Goal: Task Accomplishment & Management: Complete application form

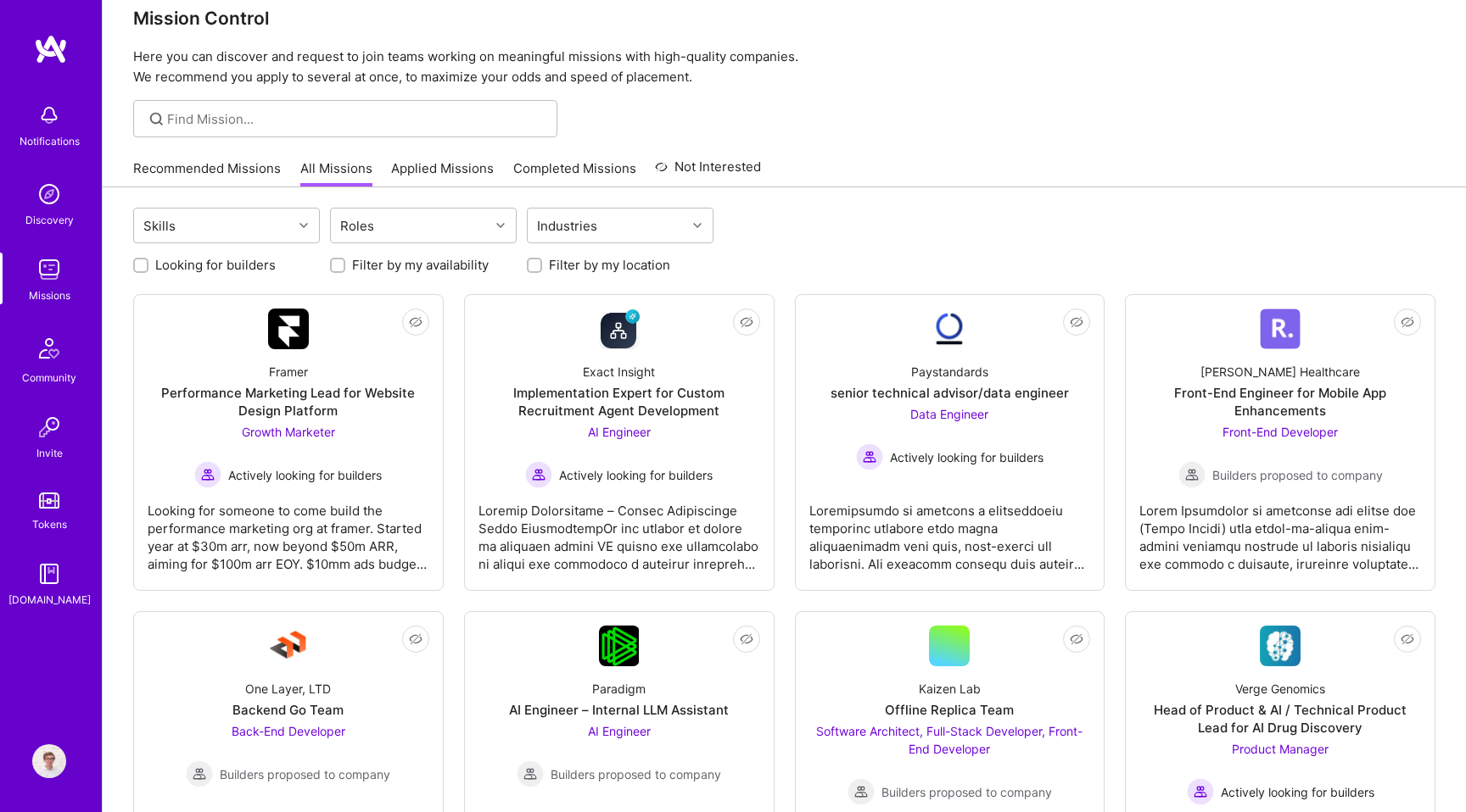
scroll to position [28, 0]
click at [167, 264] on label "Looking for builders" at bounding box center [215, 264] width 120 height 18
click at [149, 264] on input "Looking for builders" at bounding box center [142, 264] width 12 height 12
checkbox input "true"
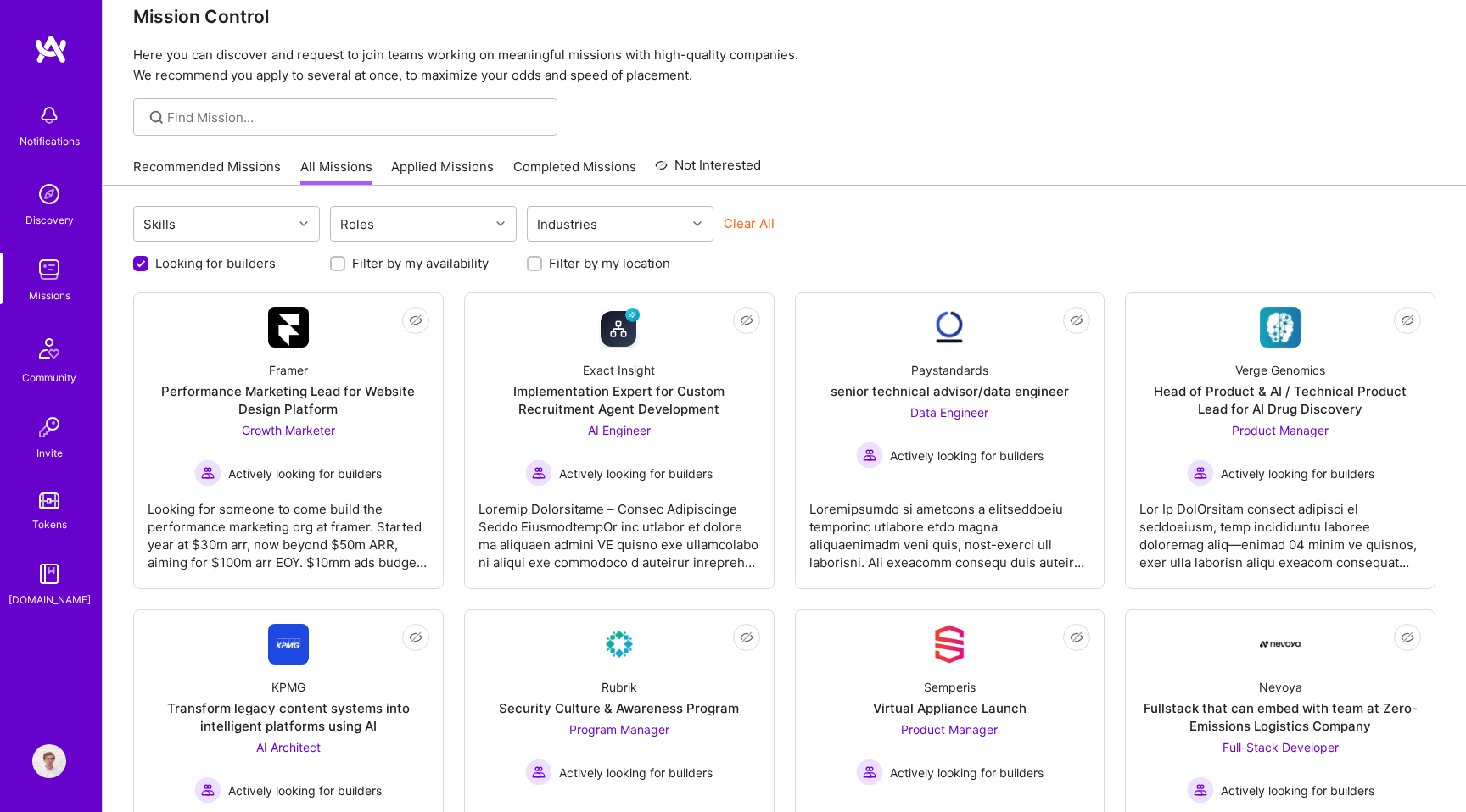
scroll to position [0, 0]
click at [574, 260] on label "Filter by my location" at bounding box center [609, 264] width 121 height 18
click at [542, 260] on input "Filter by my location" at bounding box center [535, 264] width 12 height 12
checkbox input "true"
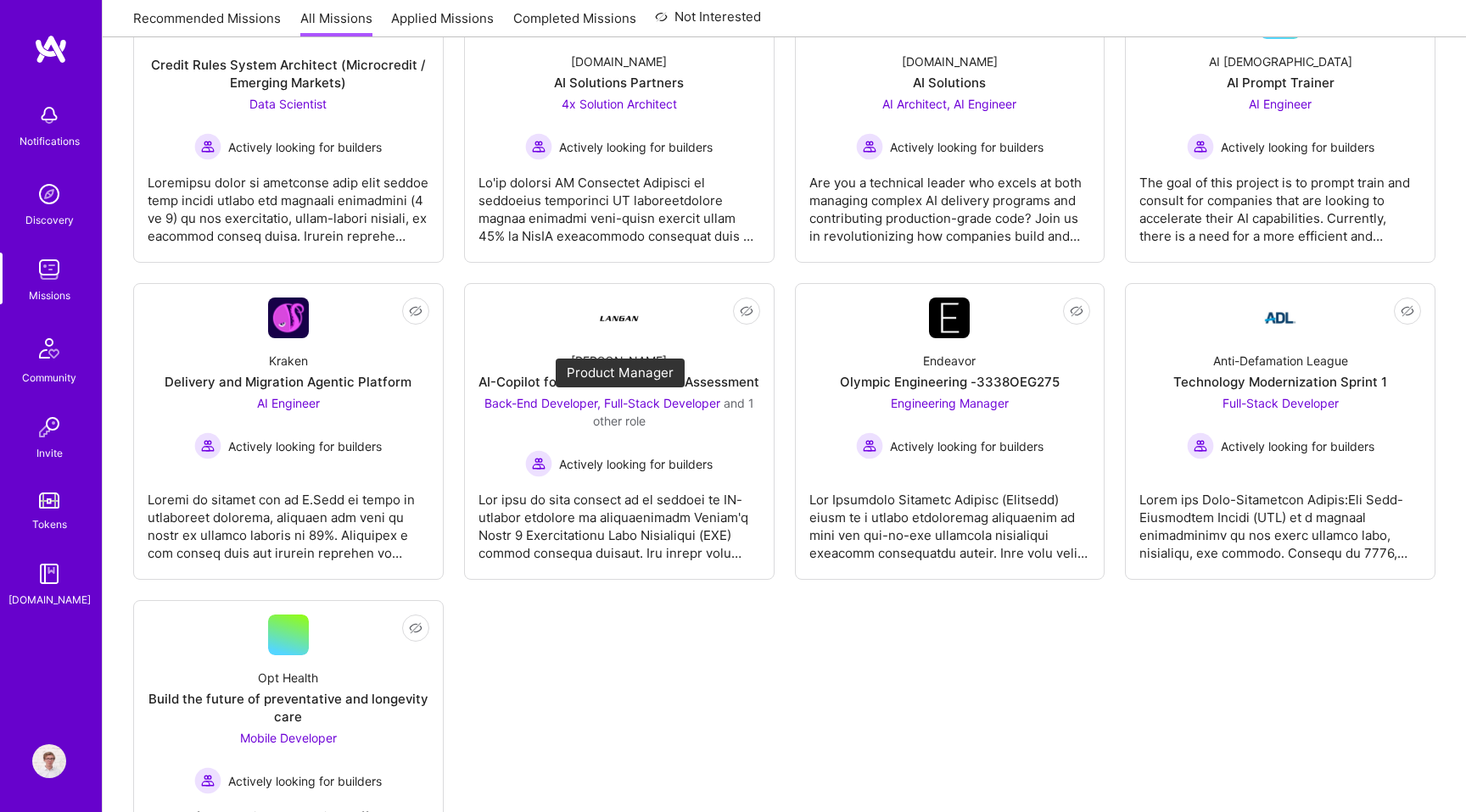
scroll to position [994, 0]
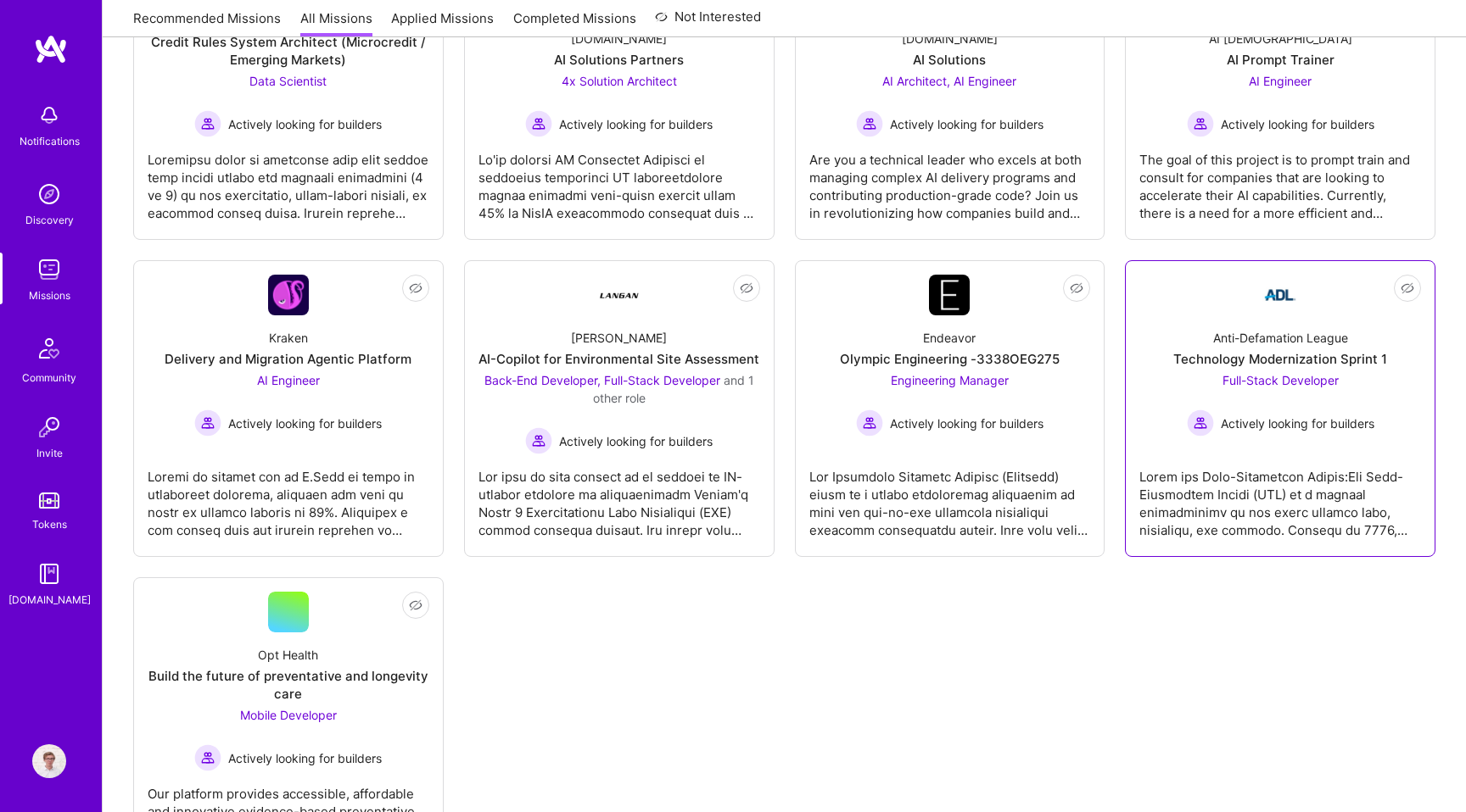
click at [1230, 546] on div "Not Interested Anti-Defamation League Technology Modernization Sprint 1 Full-St…" at bounding box center [1280, 408] width 311 height 296
click at [1229, 506] on div at bounding box center [1280, 496] width 281 height 85
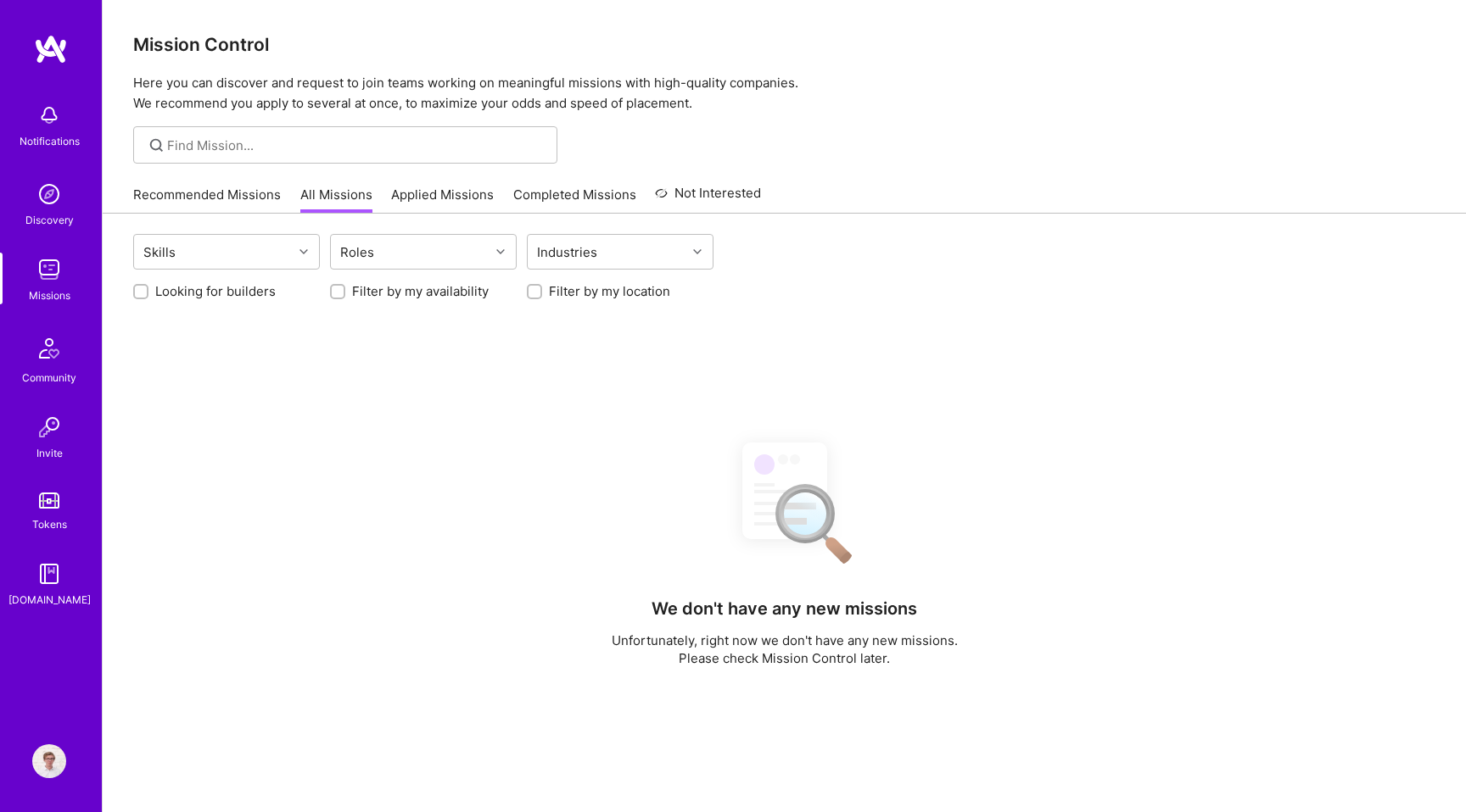
scroll to position [285, 0]
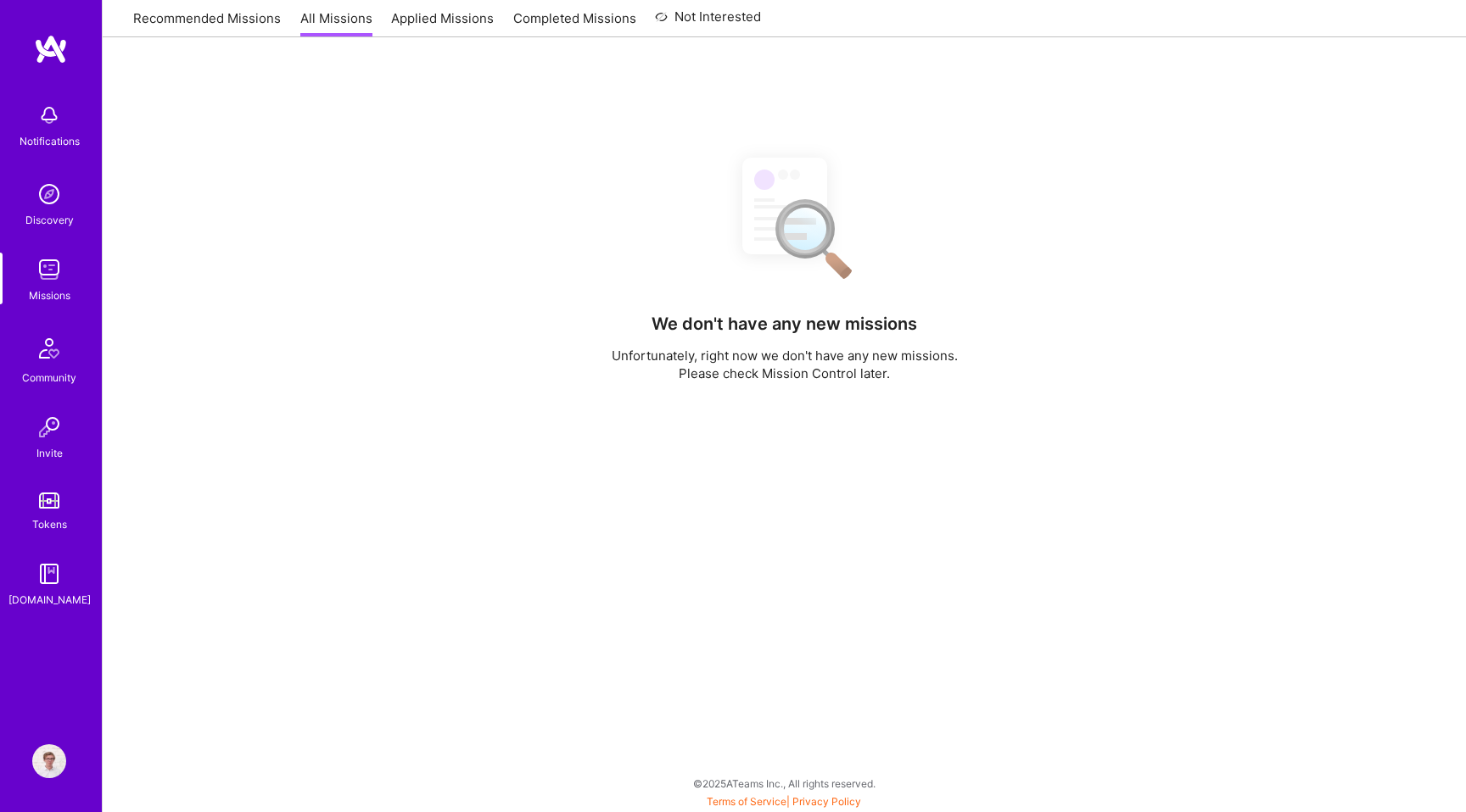
checkbox input "false"
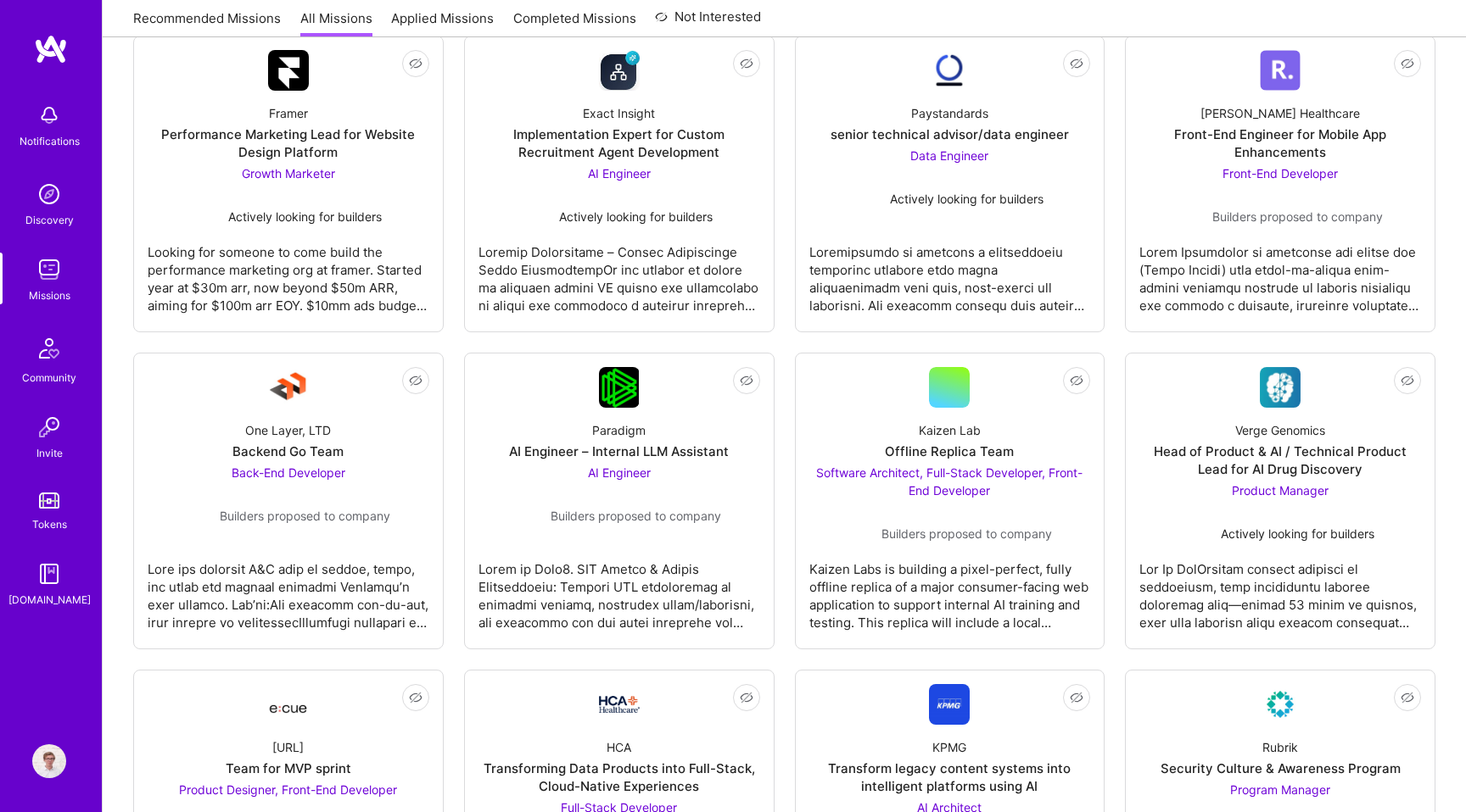
scroll to position [0, 0]
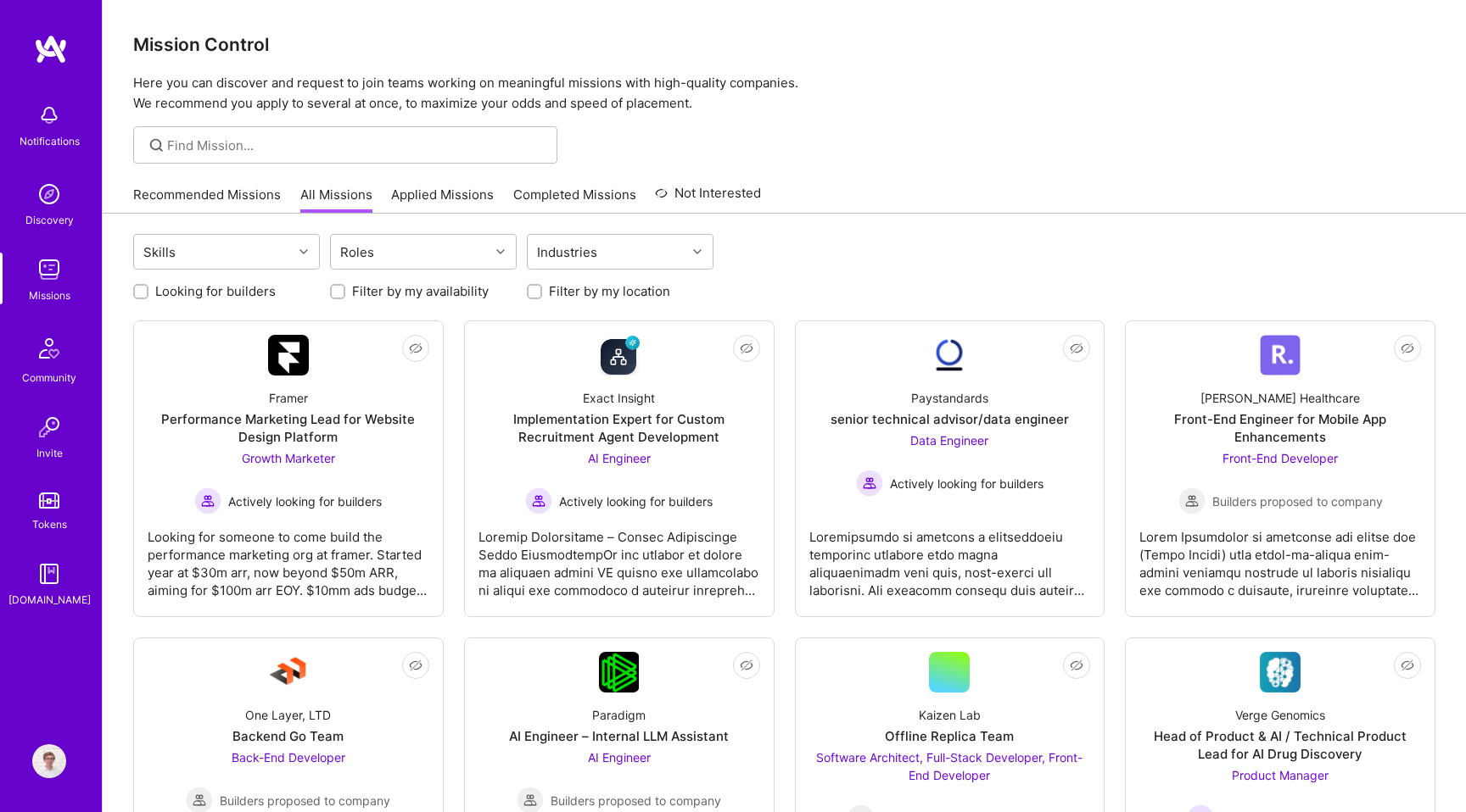
click at [444, 201] on link "Applied Missions" at bounding box center [442, 199] width 102 height 28
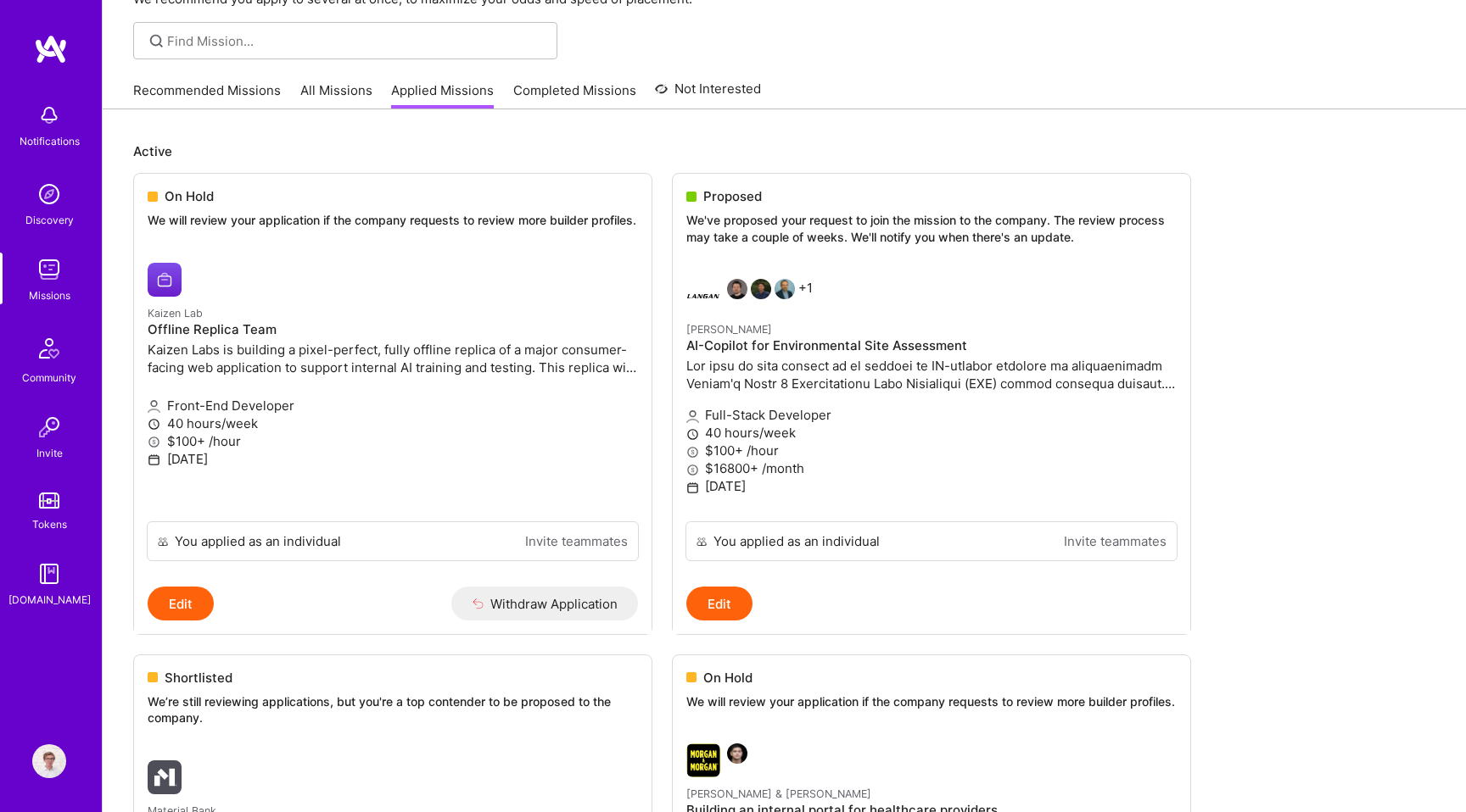
scroll to position [119, 0]
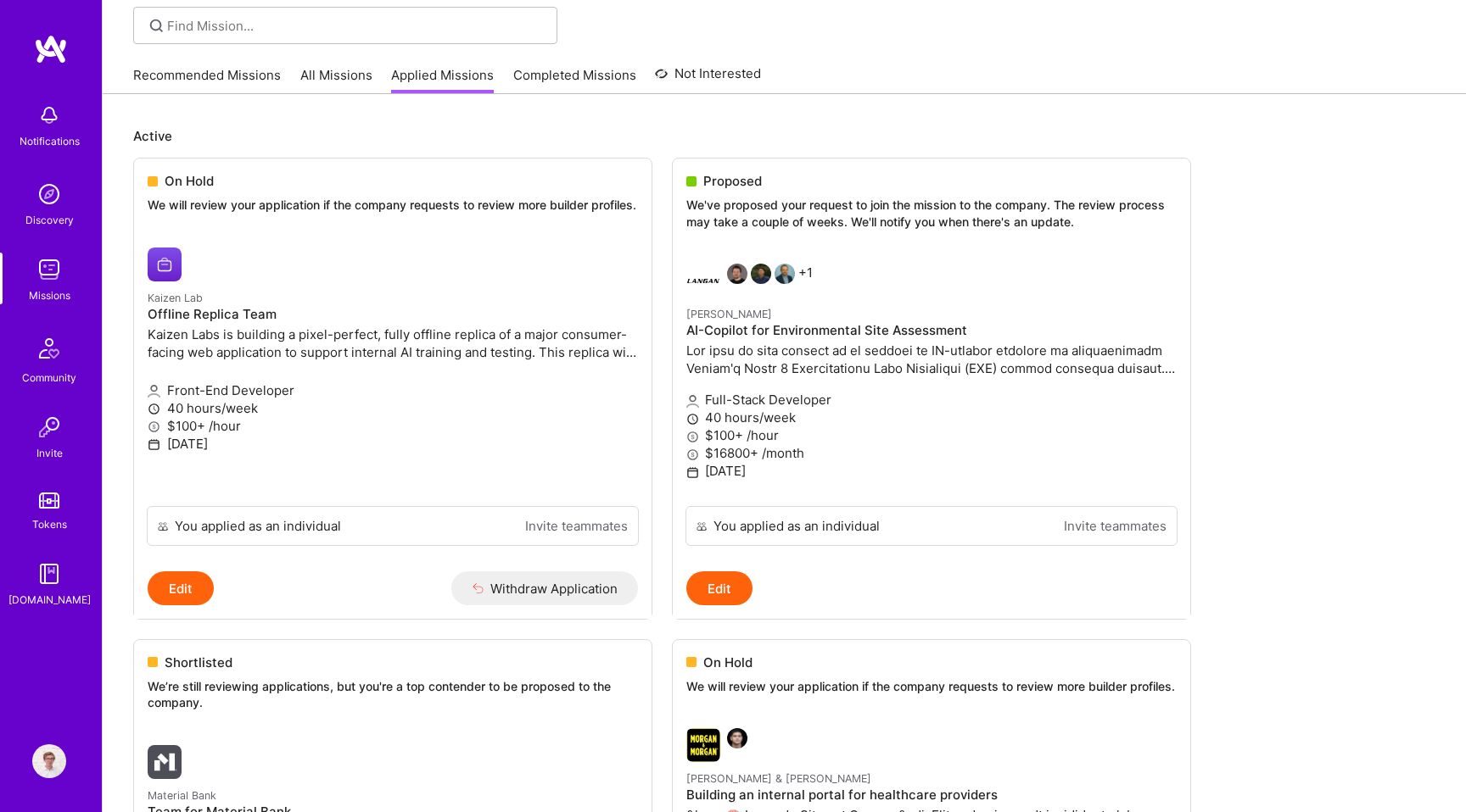
click at [1329, 337] on ul "On Hold We will review your application if the company requests to review more …" at bounding box center [785, 654] width 1302 height 995
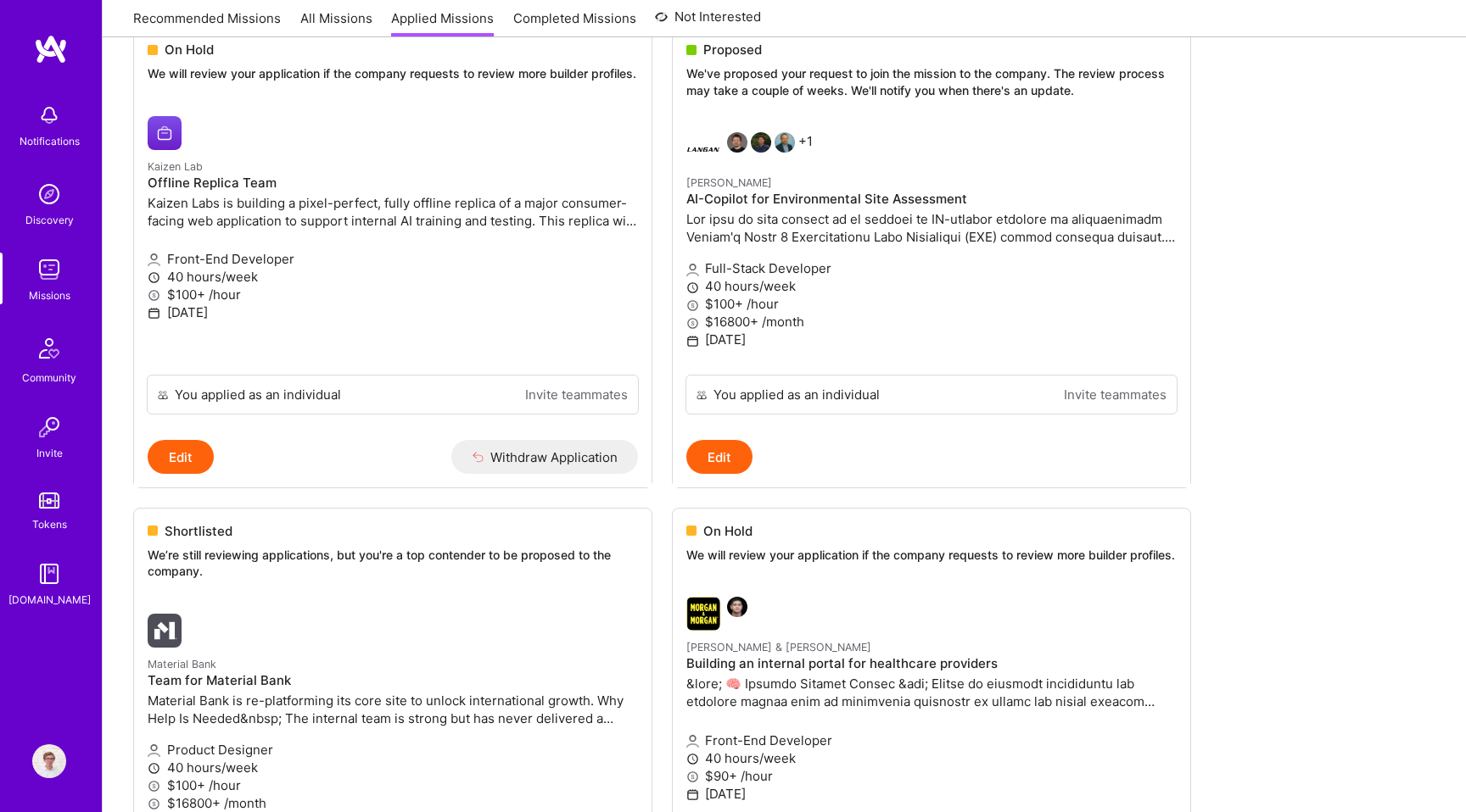
scroll to position [241, 0]
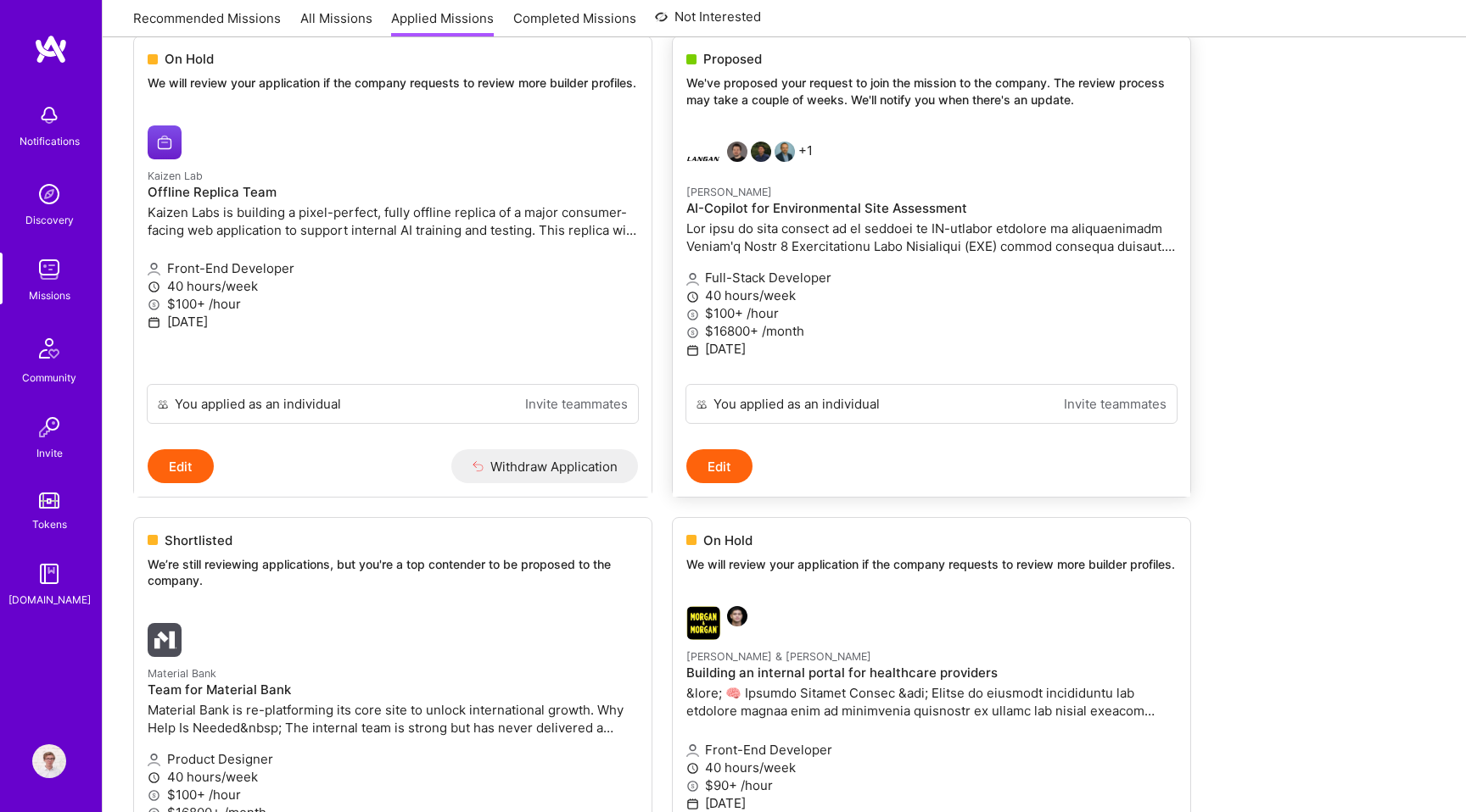
click at [963, 107] on p "We've proposed your request to join the mission to the company. The review proc…" at bounding box center [931, 91] width 490 height 33
click at [865, 97] on p "We've proposed your request to join the mission to the company. The review proc…" at bounding box center [931, 91] width 490 height 33
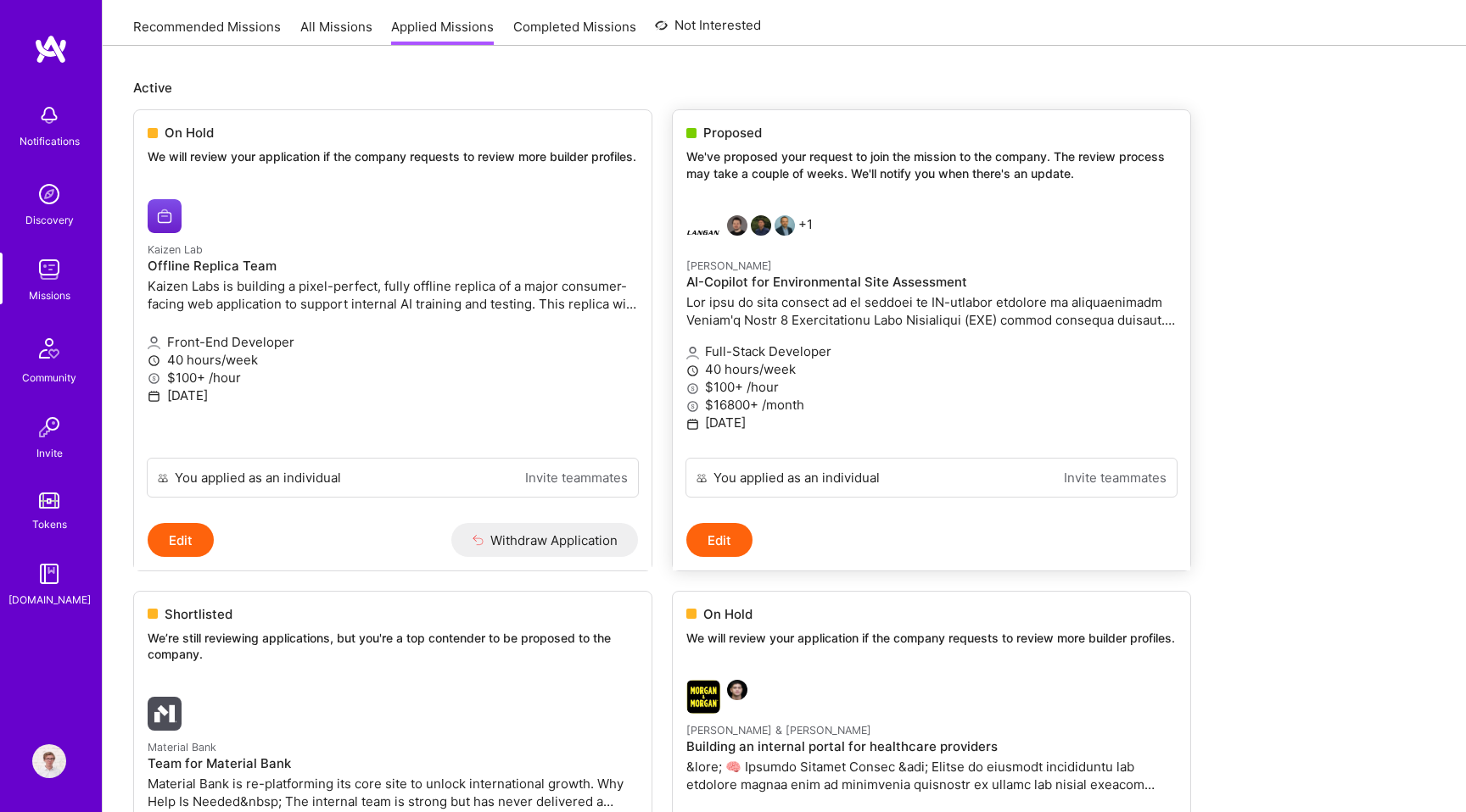
scroll to position [157, 0]
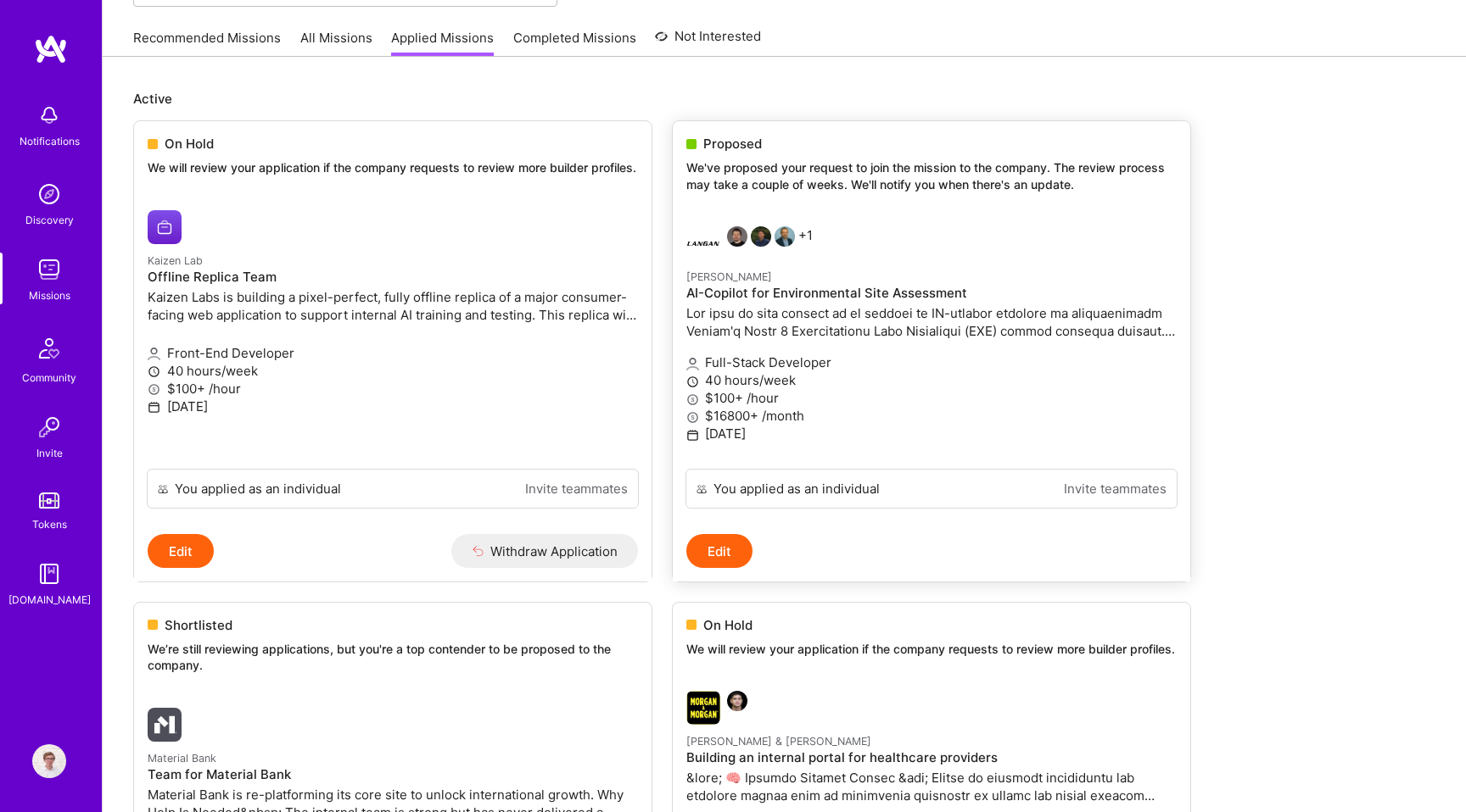
click at [704, 362] on p "Full-Stack Developer" at bounding box center [931, 362] width 490 height 18
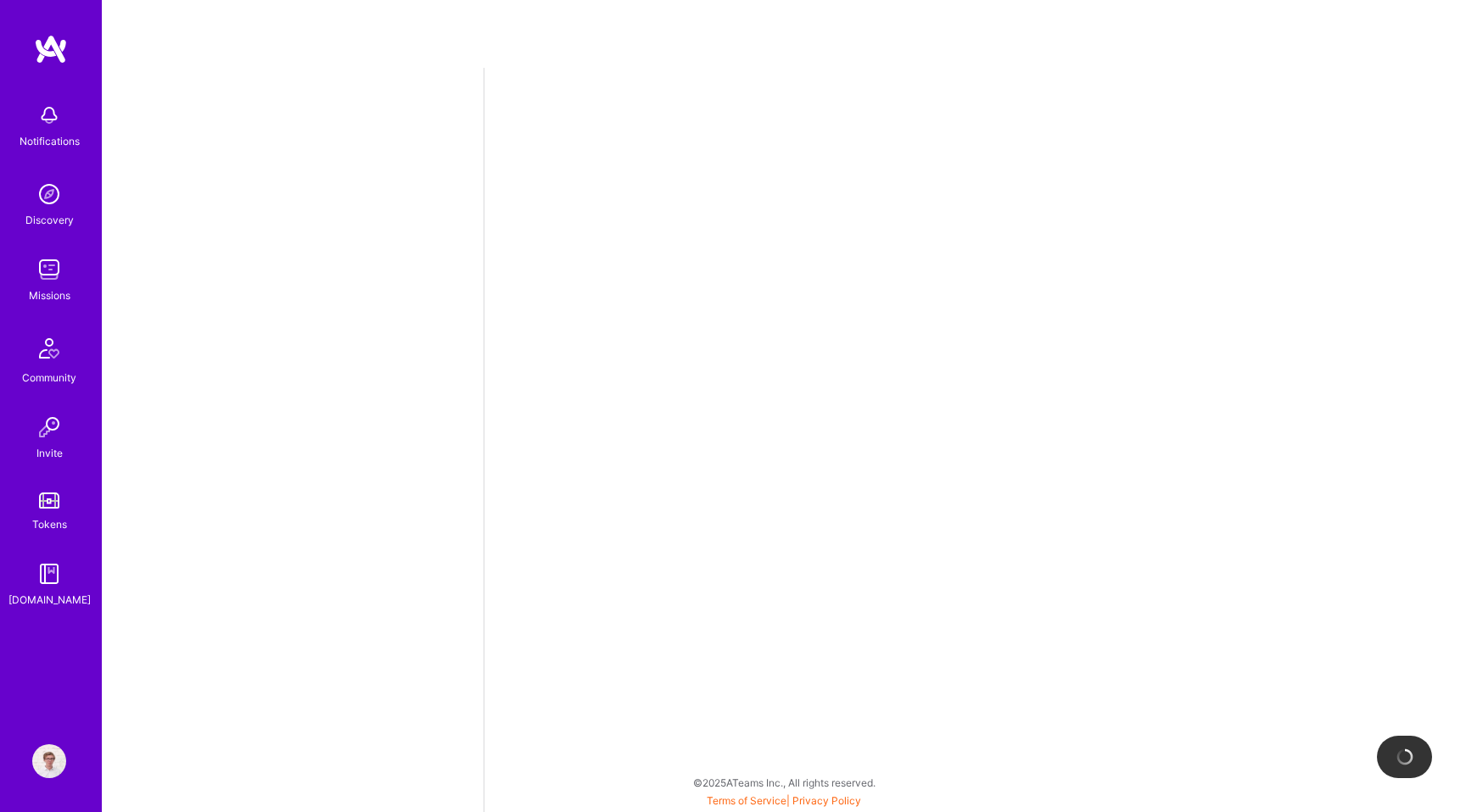
select select "PL"
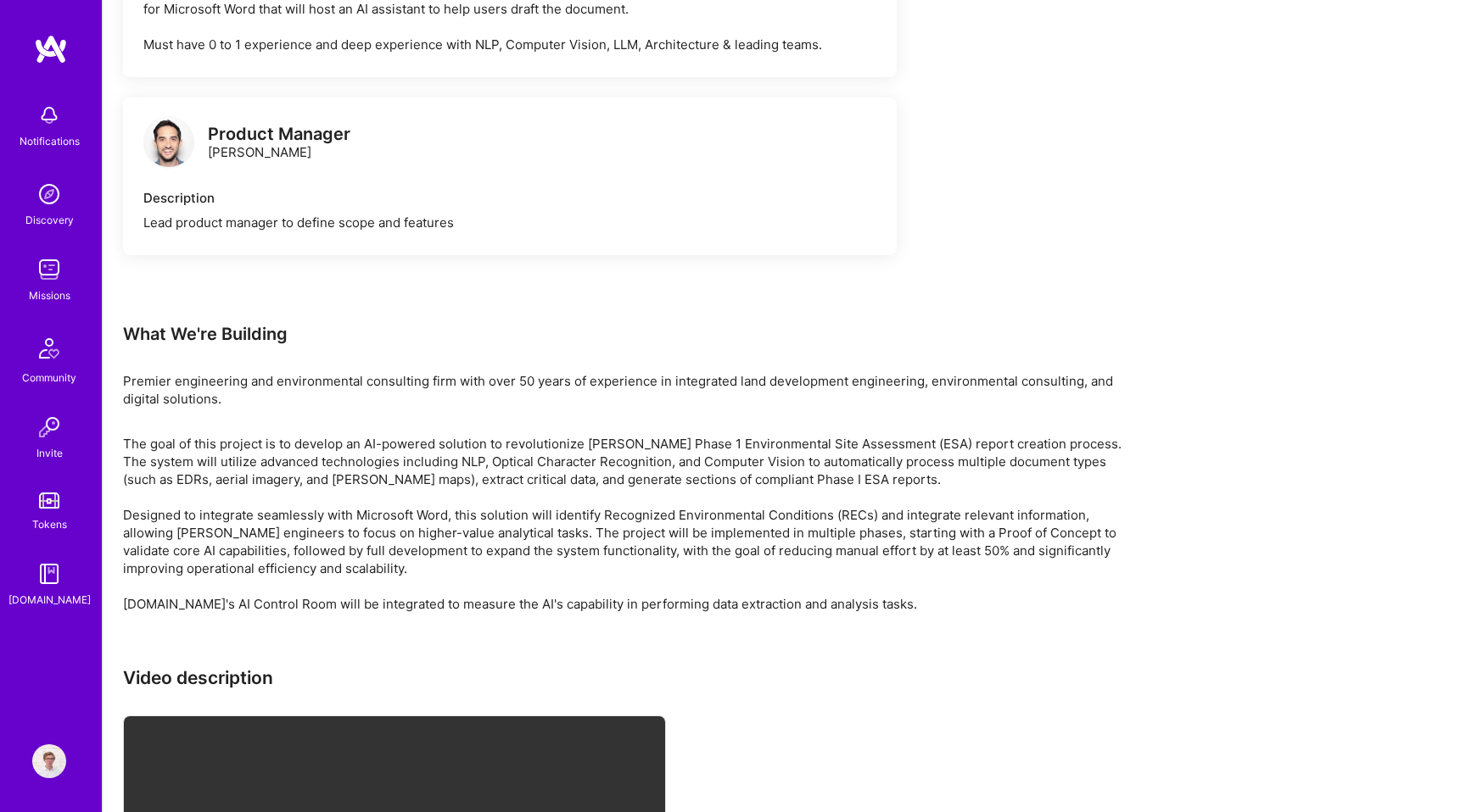
scroll to position [3203, 0]
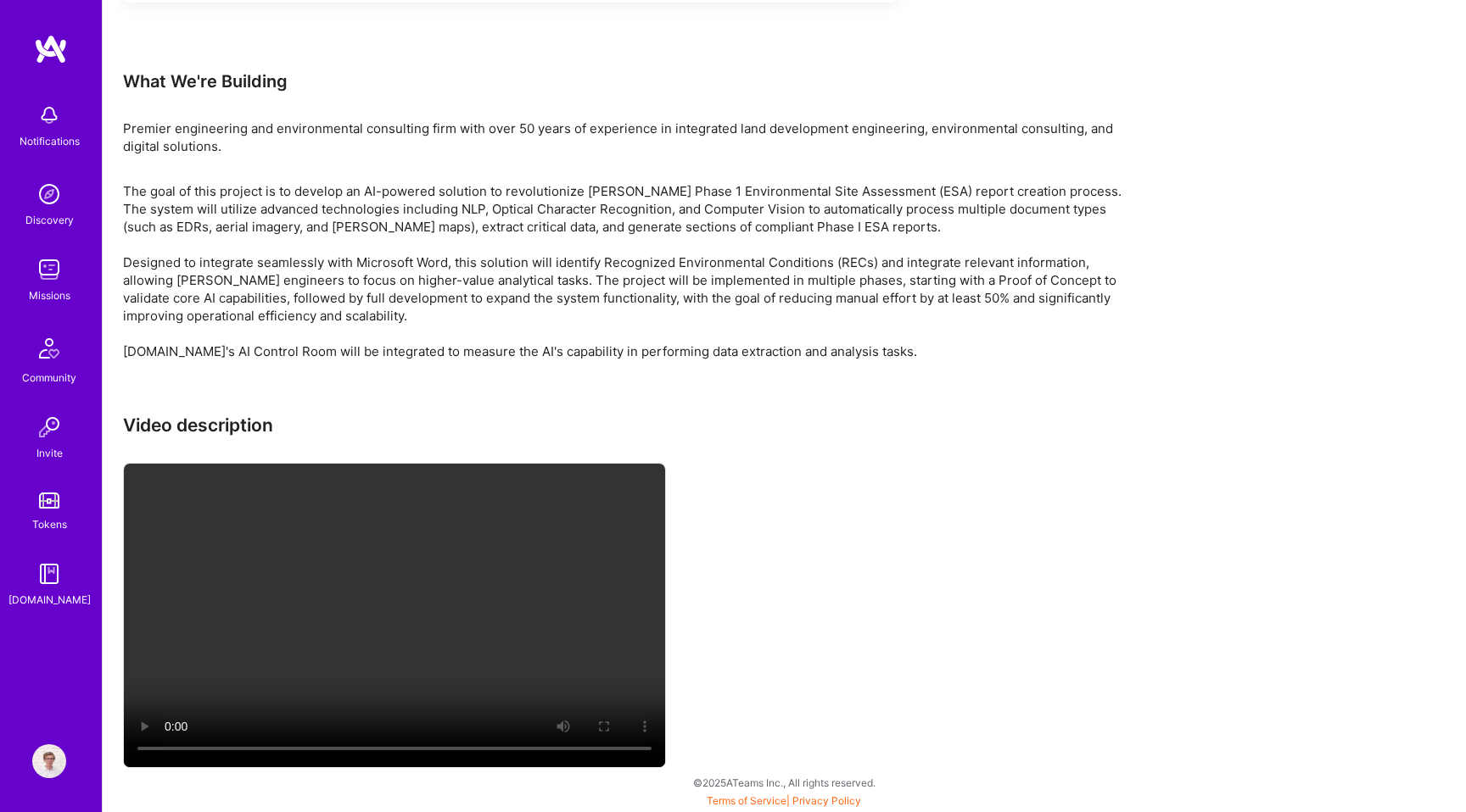
click at [432, 142] on div "Premier engineering and environmental consulting firm with over 50 years of exp…" at bounding box center [631, 137] width 1018 height 36
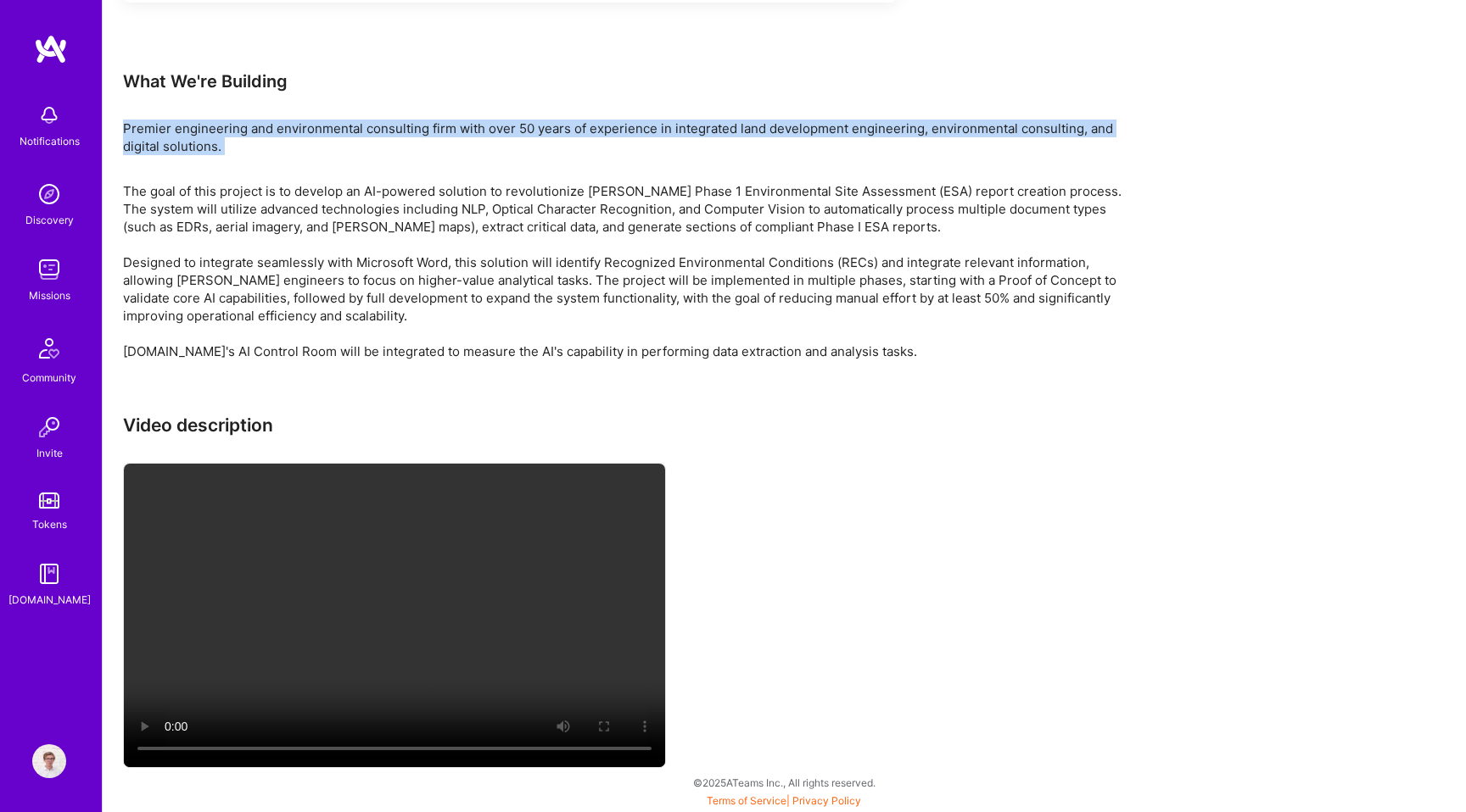
click at [448, 229] on p "The goal of this project is to develop an AI-powered solution to revolutionize …" at bounding box center [631, 272] width 1018 height 178
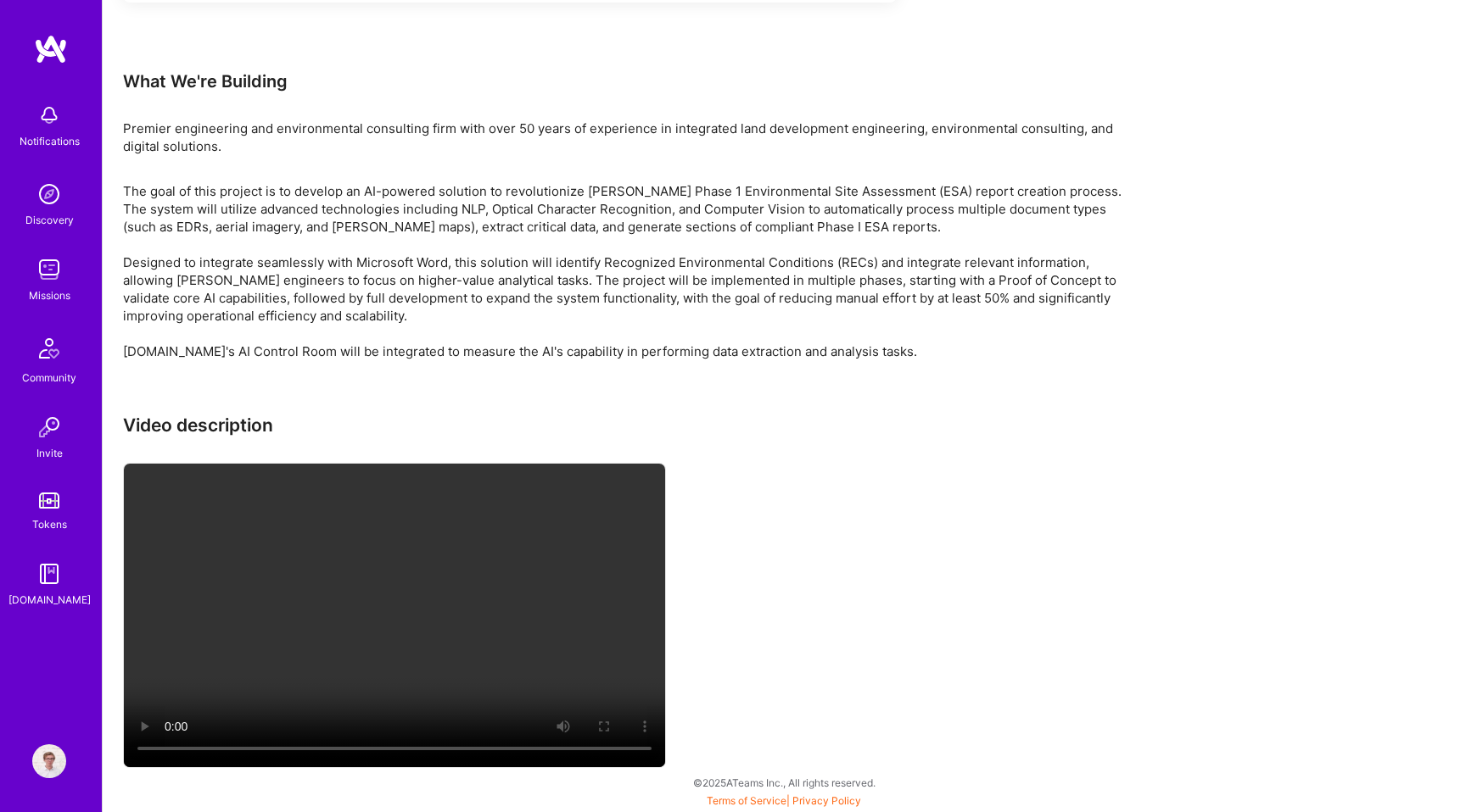
click at [448, 229] on p "The goal of this project is to develop an AI-powered solution to revolutionize …" at bounding box center [631, 272] width 1018 height 178
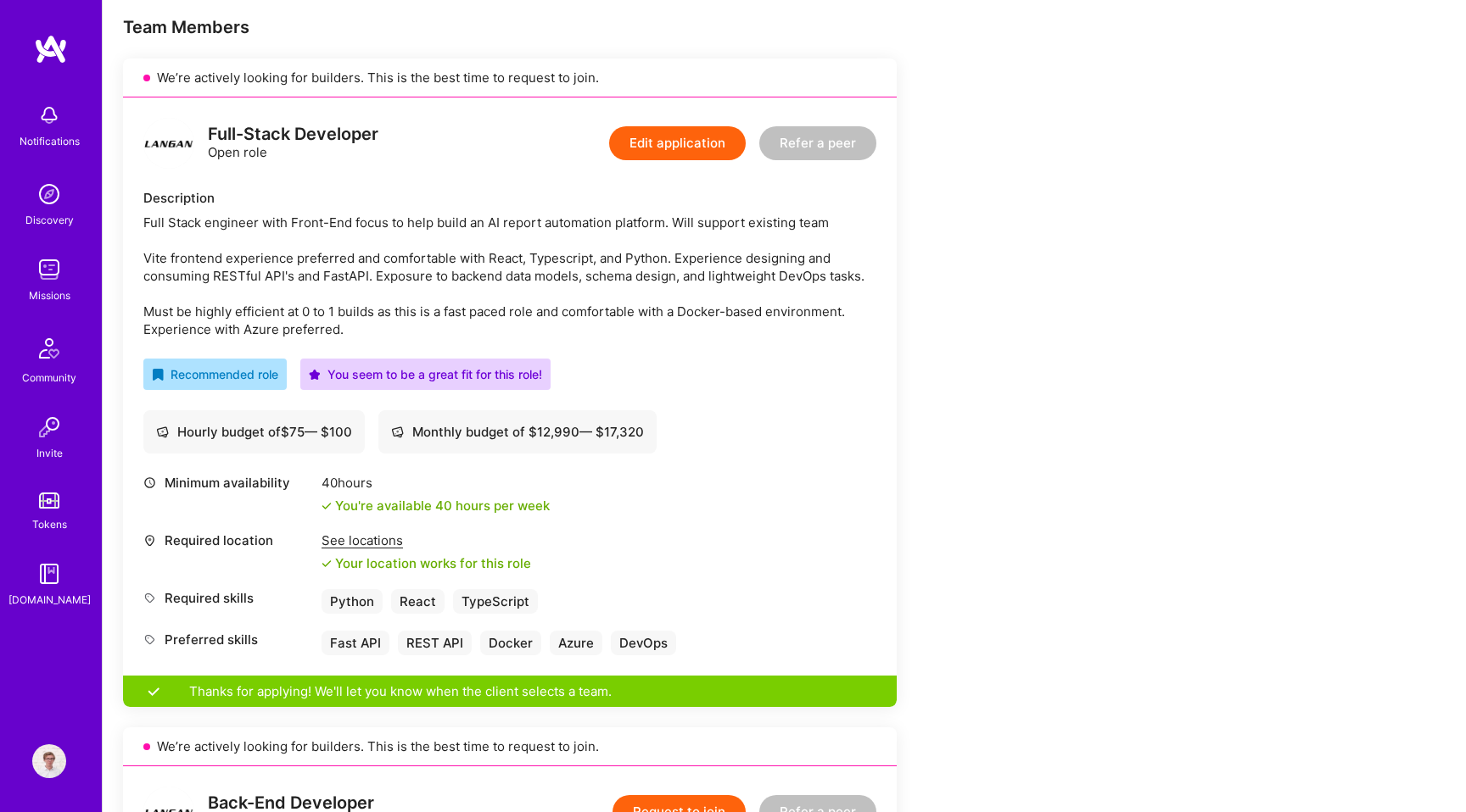
scroll to position [351, 0]
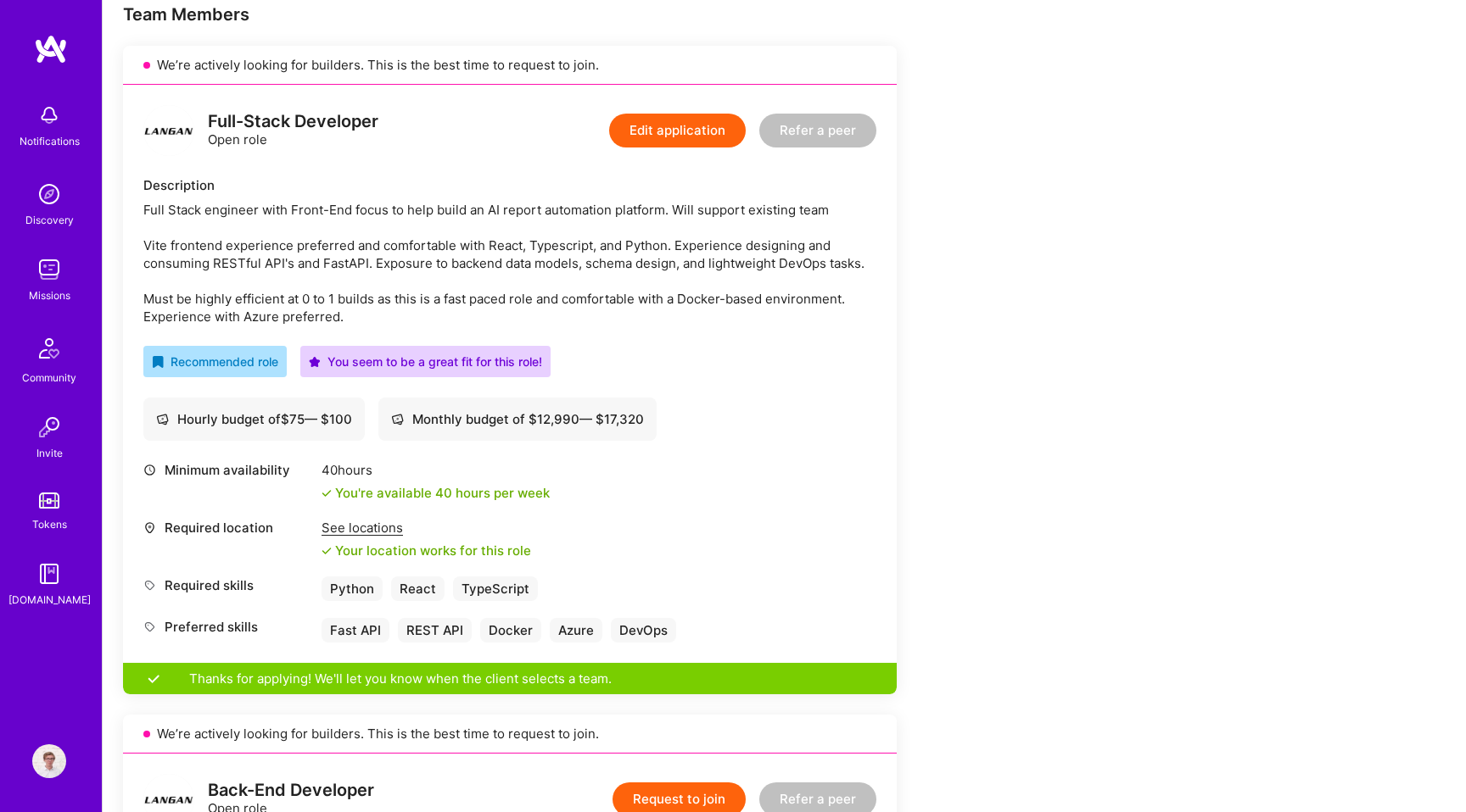
click at [310, 257] on div "Full Stack engineer with Front-End focus to help build an AI report automation …" at bounding box center [509, 264] width 733 height 125
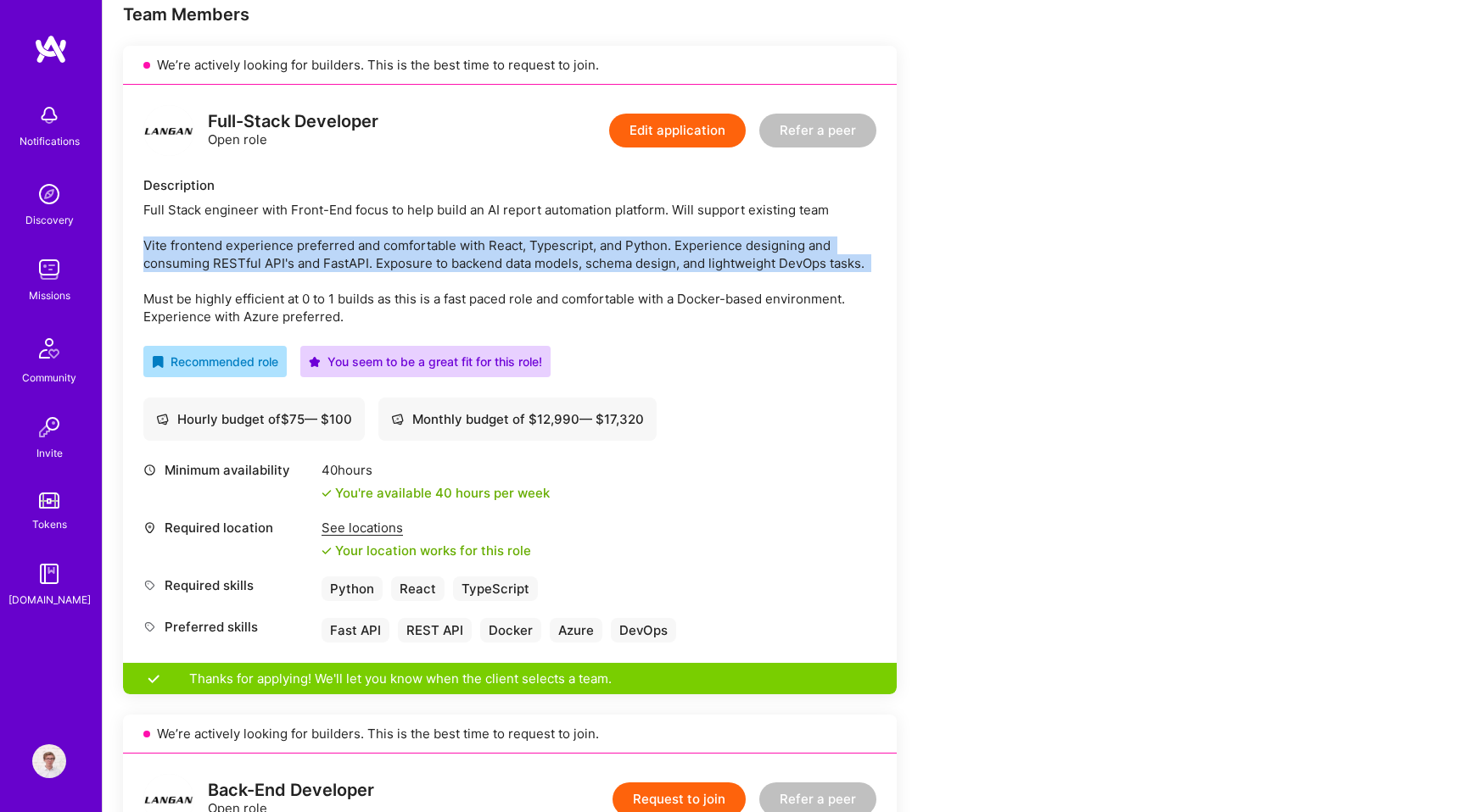
click at [368, 268] on div "Full Stack engineer with Front-End focus to help build an AI report automation …" at bounding box center [509, 264] width 733 height 125
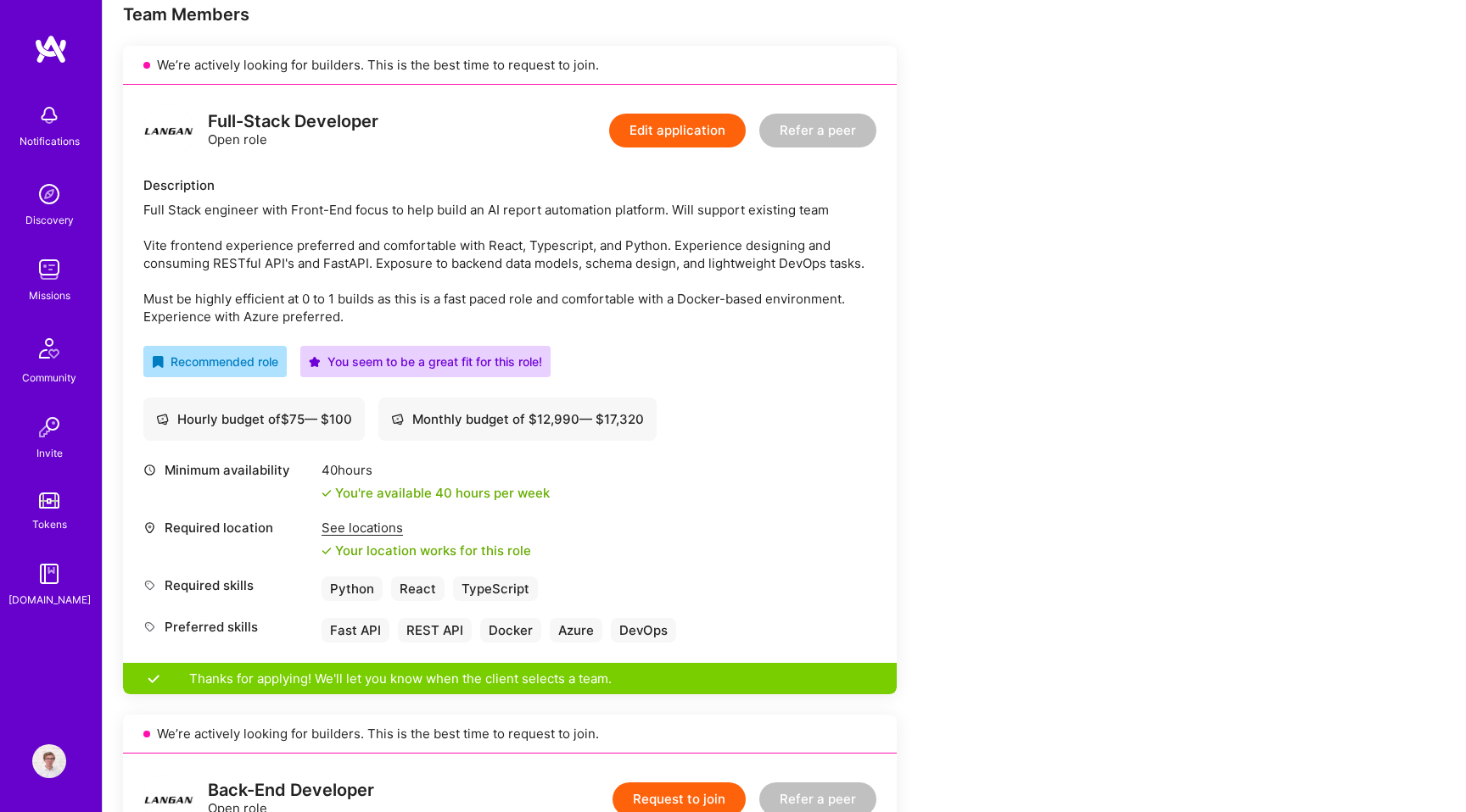
click at [327, 247] on div "Full Stack engineer with Front-End focus to help build an AI report automation …" at bounding box center [509, 264] width 733 height 125
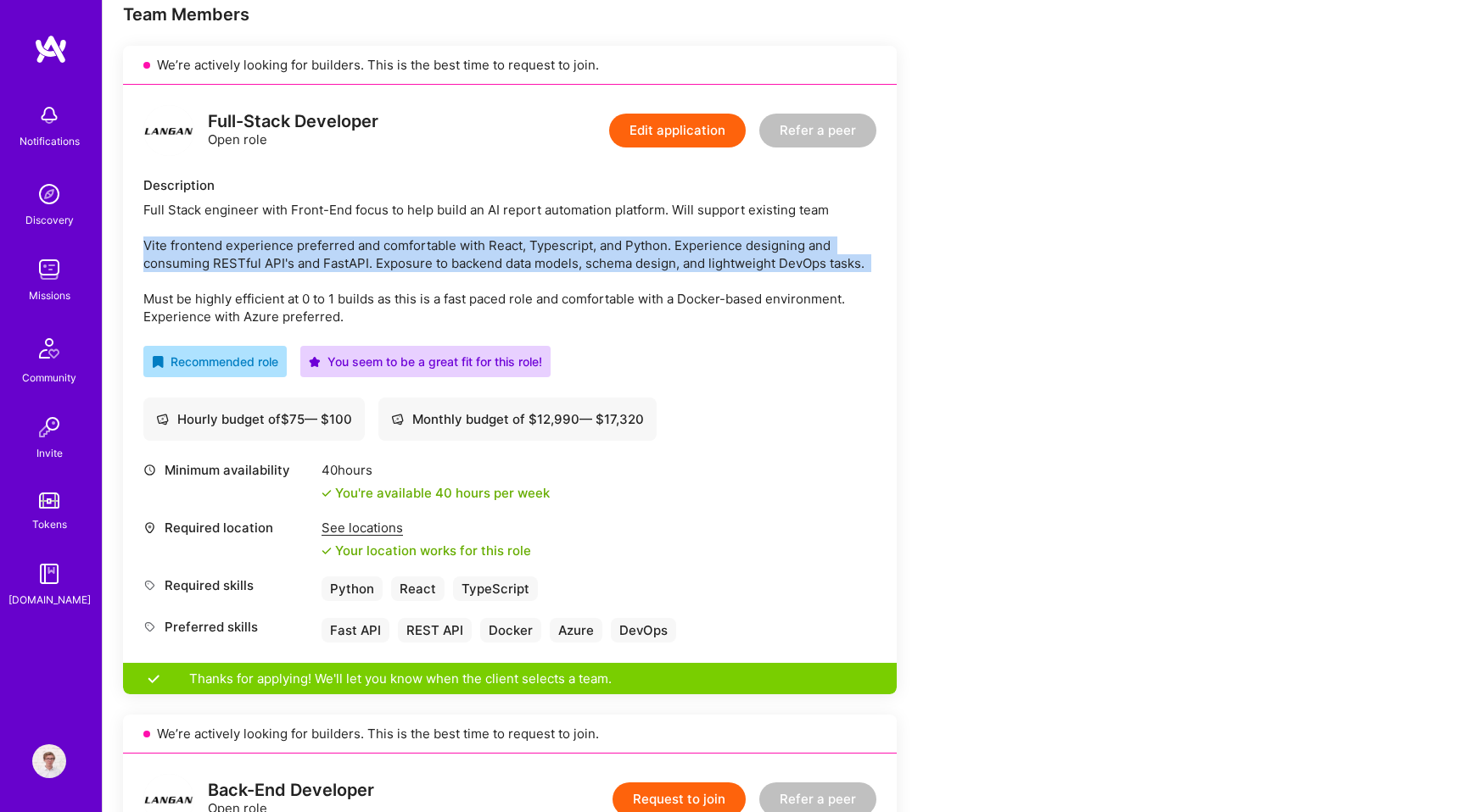
click at [322, 307] on div "Full Stack engineer with Front-End focus to help build an AI report automation …" at bounding box center [509, 264] width 733 height 125
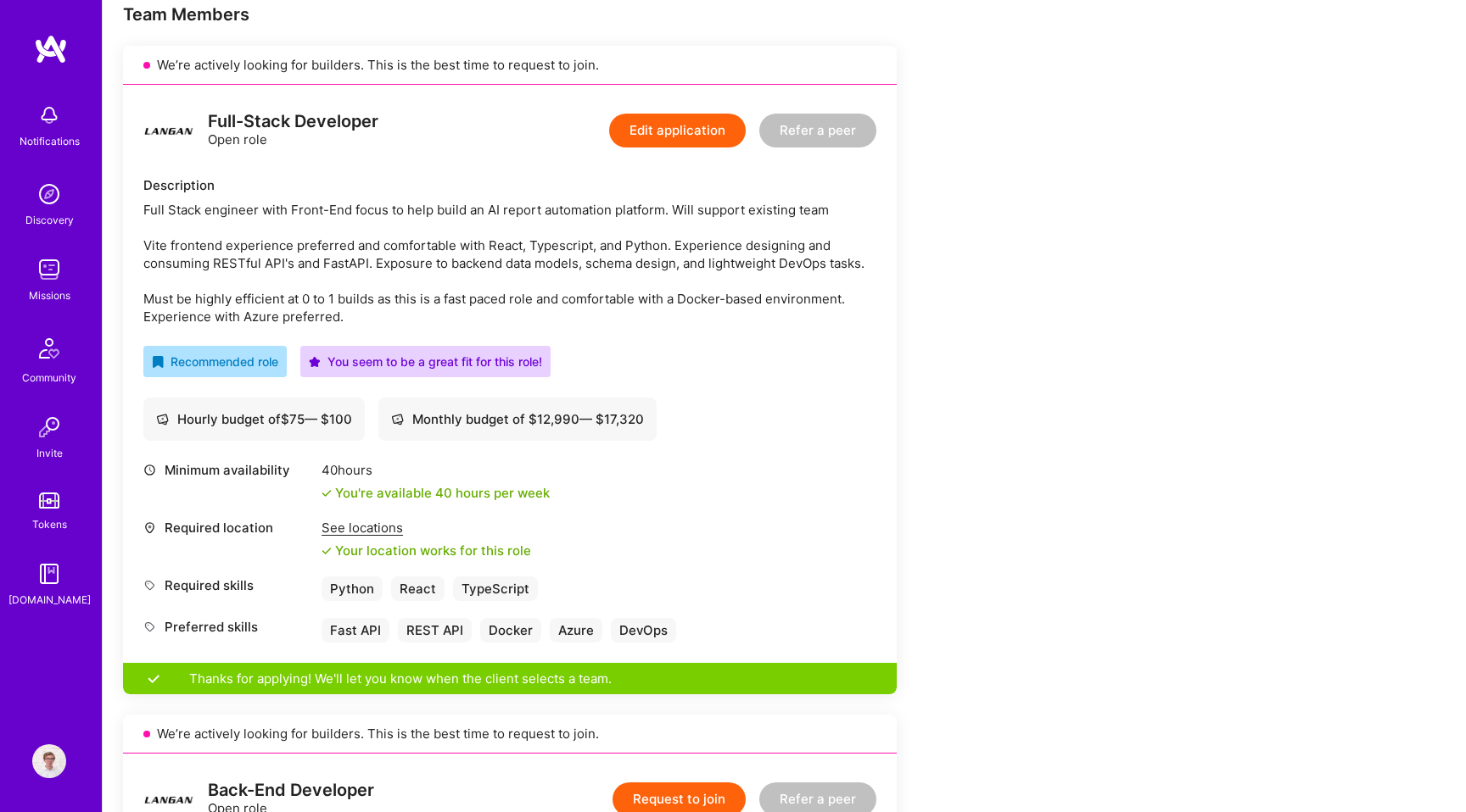
click at [322, 307] on div "Full Stack engineer with Front-End focus to help build an AI report automation …" at bounding box center [509, 264] width 733 height 125
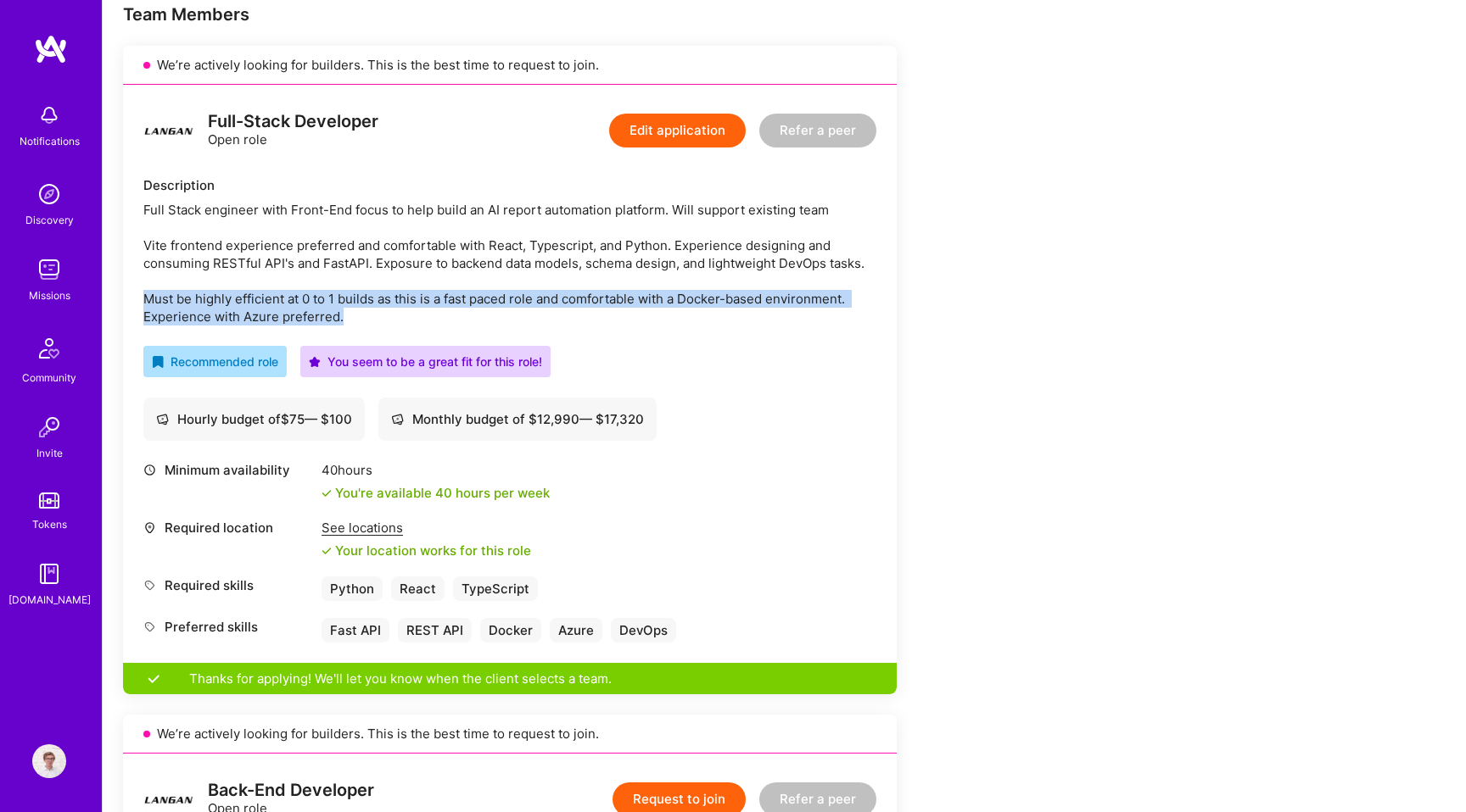
click at [612, 257] on div "Full Stack engineer with Front-End focus to help build an AI report automation …" at bounding box center [509, 264] width 733 height 125
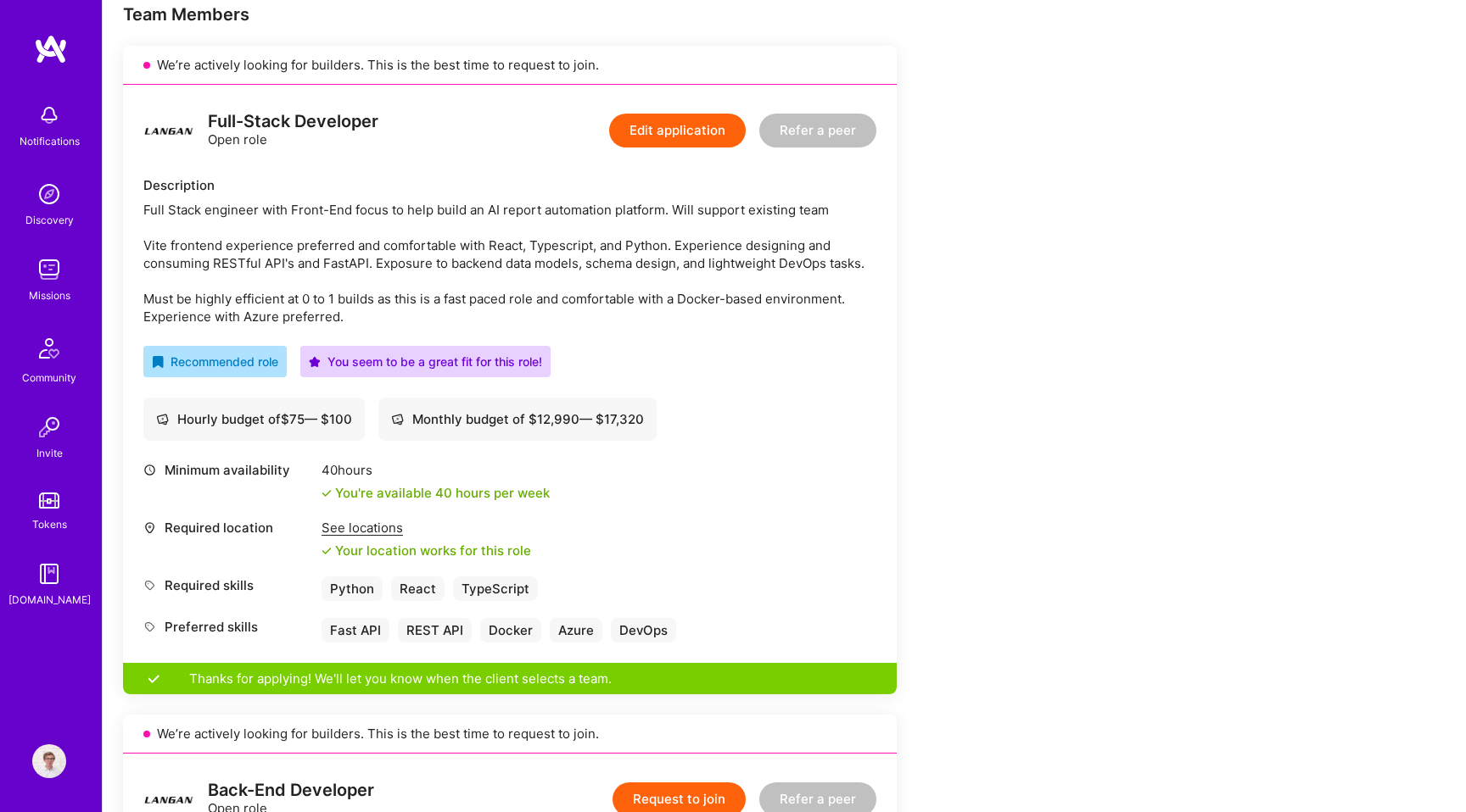
click at [582, 199] on div "Description Full Stack engineer with Front-End focus to help build an AI report…" at bounding box center [509, 251] width 733 height 150
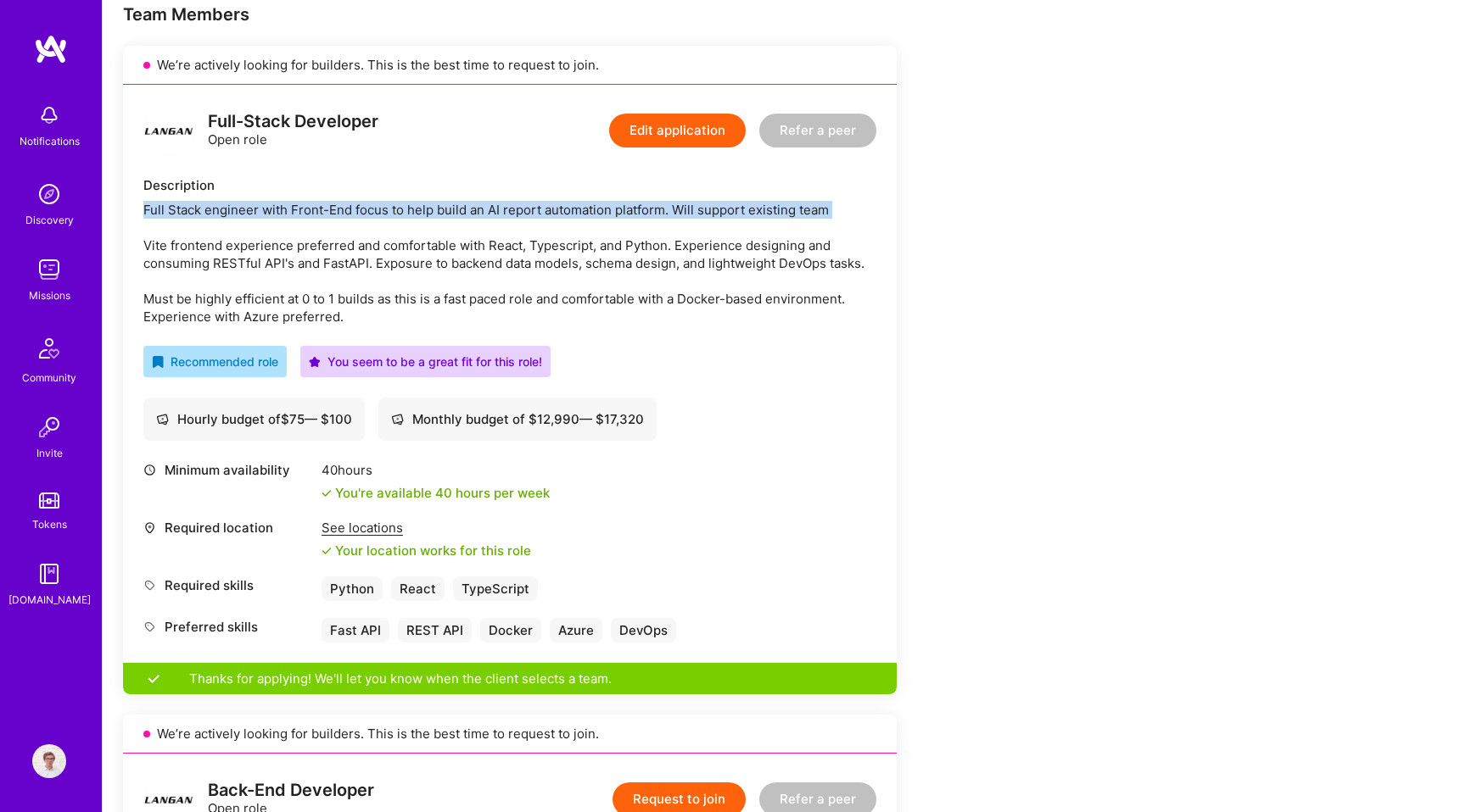
click at [582, 250] on div "Full Stack engineer with Front-End focus to help build an AI report automation …" at bounding box center [509, 264] width 733 height 125
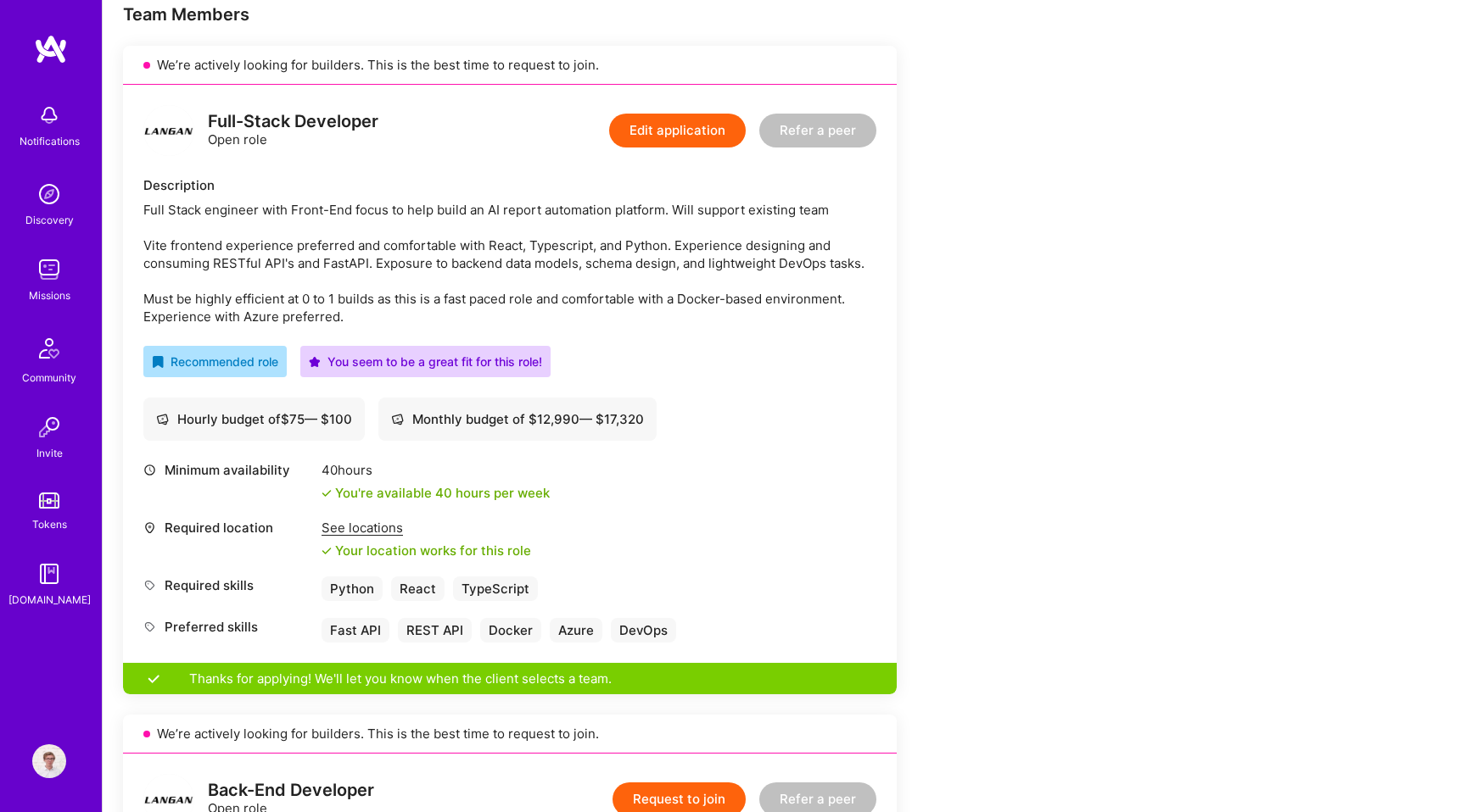
click at [582, 250] on div "Full Stack engineer with Front-End focus to help build an AI report automation …" at bounding box center [509, 264] width 733 height 125
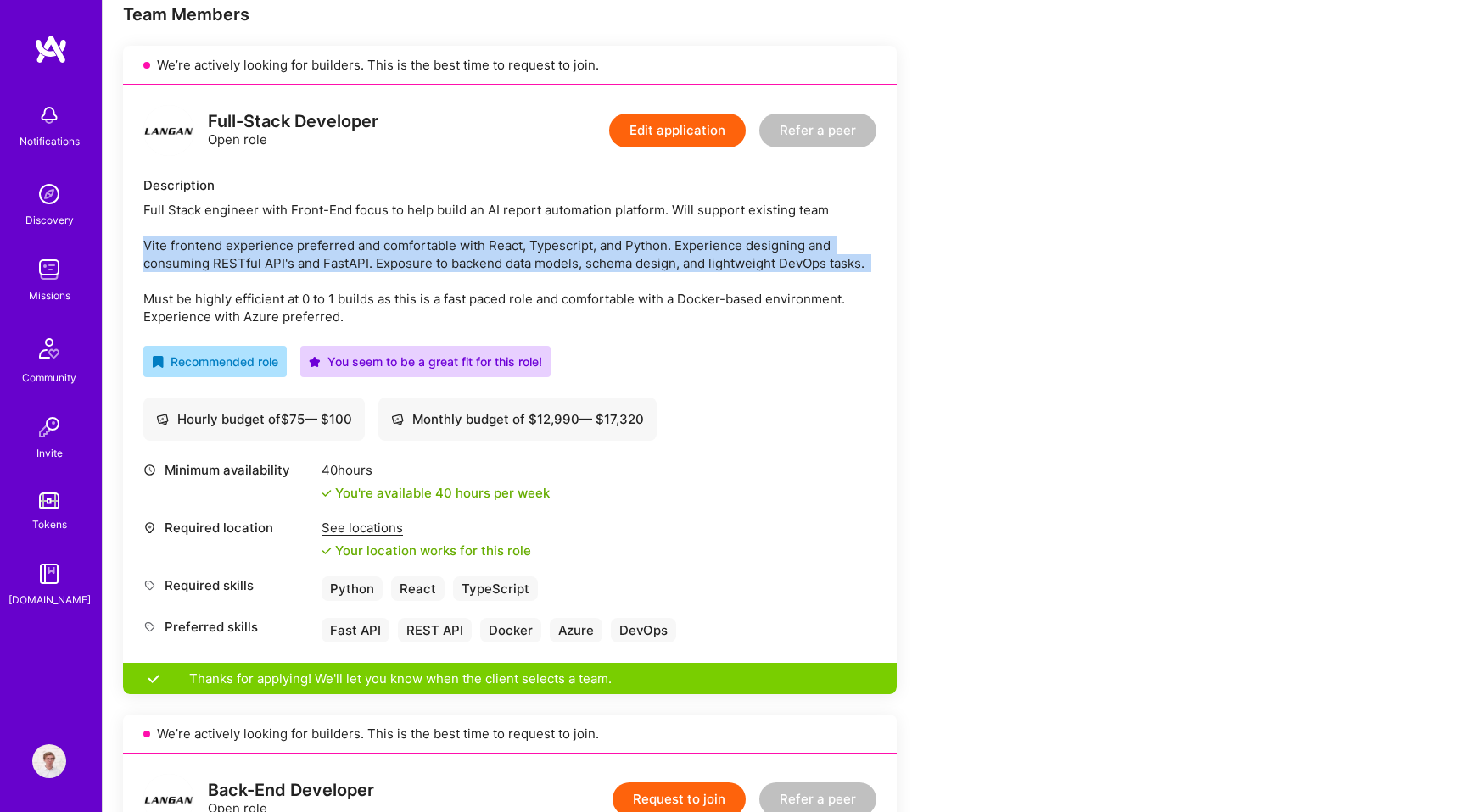
click at [591, 273] on div "Full Stack engineer with Front-End focus to help build an AI report automation …" at bounding box center [509, 264] width 733 height 125
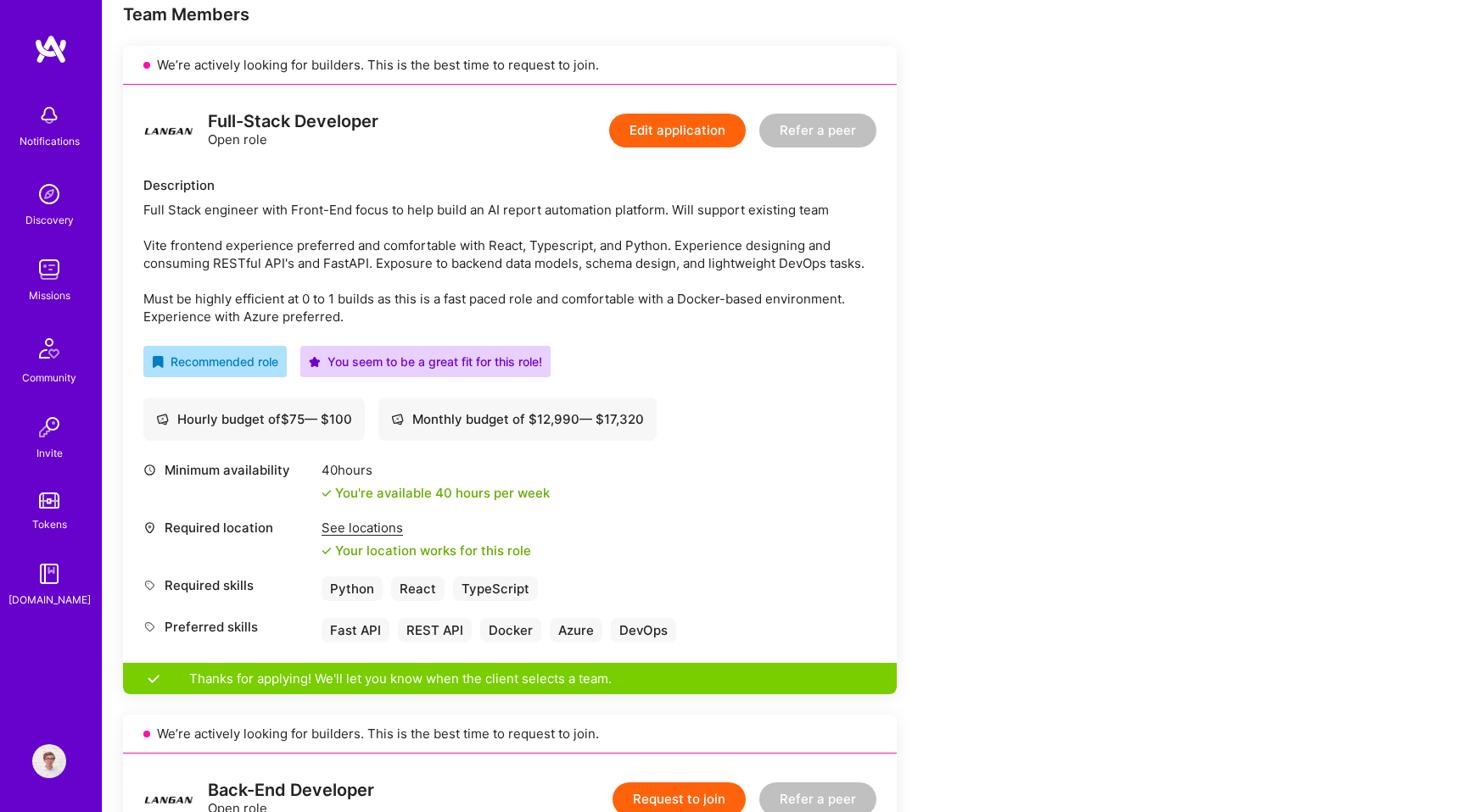
click at [591, 273] on div "Full Stack engineer with Front-End focus to help build an AI report automation …" at bounding box center [509, 264] width 733 height 125
click at [599, 293] on div "Full Stack engineer with Front-End focus to help build an AI report automation …" at bounding box center [509, 264] width 733 height 125
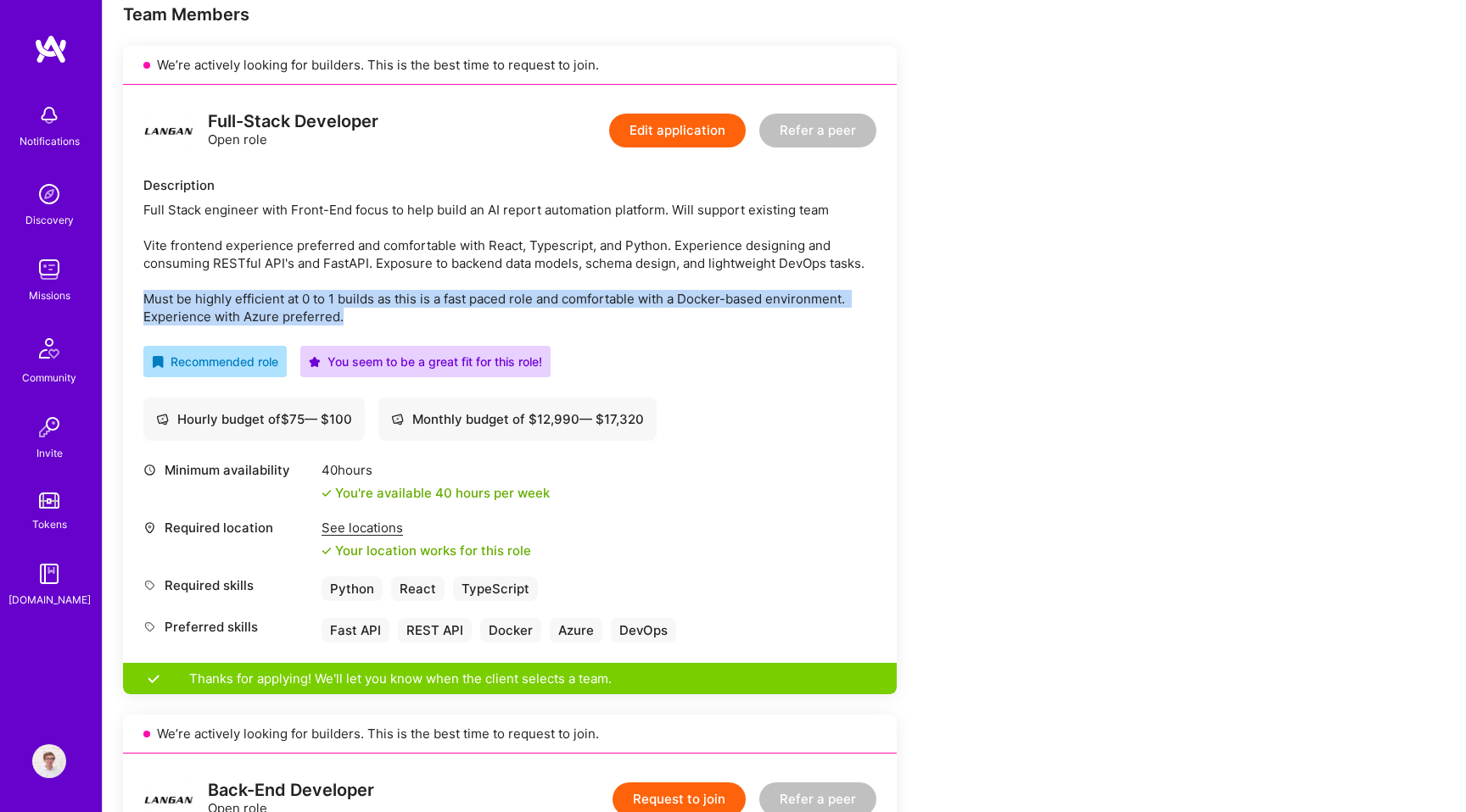
click at [616, 303] on div "Full Stack engineer with Front-End focus to help build an AI report automation …" at bounding box center [509, 264] width 733 height 125
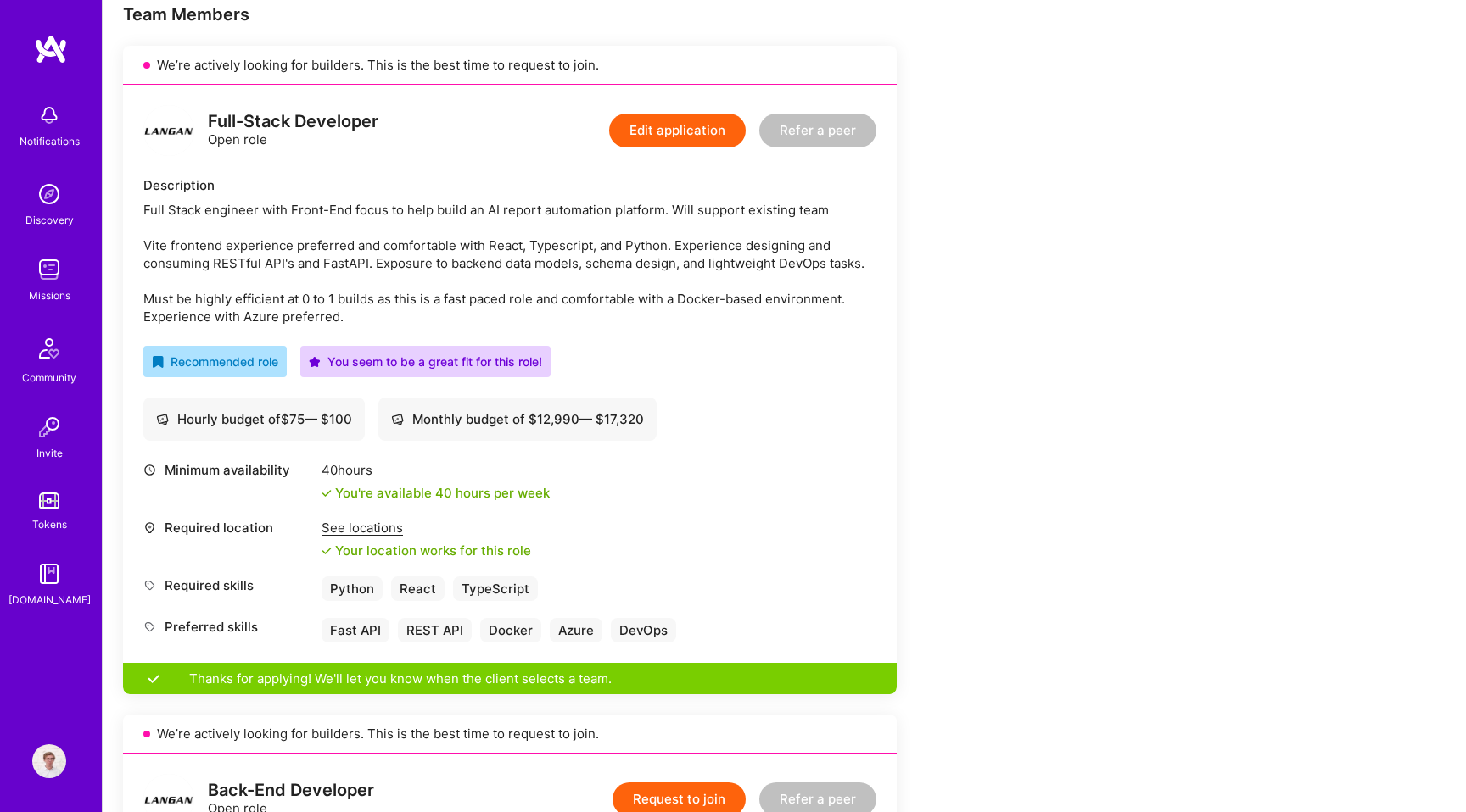
click at [616, 303] on div "Full Stack engineer with Front-End focus to help build an AI report automation …" at bounding box center [509, 264] width 733 height 125
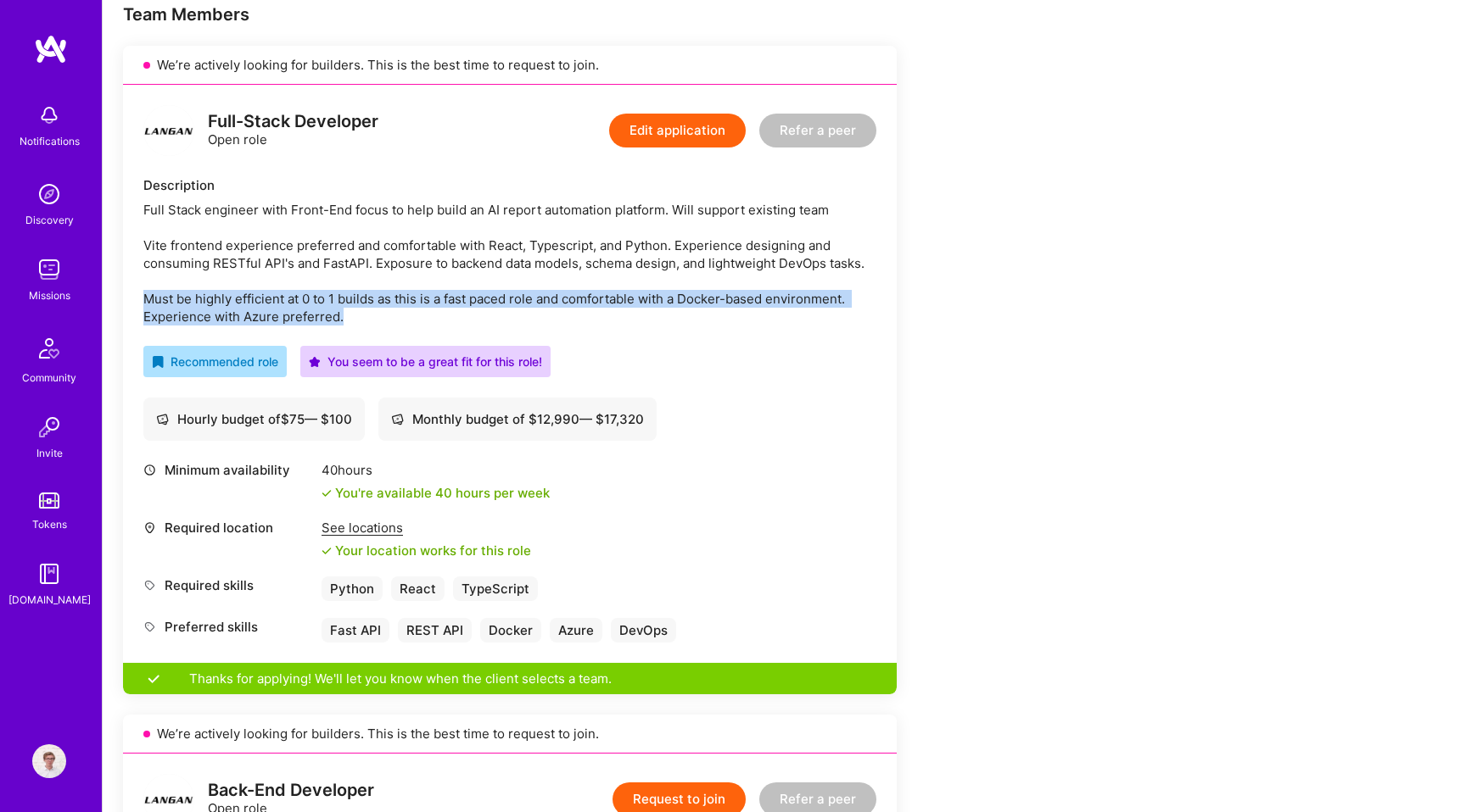
click at [645, 307] on div "Full Stack engineer with Front-End focus to help build an AI report automation …" at bounding box center [509, 264] width 733 height 125
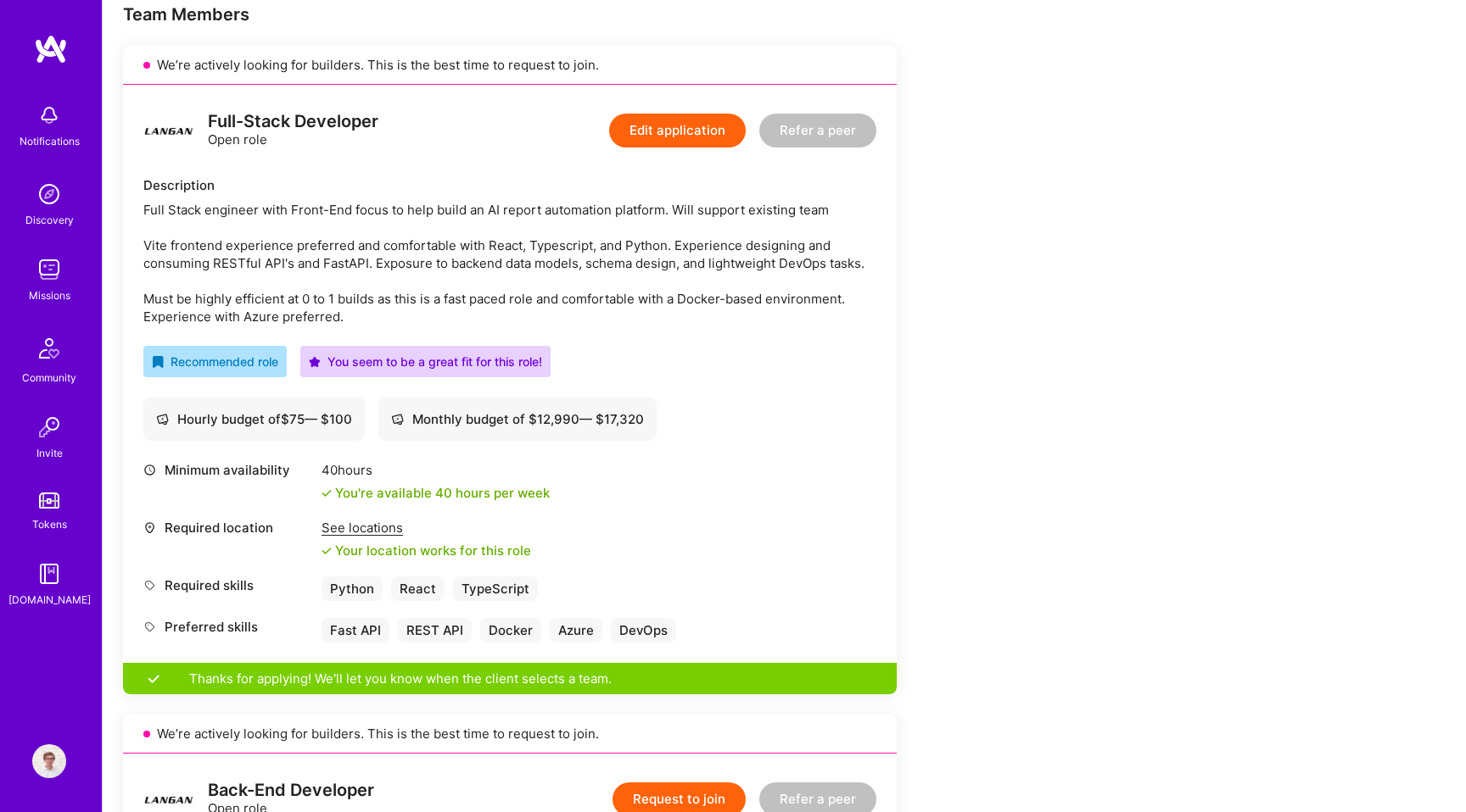
click at [645, 307] on div "Full Stack engineer with Front-End focus to help build an AI report automation …" at bounding box center [509, 264] width 733 height 125
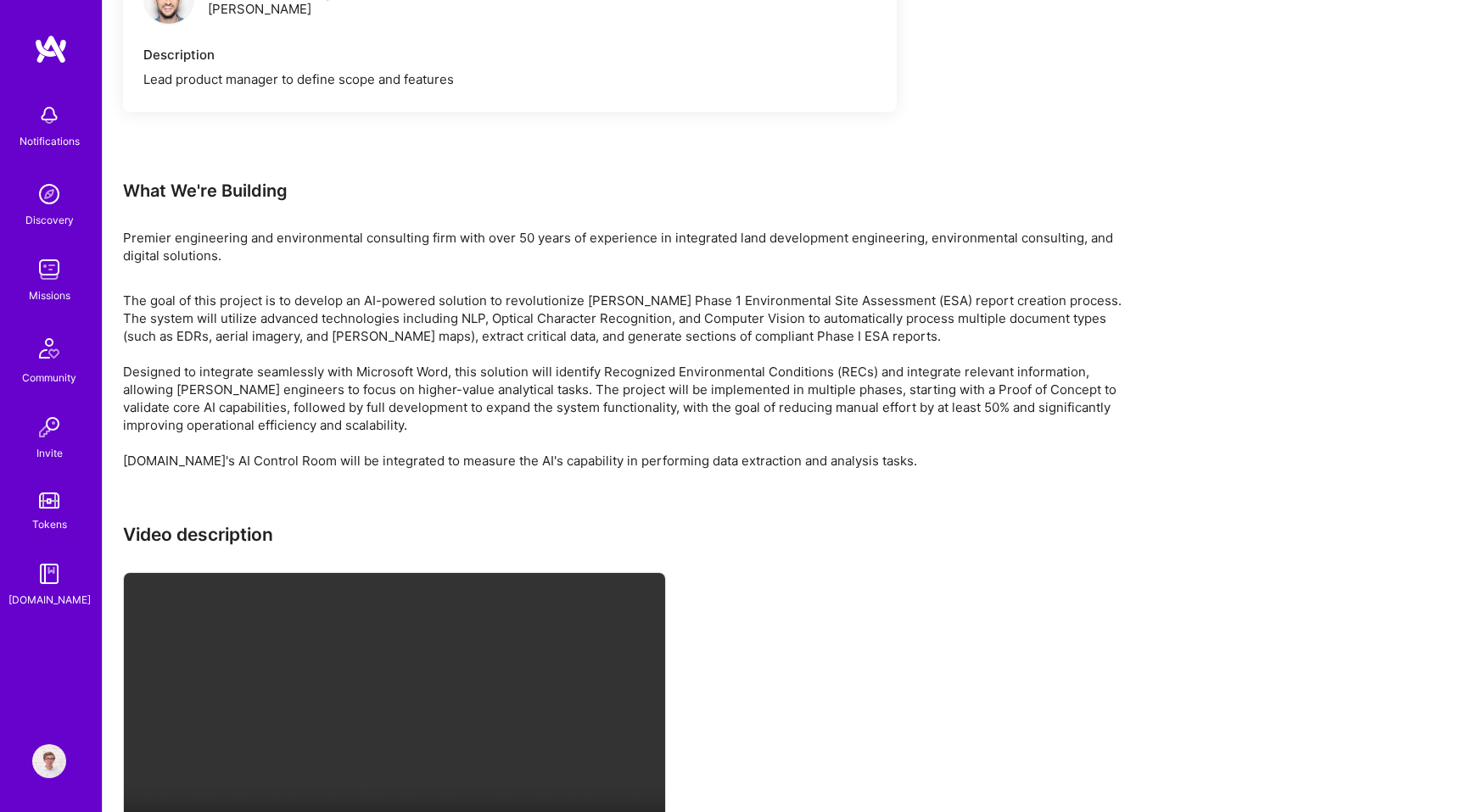
scroll to position [3203, 0]
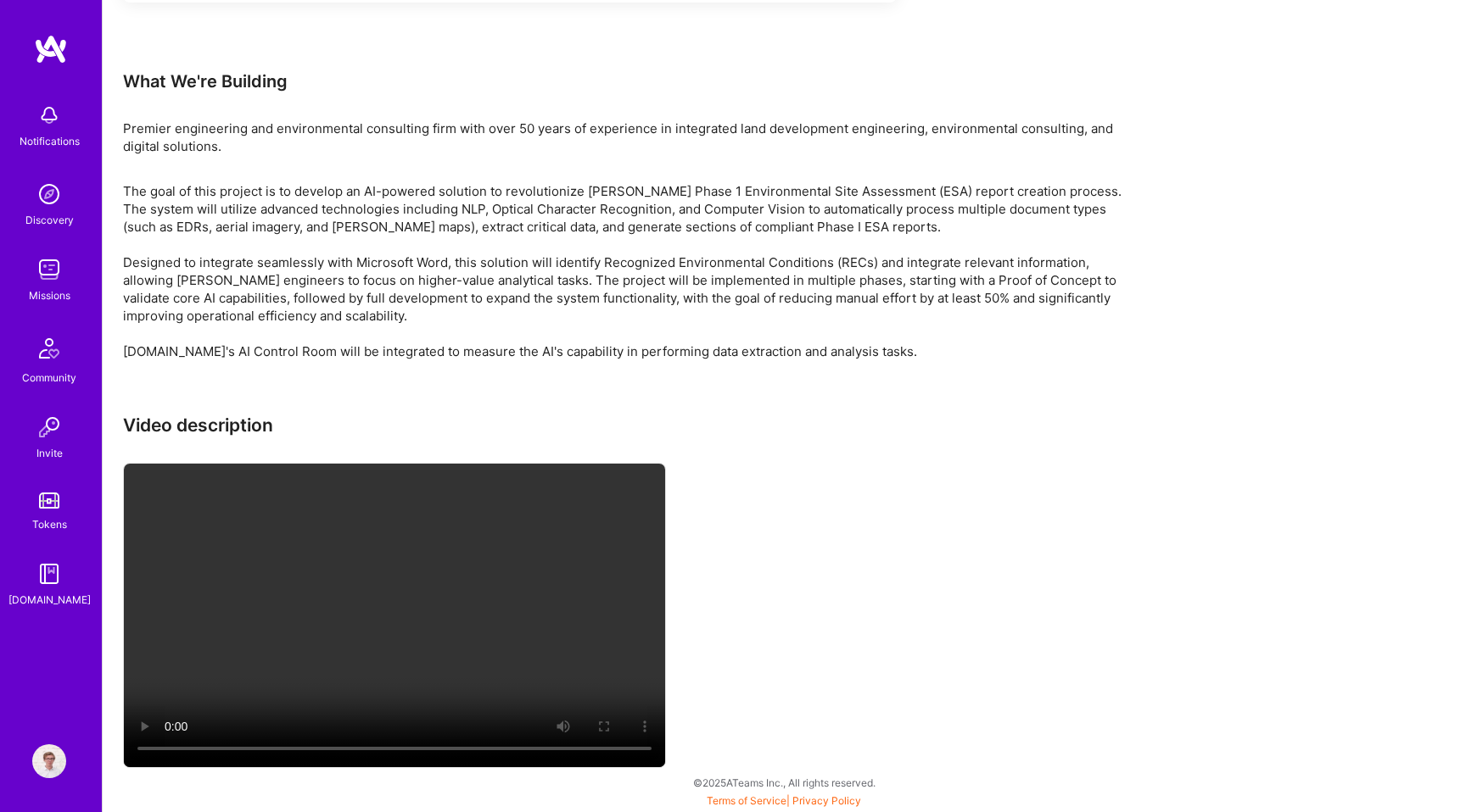
click at [362, 142] on div "Premier engineering and environmental consulting firm with over 50 years of exp…" at bounding box center [631, 137] width 1018 height 36
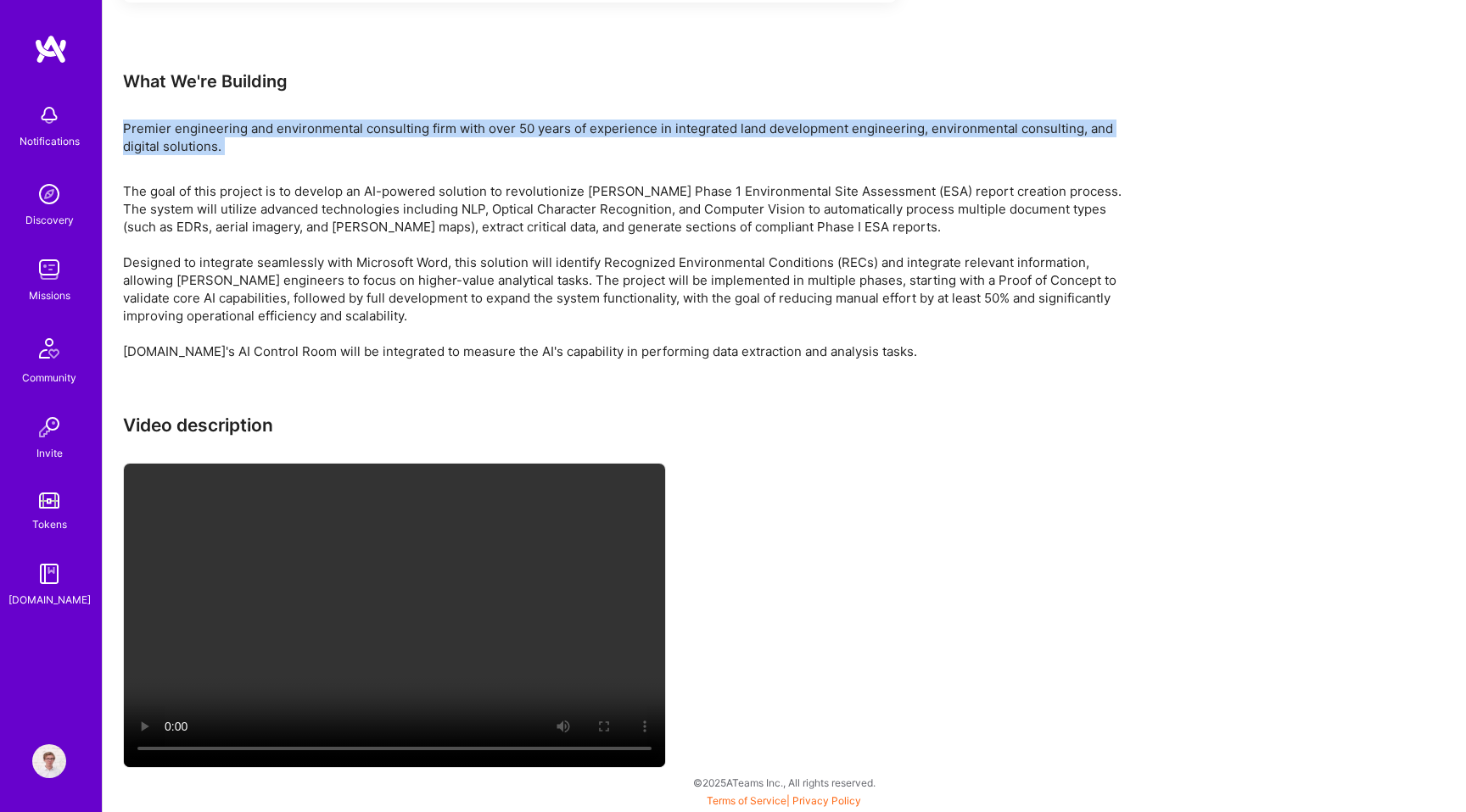
click at [430, 140] on div "Premier engineering and environmental consulting firm with over 50 years of exp…" at bounding box center [631, 137] width 1018 height 36
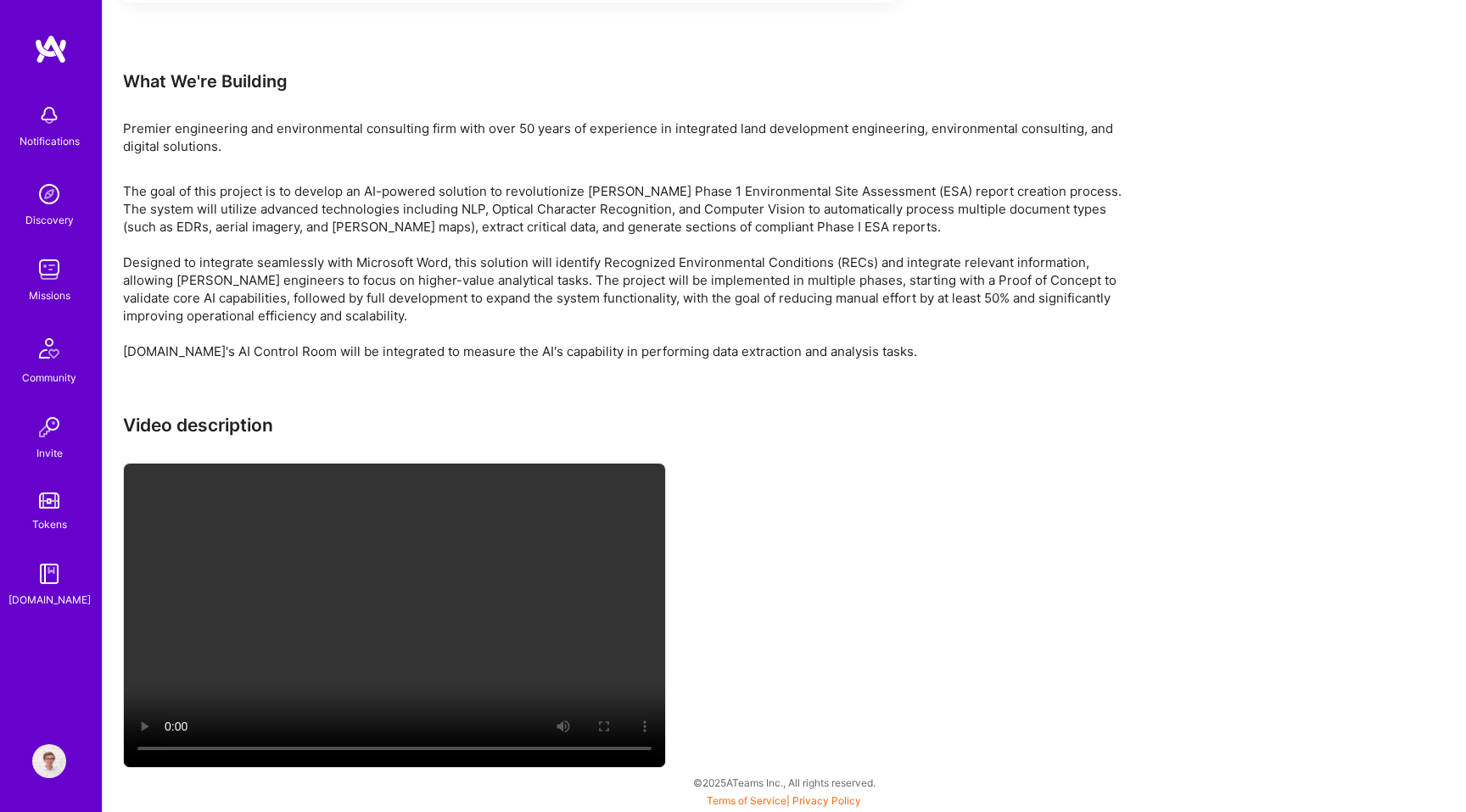
click at [430, 140] on div "Premier engineering and environmental consulting firm with over 50 years of exp…" at bounding box center [631, 137] width 1018 height 36
click at [370, 347] on p "The goal of this project is to develop an AI-powered solution to revolutionize …" at bounding box center [631, 272] width 1018 height 178
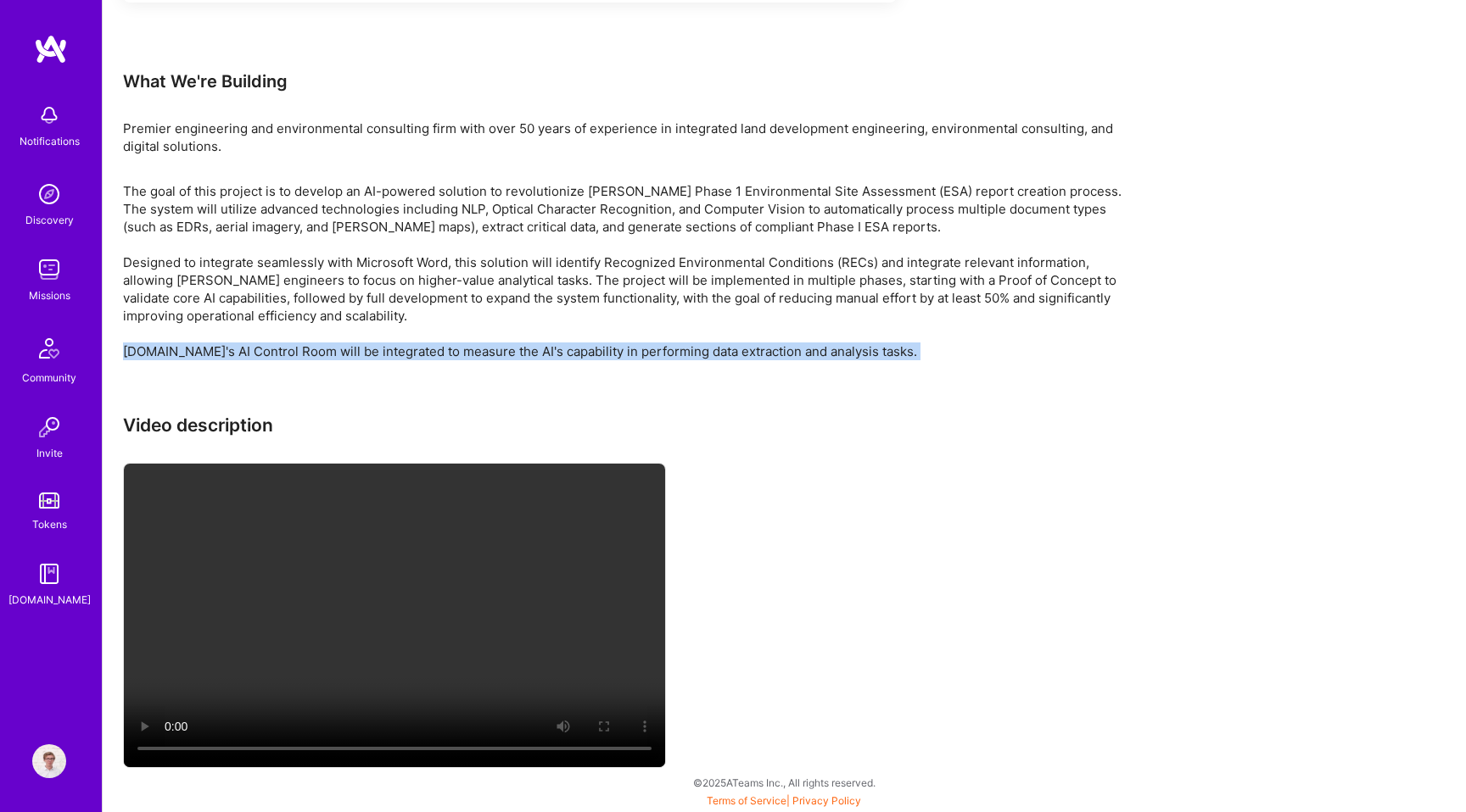
click at [453, 273] on p "The goal of this project is to develop an AI-powered solution to revolutionize …" at bounding box center [631, 272] width 1018 height 178
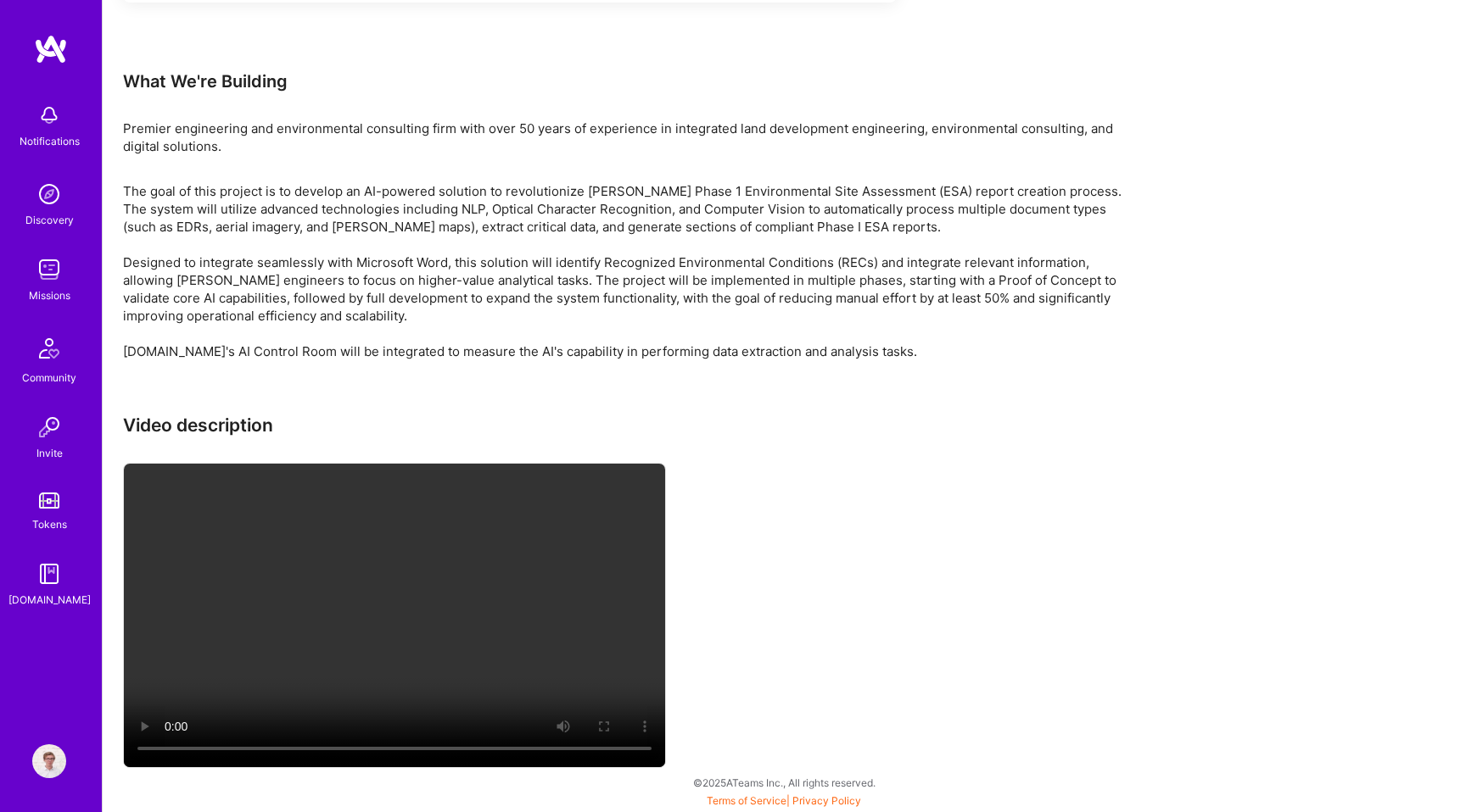
click at [453, 273] on p "The goal of this project is to develop an AI-powered solution to revolutionize …" at bounding box center [631, 272] width 1018 height 178
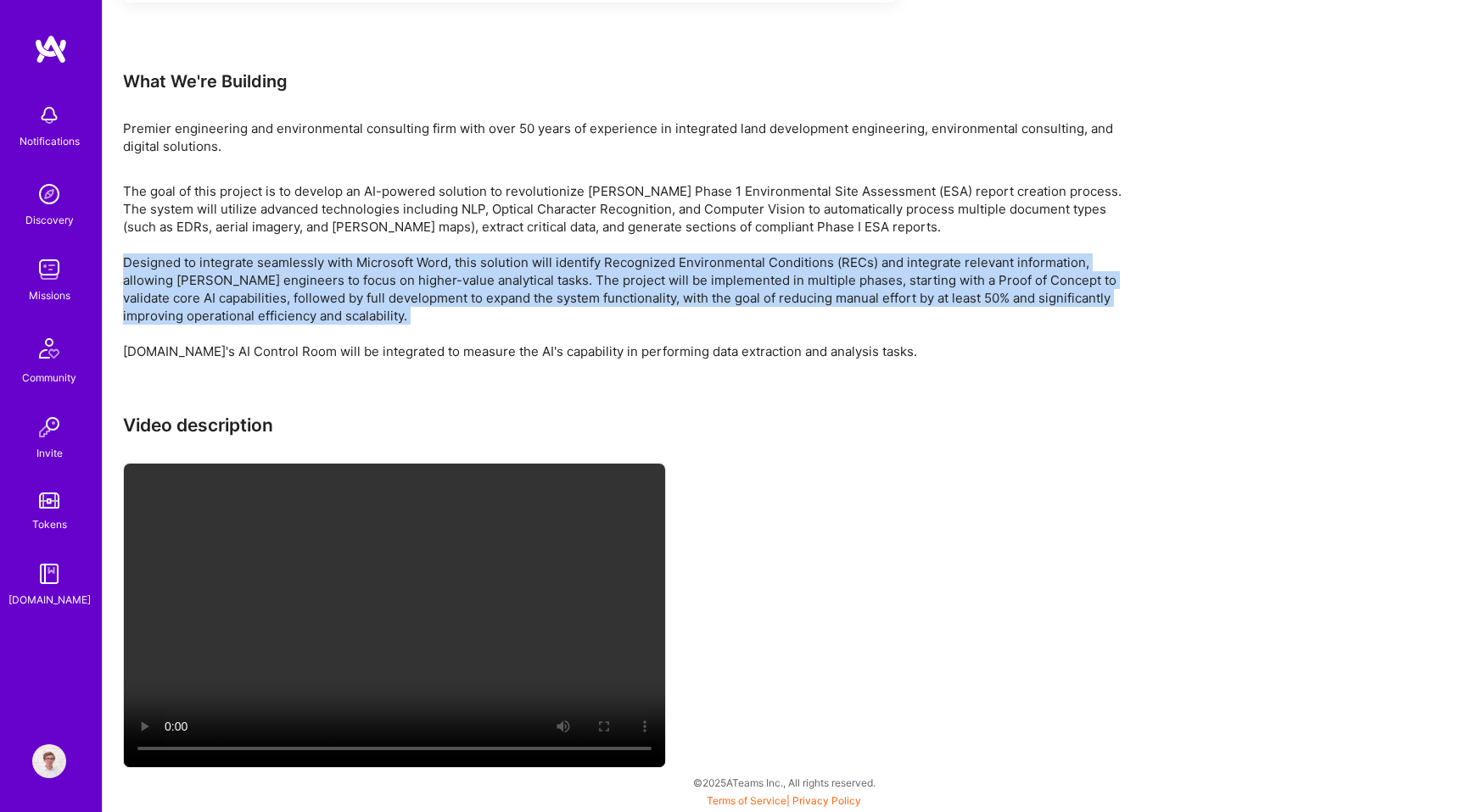
click at [453, 273] on p "The goal of this project is to develop an AI-powered solution to revolutionize …" at bounding box center [631, 272] width 1018 height 178
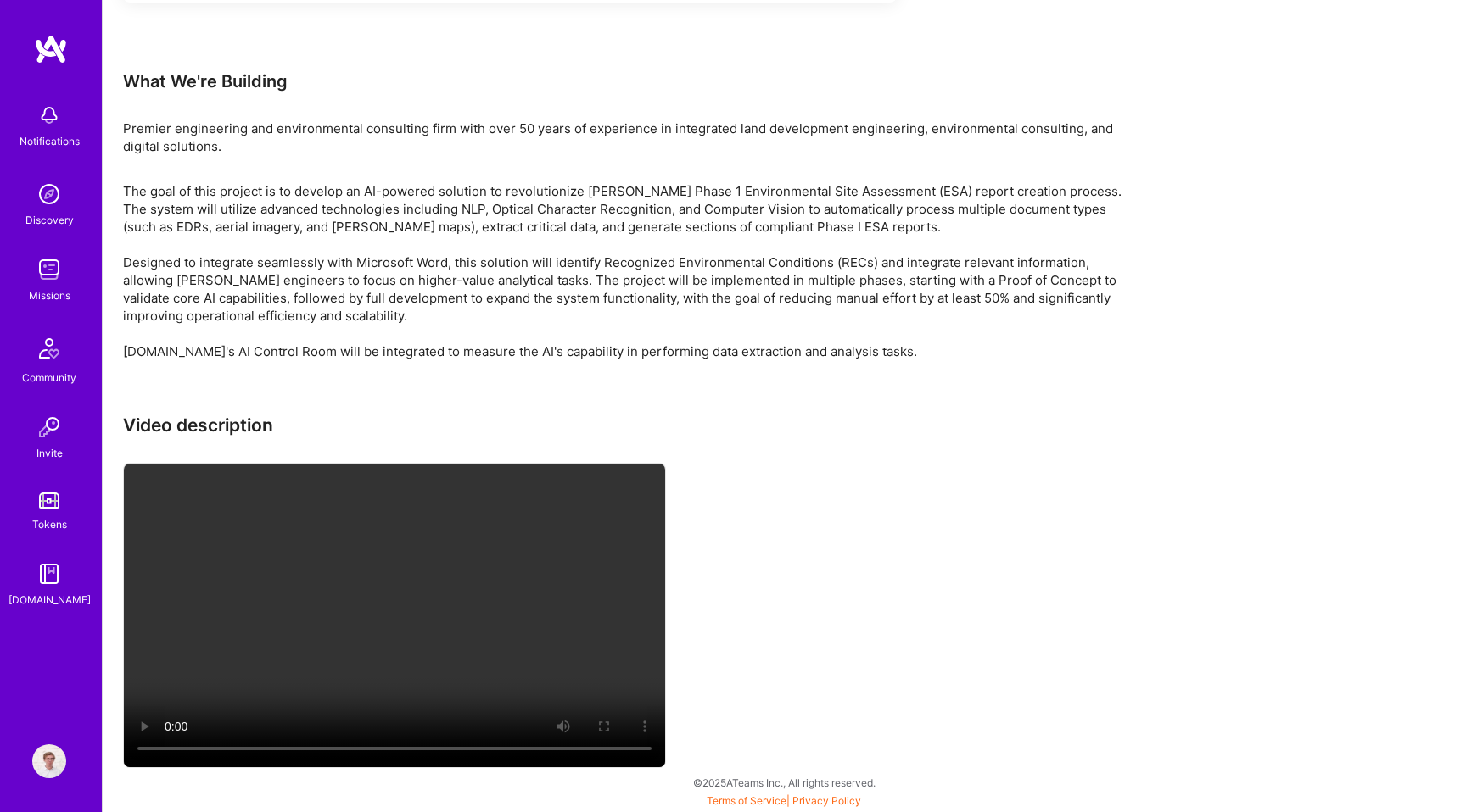
click at [453, 273] on p "The goal of this project is to develop an AI-powered solution to revolutionize …" at bounding box center [631, 272] width 1018 height 178
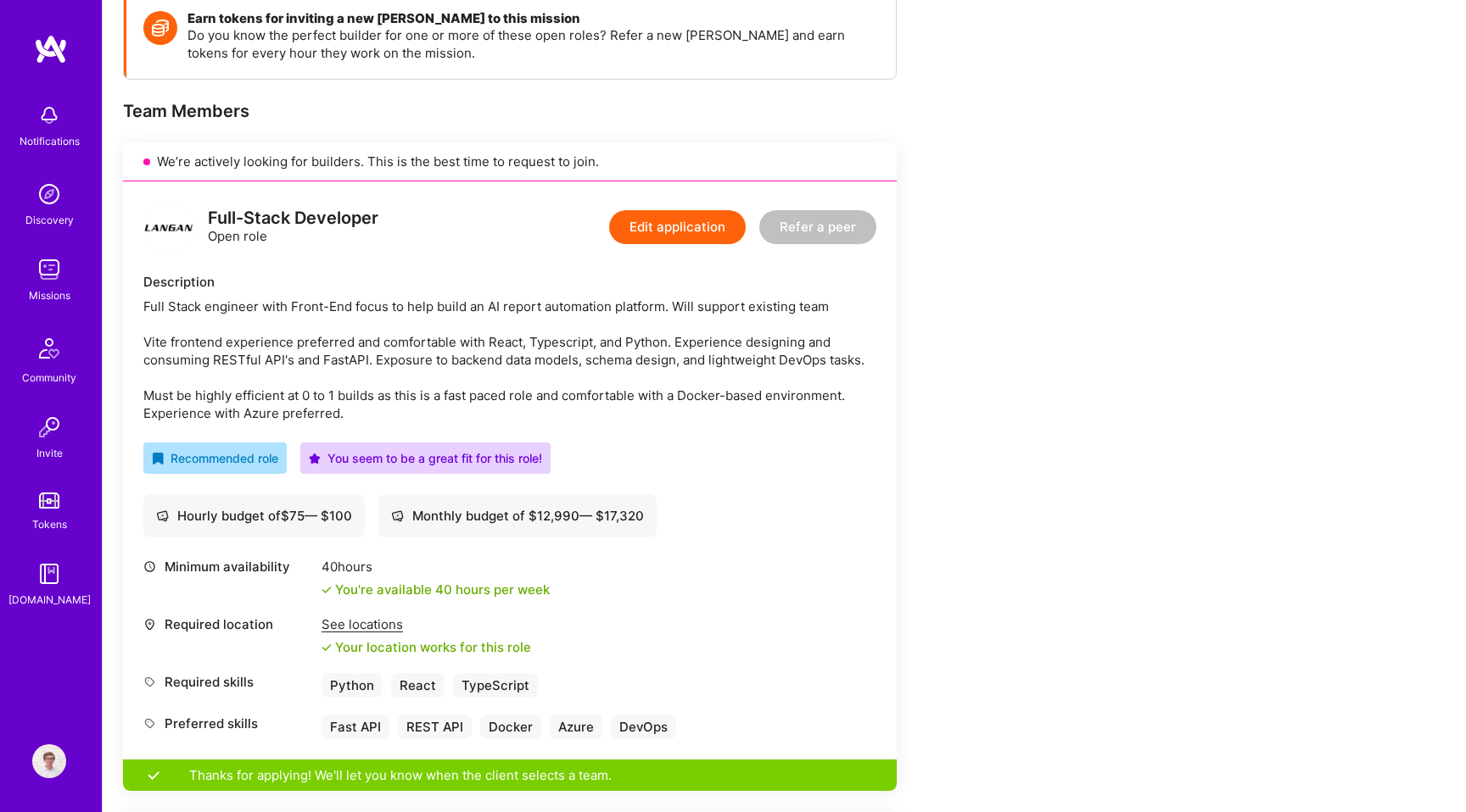
scroll to position [0, 0]
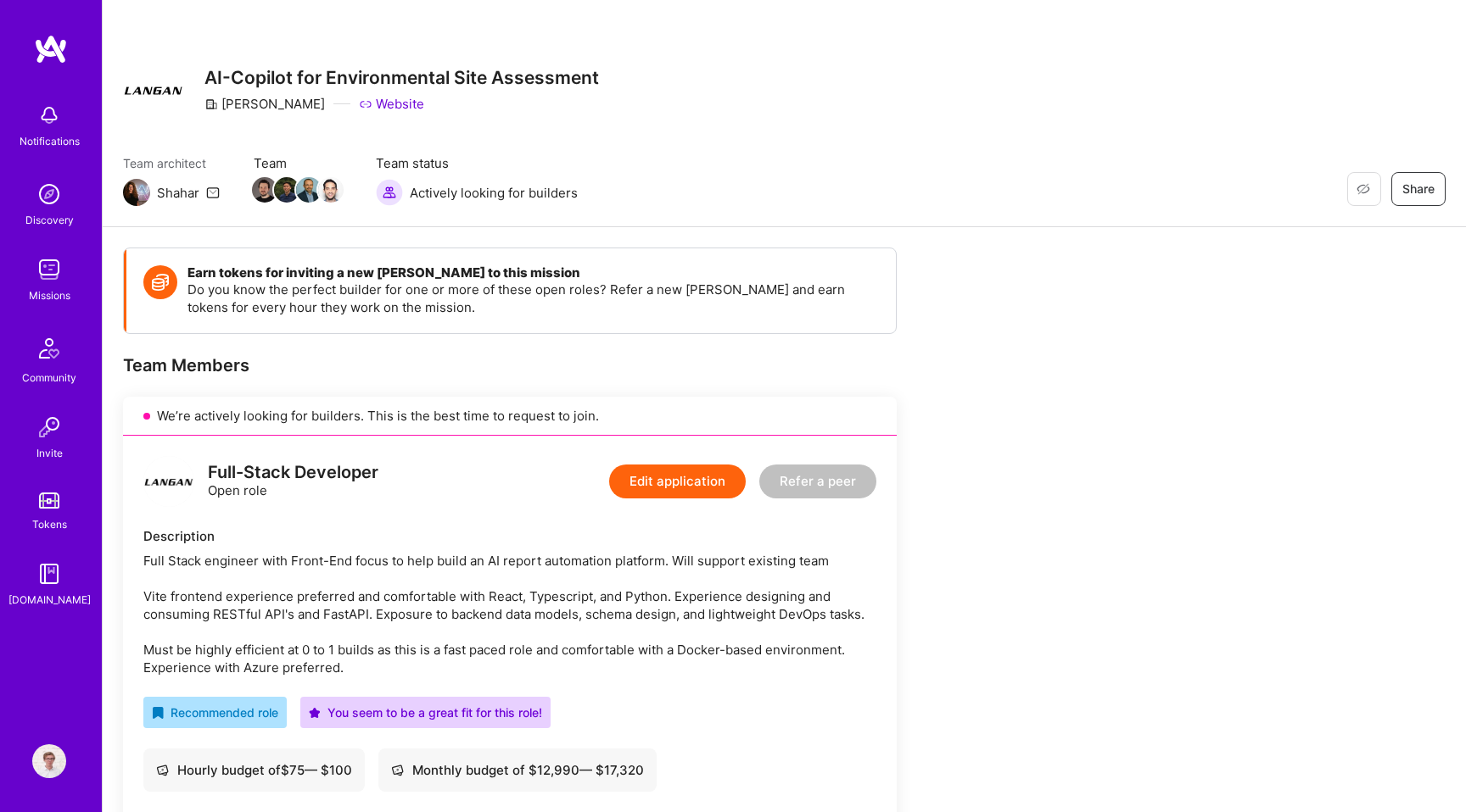
click at [390, 69] on h3 "AI-Copilot for Environmental Site Assessment" at bounding box center [401, 77] width 395 height 21
click at [361, 100] on link "Website" at bounding box center [391, 104] width 65 height 18
click at [1130, 166] on div "Team architect Shahar Team Team status Actively looking for builders Restore No…" at bounding box center [784, 180] width 1323 height 52
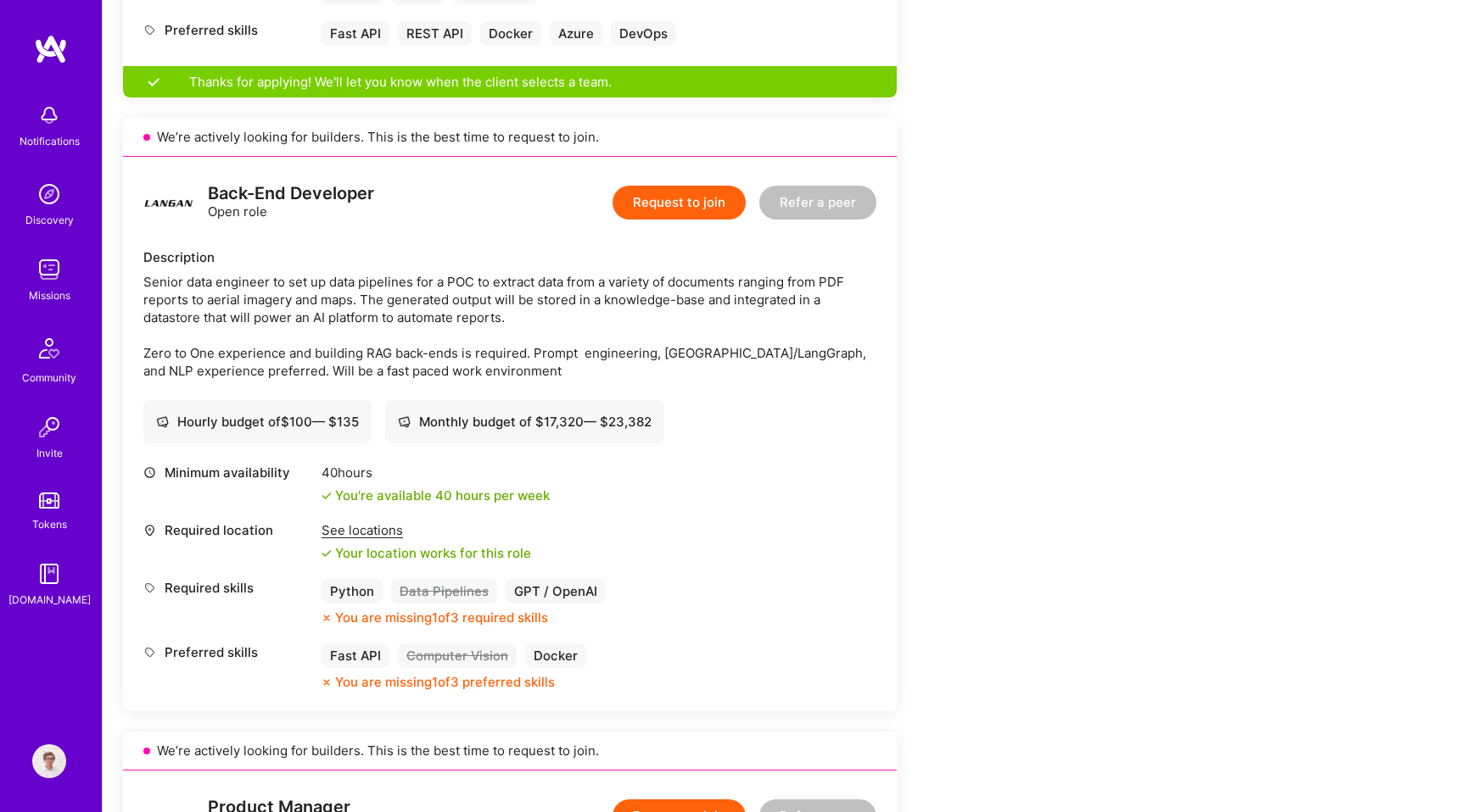
scroll to position [947, 0]
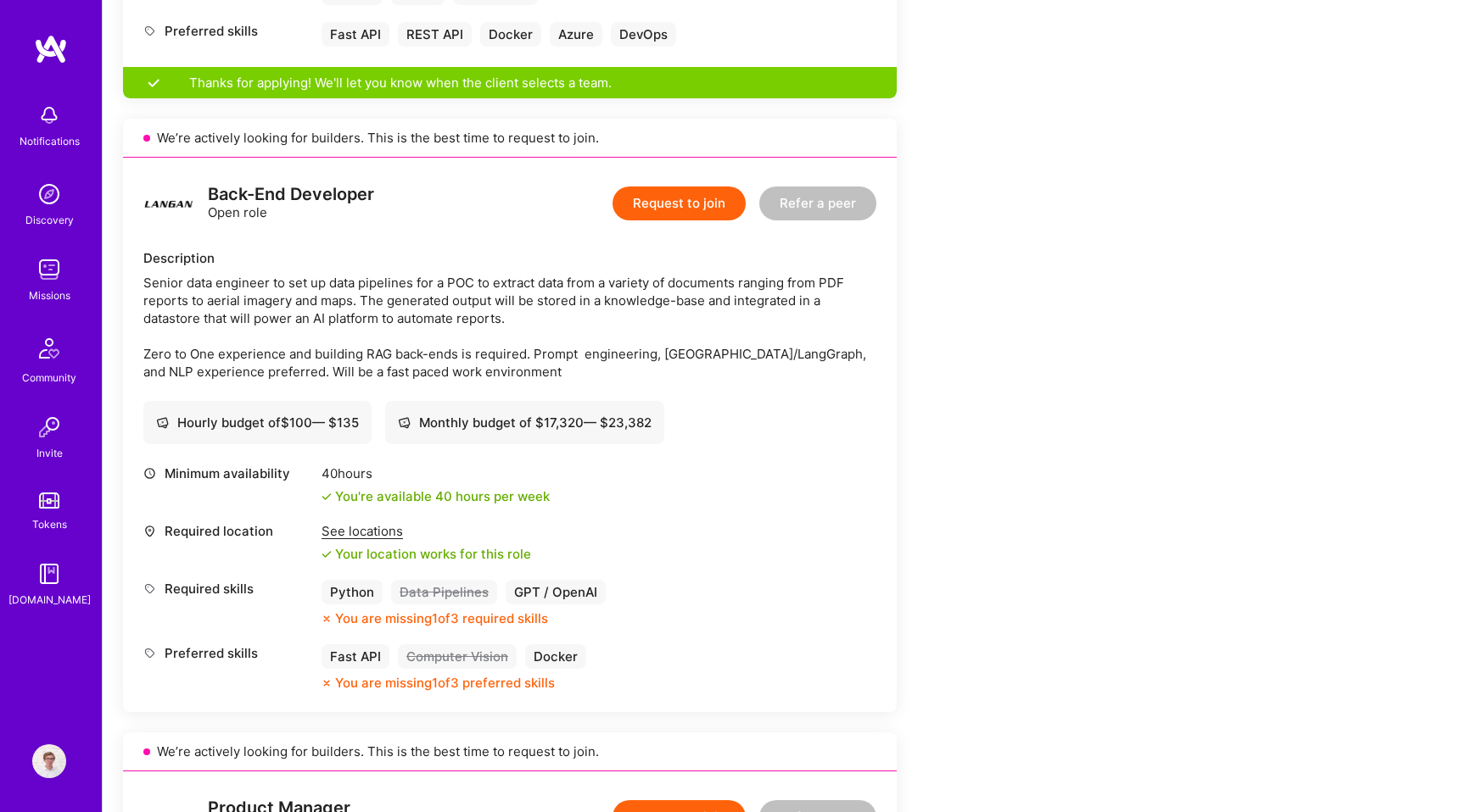
click at [542, 346] on div "Senior data engineer to set up data pipelines for a POC to extract data from a …" at bounding box center [509, 328] width 733 height 107
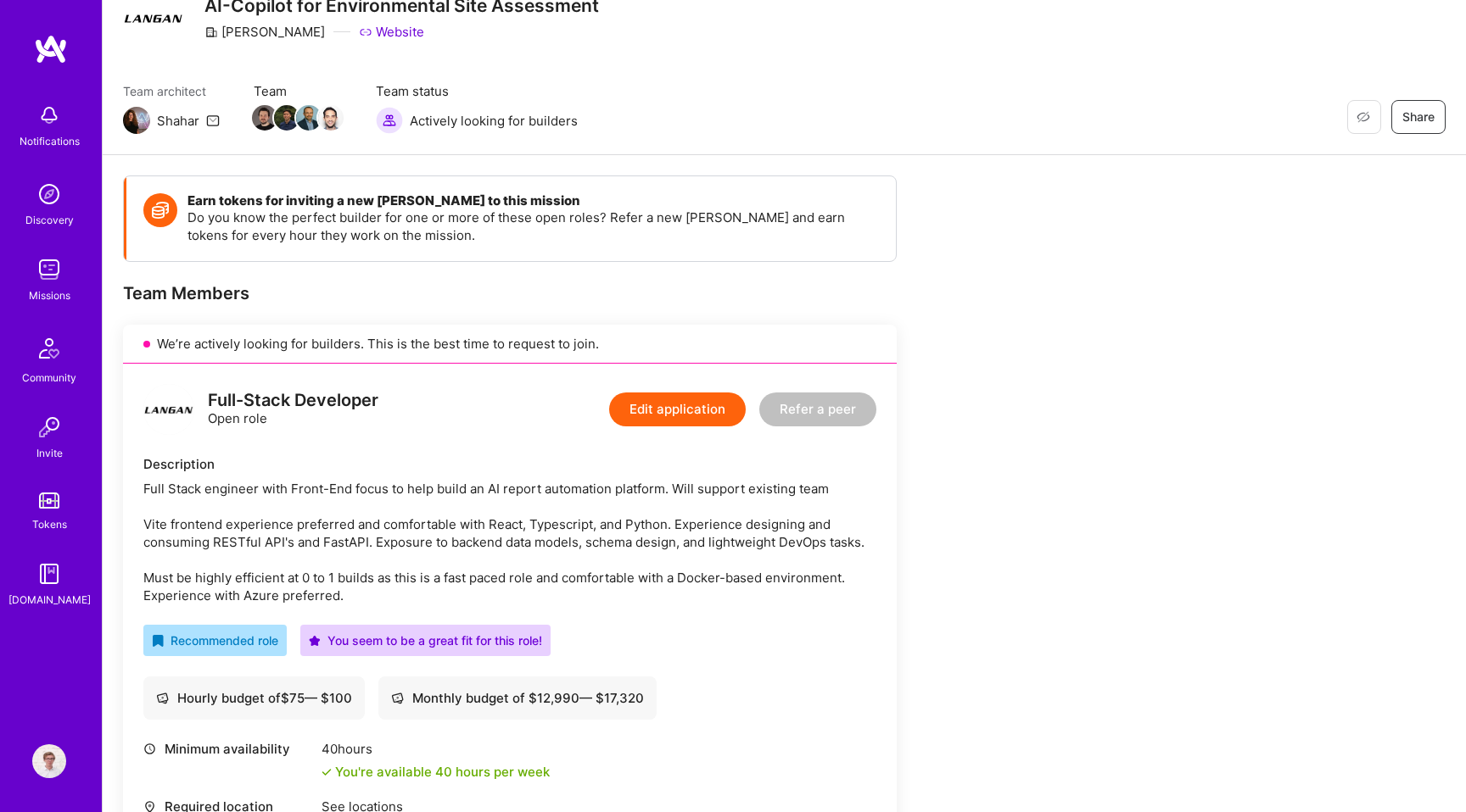
scroll to position [113, 0]
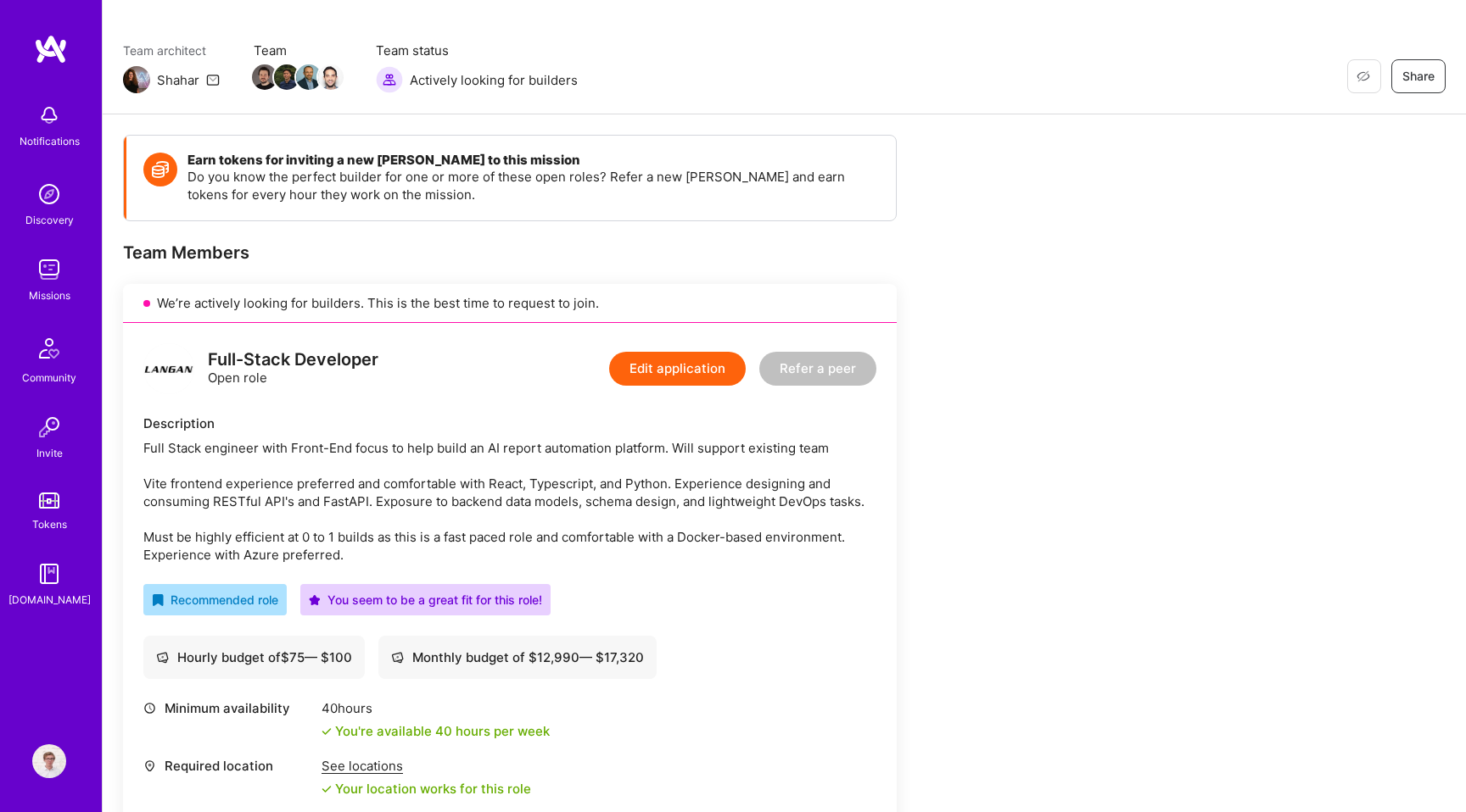
click at [662, 352] on button "Edit application" at bounding box center [677, 369] width 136 height 34
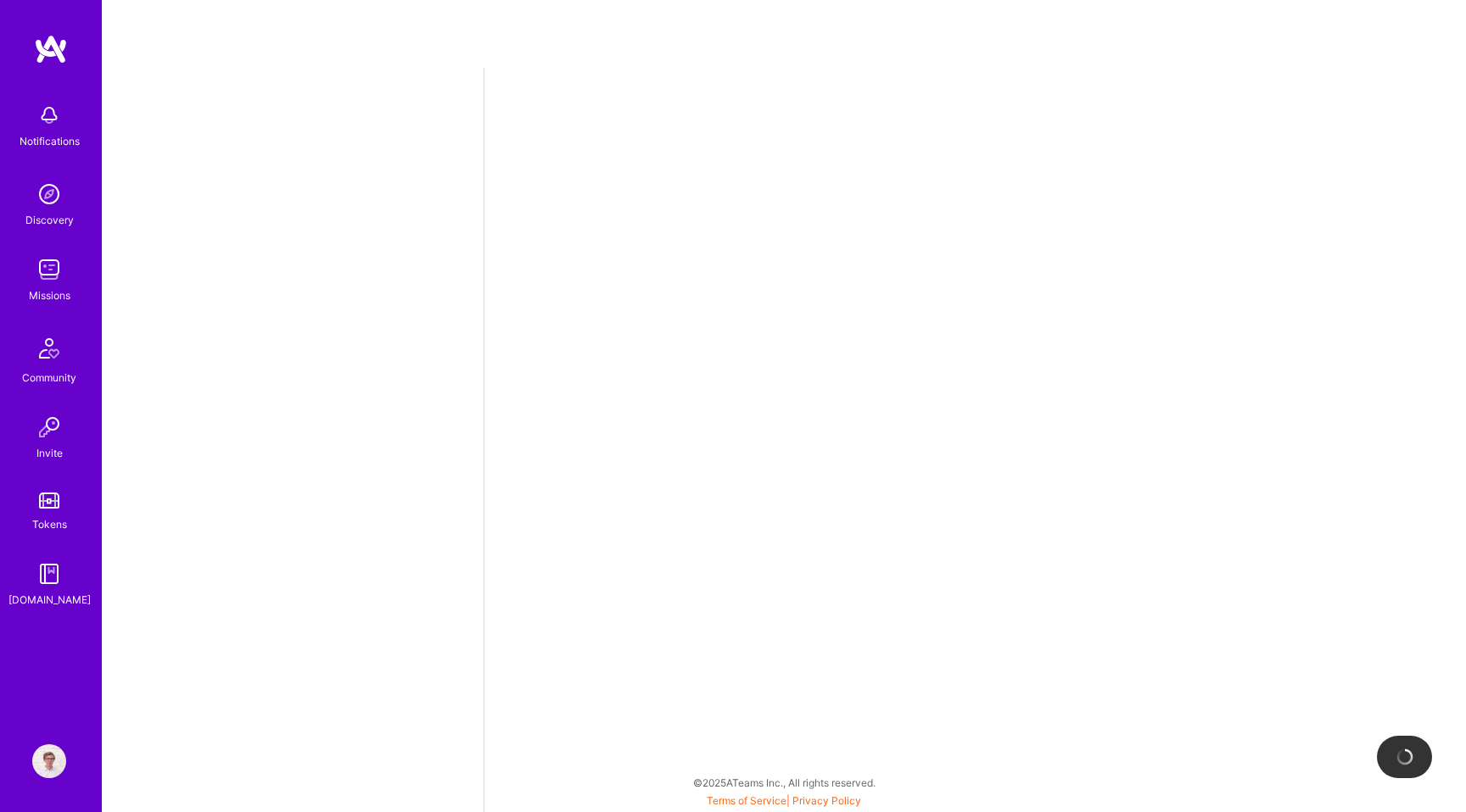
select select "PL"
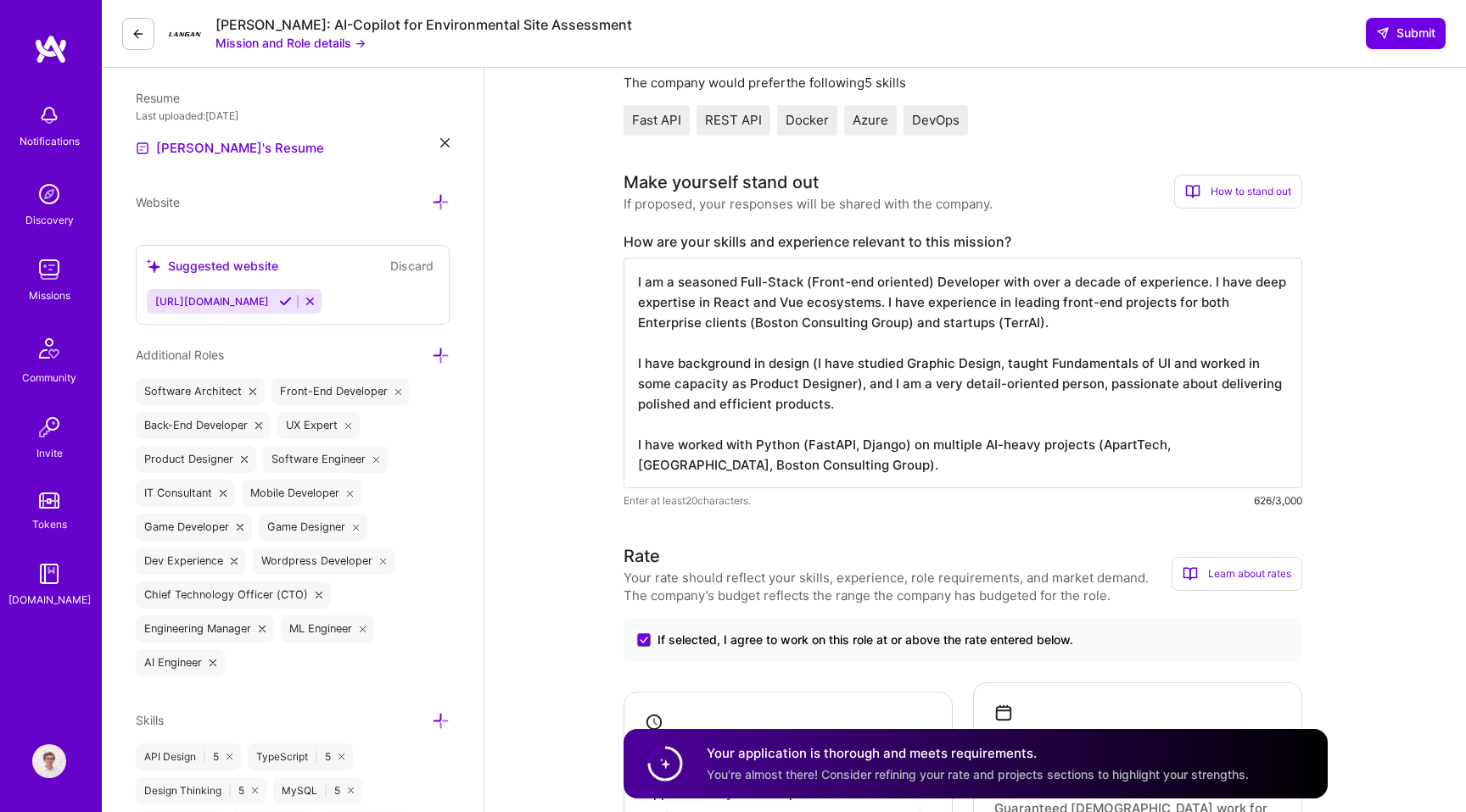
scroll to position [438, 0]
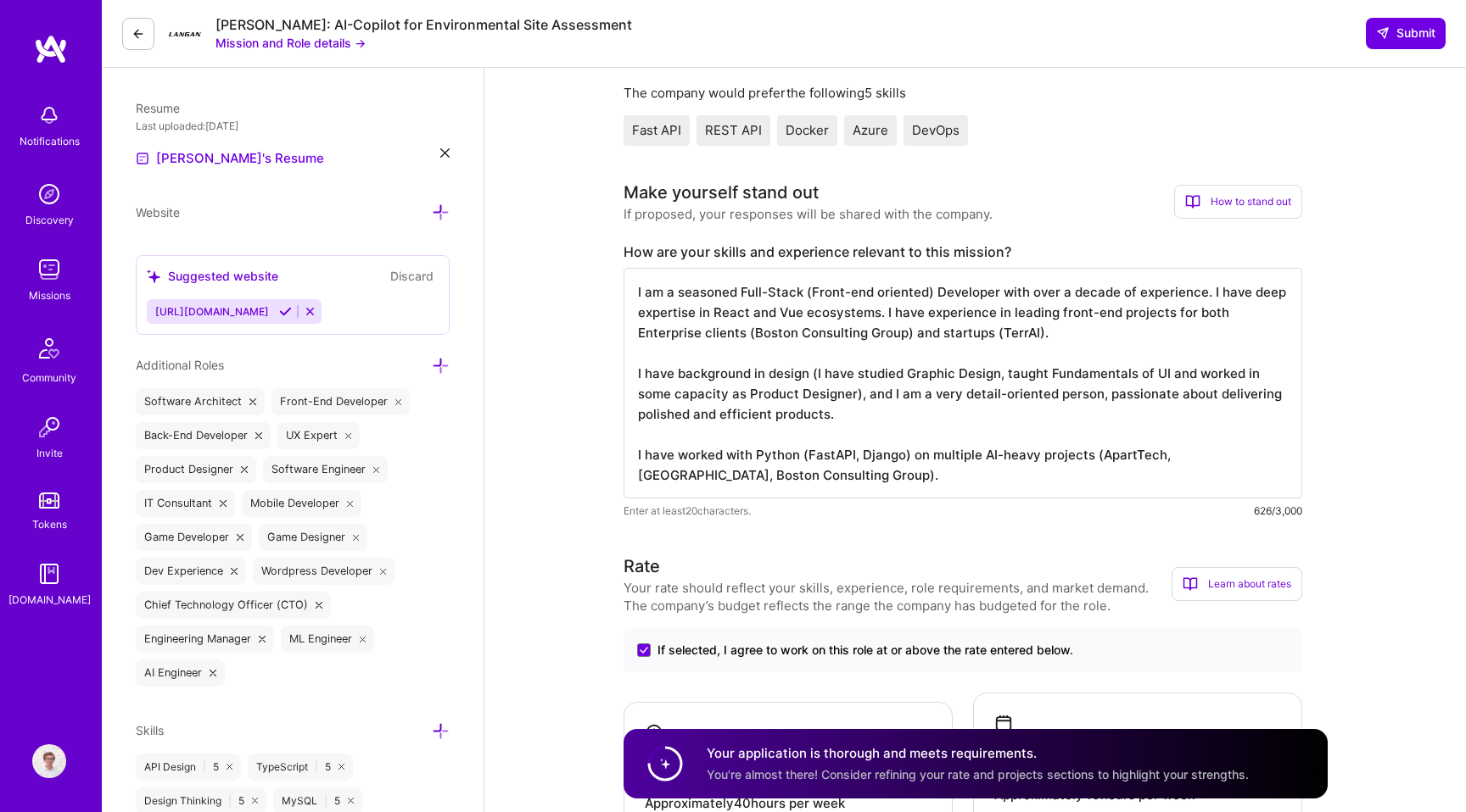
click at [876, 384] on textarea "I am a seasoned Full-Stack (Front-end oriented) Developer with over a decade of…" at bounding box center [963, 383] width 679 height 231
click at [891, 434] on textarea "I am a seasoned Full-Stack (Front-end oriented) Developer with over a decade of…" at bounding box center [963, 383] width 679 height 231
click at [869, 466] on textarea "I am a seasoned Full-Stack (Front-end oriented) Developer with over a decade of…" at bounding box center [963, 383] width 679 height 231
click at [907, 409] on textarea "I am a seasoned Full-Stack (Front-end oriented) Developer with over a decade of…" at bounding box center [963, 383] width 679 height 231
click at [876, 482] on textarea "I am a seasoned Full-Stack (Front-end oriented) Developer with over a decade of…" at bounding box center [963, 383] width 679 height 231
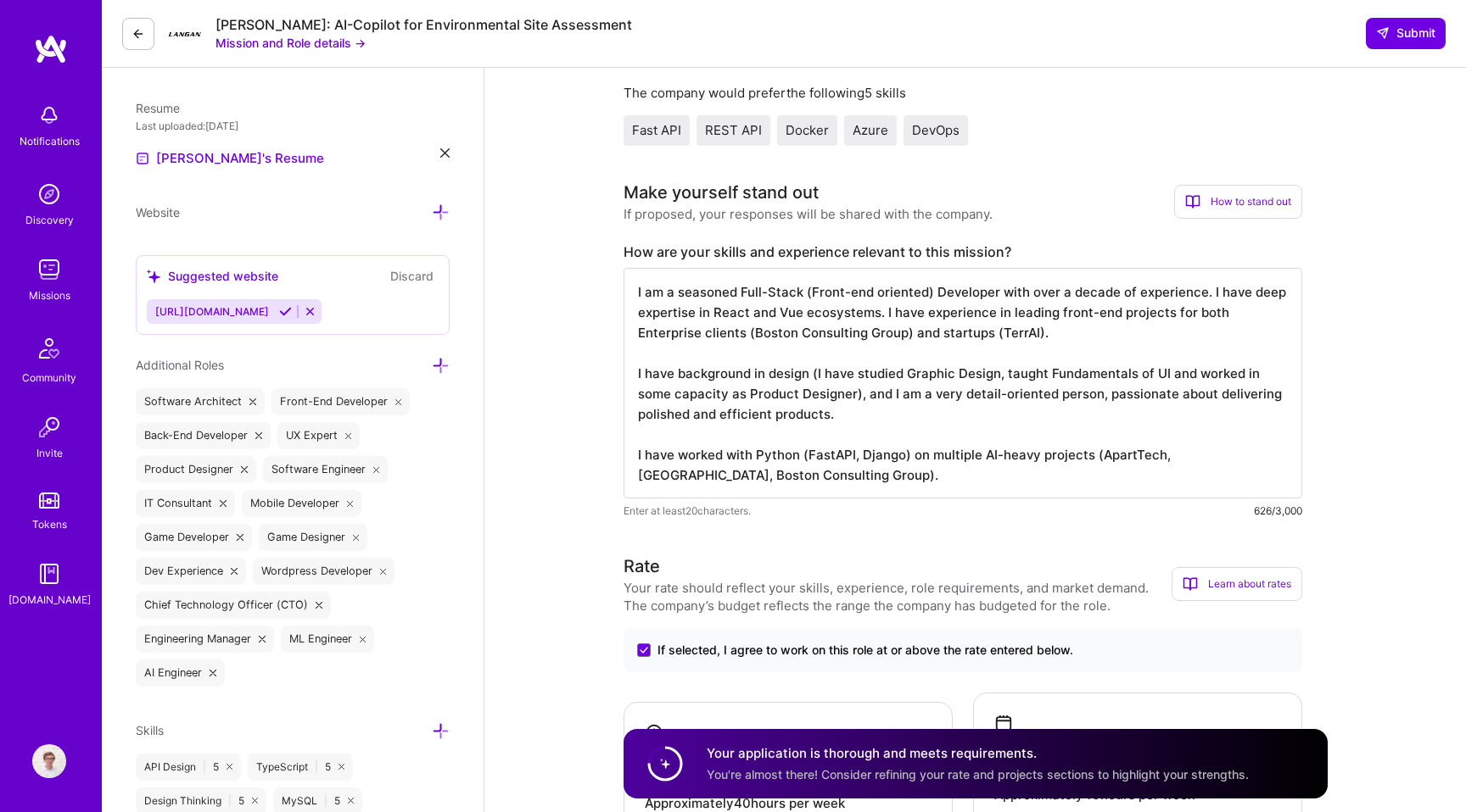
click at [1194, 386] on textarea "I am a seasoned Full-Stack (Front-end oriented) Developer with over a decade of…" at bounding box center [963, 383] width 679 height 231
click at [1176, 406] on textarea "I am a seasoned Full-Stack (Front-end oriented) Developer with over a decade of…" at bounding box center [963, 383] width 679 height 231
click at [1101, 340] on textarea "I am a seasoned Full-Stack (Front-end oriented) Developer with over a decade of…" at bounding box center [963, 383] width 679 height 231
click at [1002, 384] on textarea "I am a seasoned Full-Stack (Front-end oriented) Developer with over a decade of…" at bounding box center [963, 383] width 679 height 231
click at [995, 420] on textarea "I am a seasoned Full-Stack (Front-end oriented) Developer with over a decade of…" at bounding box center [963, 383] width 679 height 231
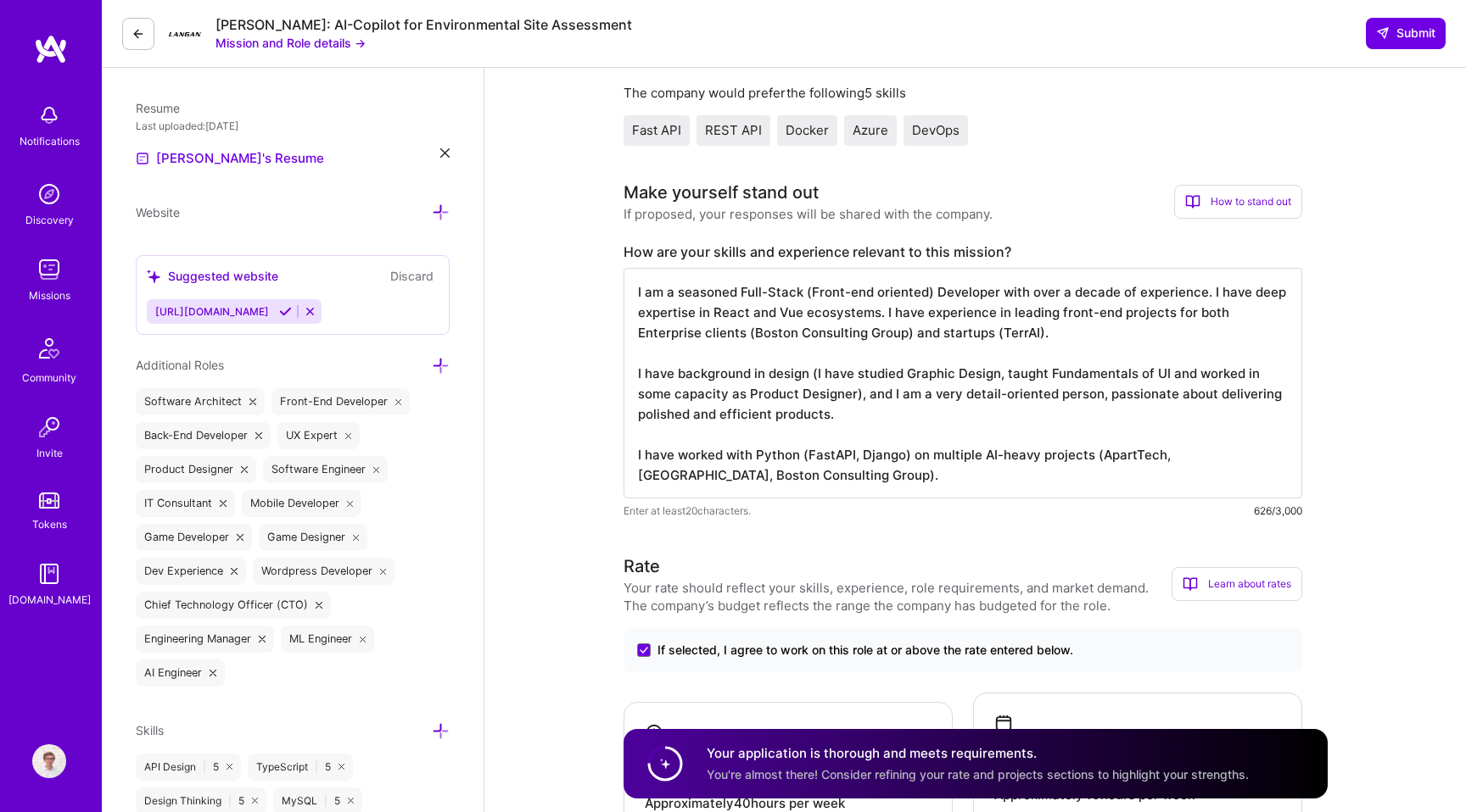
click at [929, 462] on textarea "I am a seasoned Full-Stack (Front-end oriented) Developer with over a decade of…" at bounding box center [963, 383] width 679 height 231
click at [930, 479] on textarea "I am a seasoned Full-Stack (Front-end oriented) Developer with over a decade of…" at bounding box center [963, 383] width 679 height 231
click at [958, 430] on textarea "I am a seasoned Full-Stack (Front-end oriented) Developer with over a decade of…" at bounding box center [963, 383] width 679 height 231
click at [906, 490] on textarea "I am a seasoned Full-Stack (Front-end oriented) Developer with over a decade of…" at bounding box center [963, 383] width 679 height 231
click at [929, 434] on textarea "I am a seasoned Full-Stack (Front-end oriented) Developer with over a decade of…" at bounding box center [963, 383] width 679 height 231
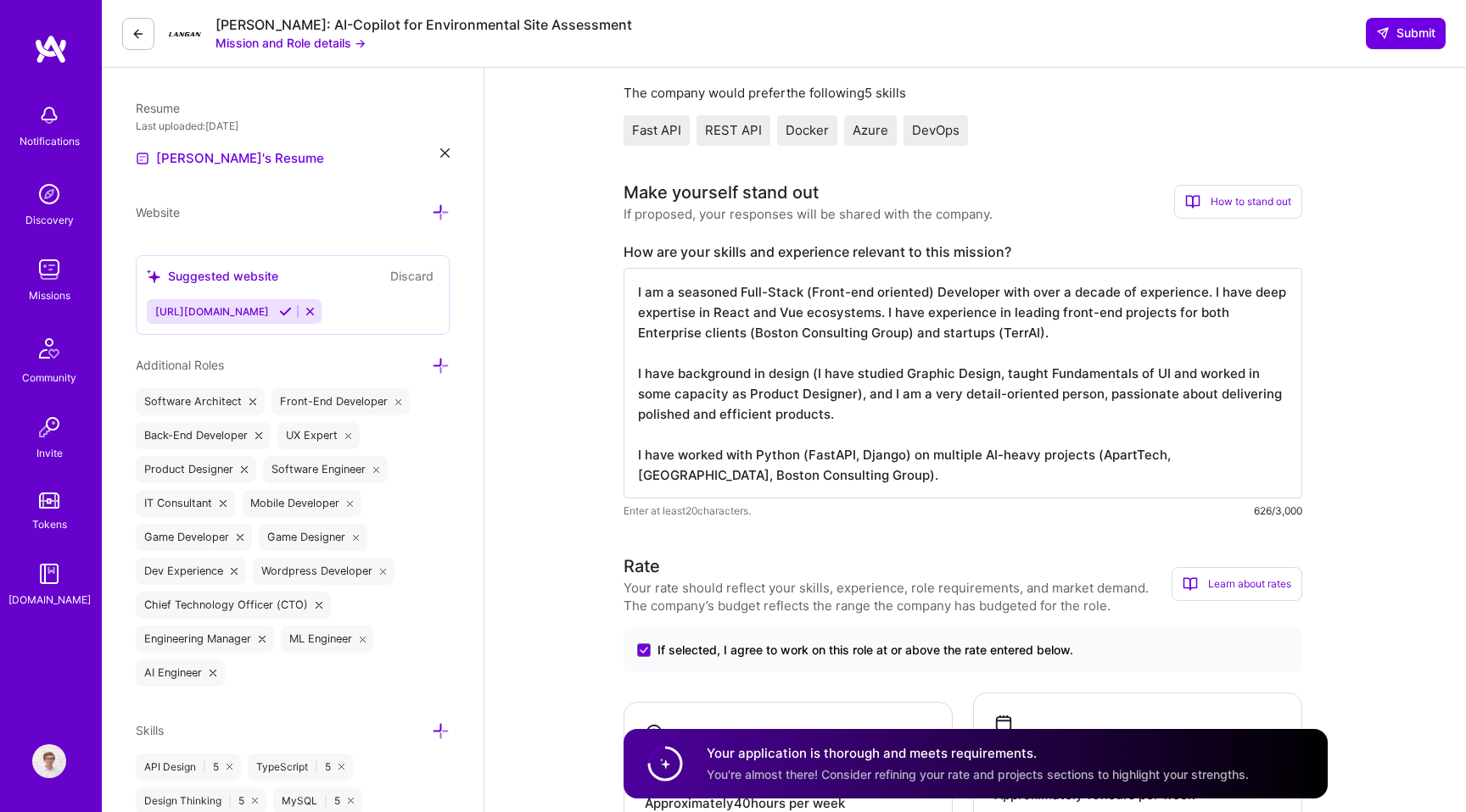
click at [900, 415] on textarea "I am a seasoned Full-Stack (Front-end oriented) Developer with over a decade of…" at bounding box center [963, 383] width 679 height 231
click at [1007, 337] on textarea "I am a seasoned Full-Stack (Front-end oriented) Developer with over a decade of…" at bounding box center [963, 383] width 679 height 231
click at [896, 414] on textarea "I am a seasoned Full-Stack (Front-end oriented) Developer with over a decade of…" at bounding box center [963, 383] width 679 height 231
click at [844, 451] on textarea "I am a seasoned Full-Stack (Front-end oriented) Developer with over a decade of…" at bounding box center [963, 383] width 679 height 231
click at [789, 468] on textarea "I am a seasoned Full-Stack (Front-end oriented) Developer with over a decade of…" at bounding box center [963, 383] width 679 height 231
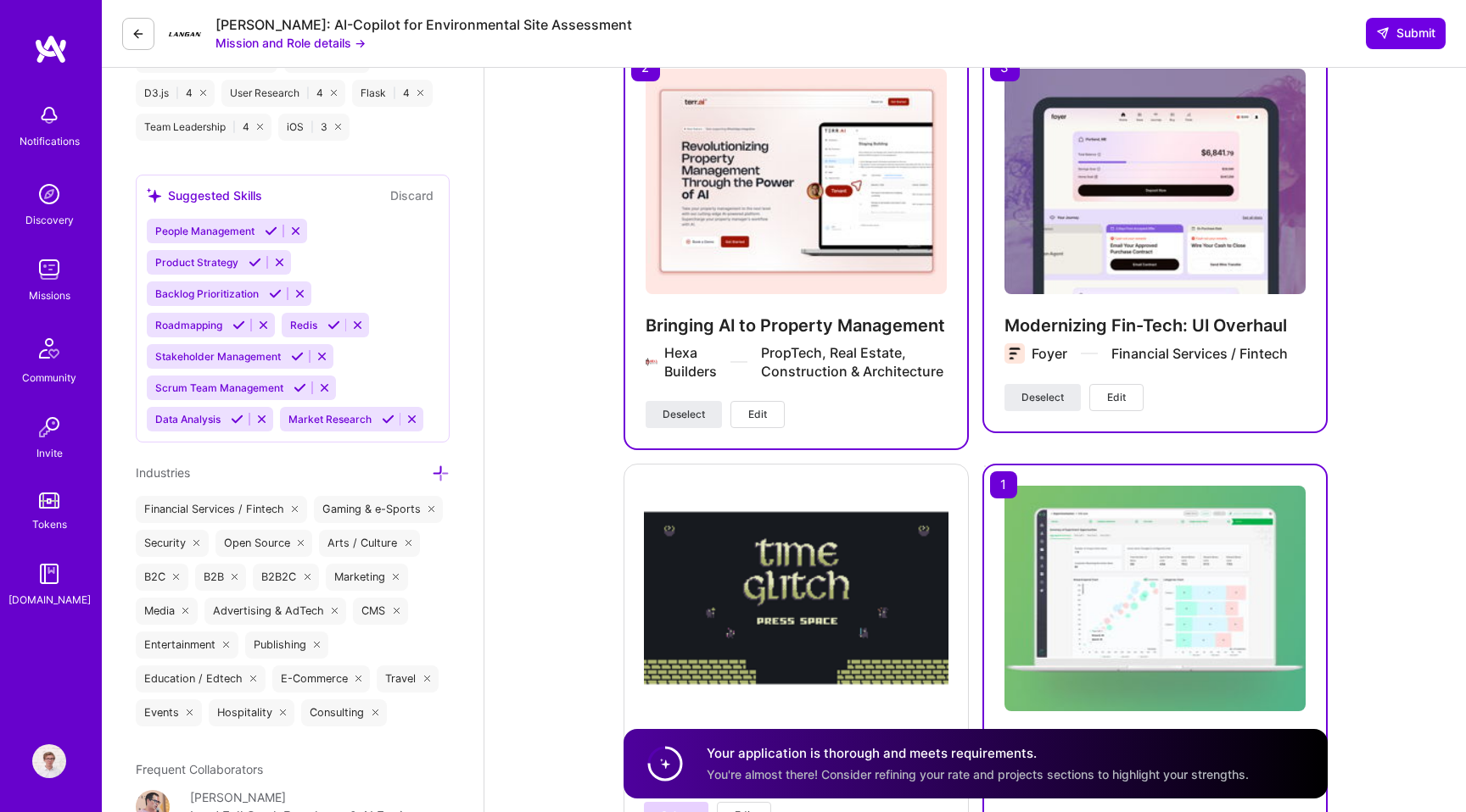
scroll to position [2034, 0]
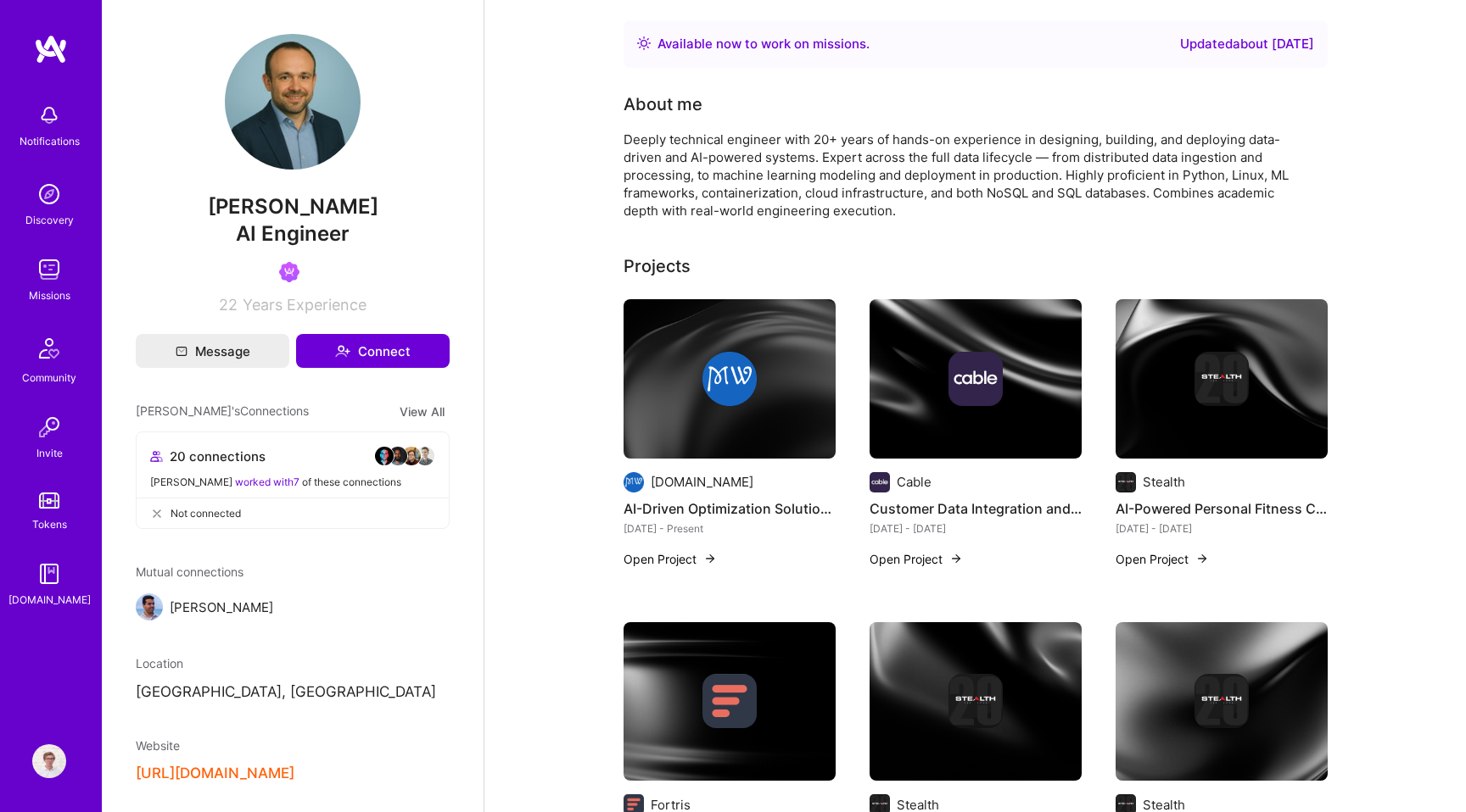
click at [419, 471] on div "20 connections [PERSON_NAME] worked with 7 of these connections" at bounding box center [292, 462] width 312 height 59
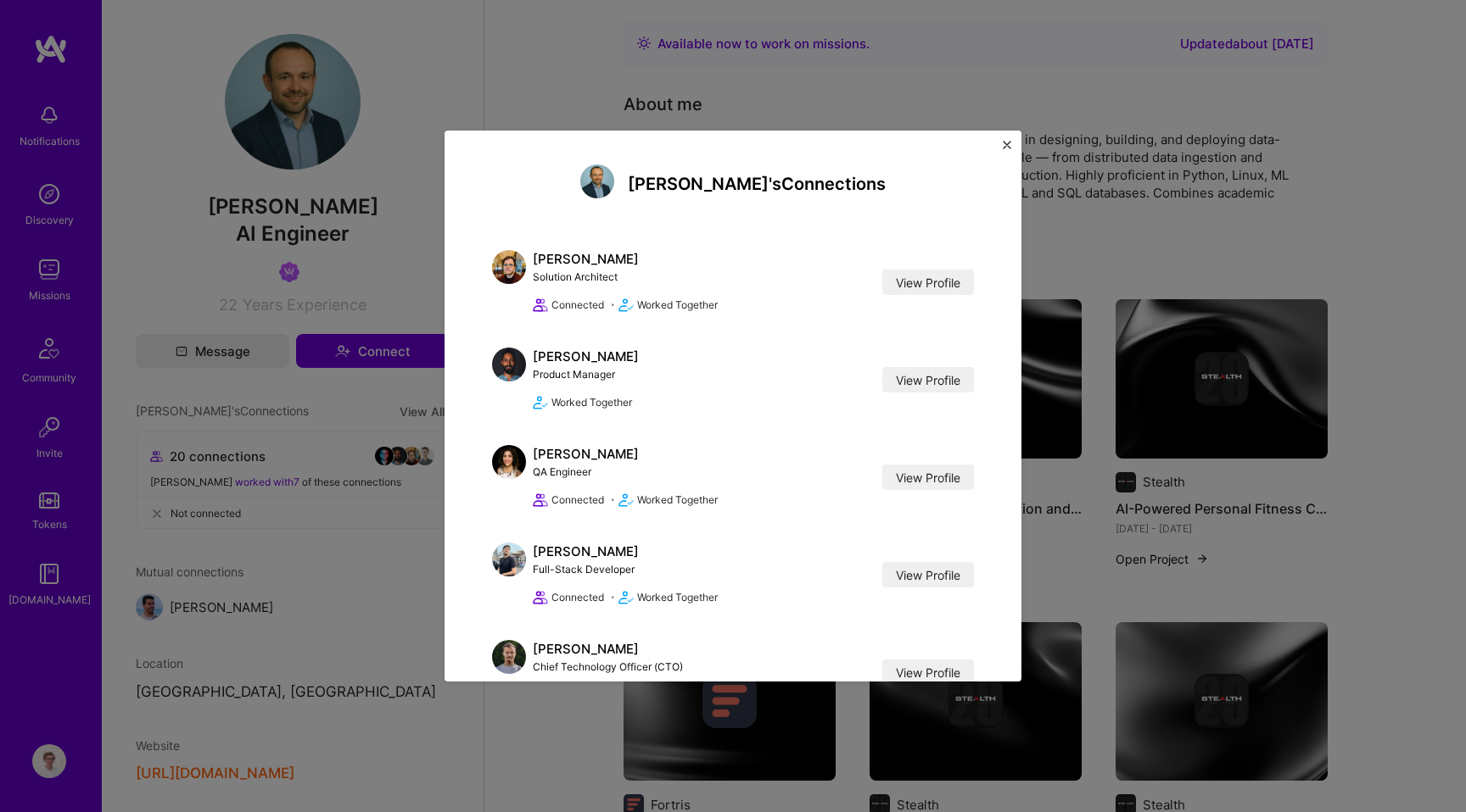
click at [1384, 135] on div "Marcin's Connections Asaf Zamir Solution Architect View Profile Connected • Wor…" at bounding box center [733, 406] width 1466 height 812
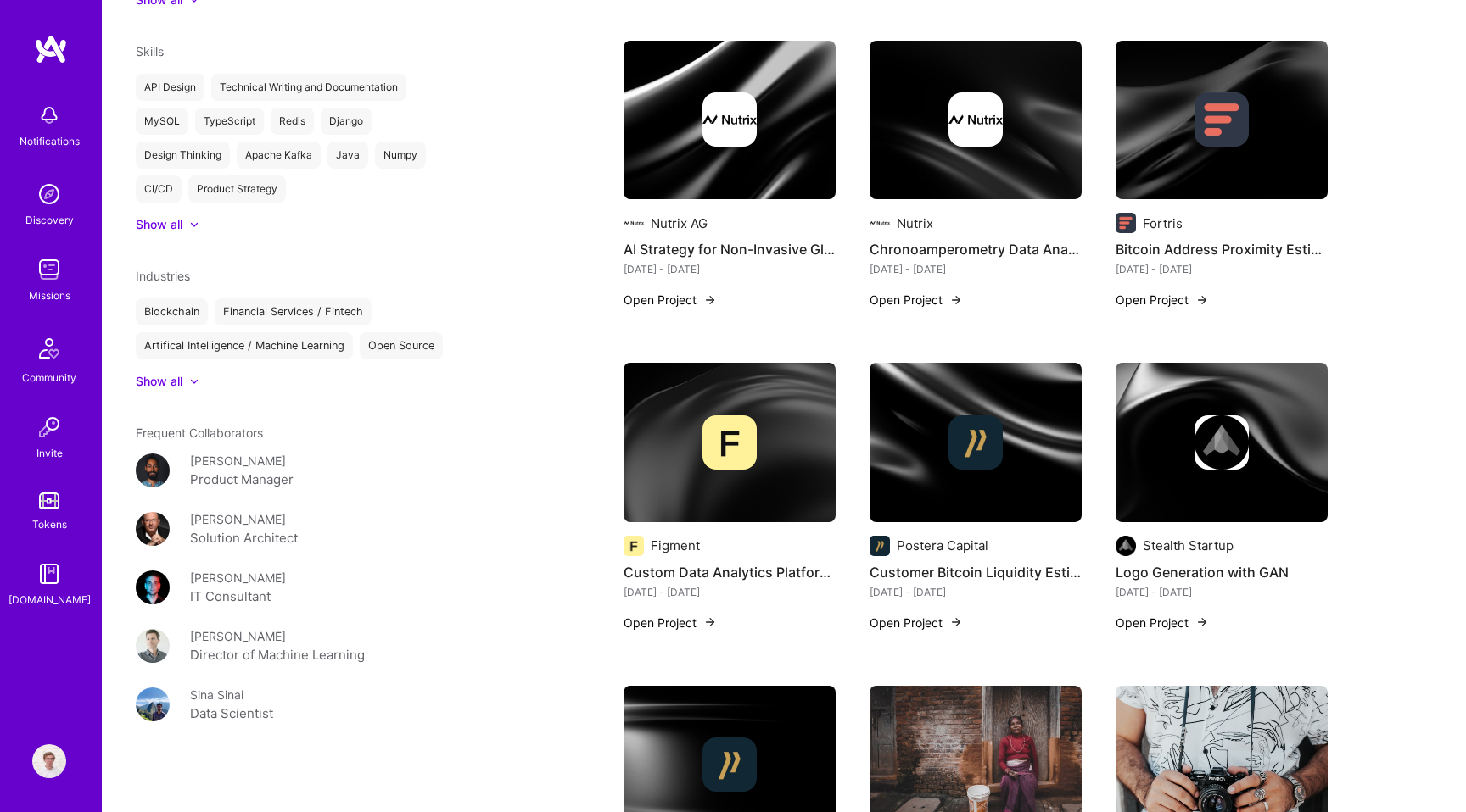
scroll to position [1242, 0]
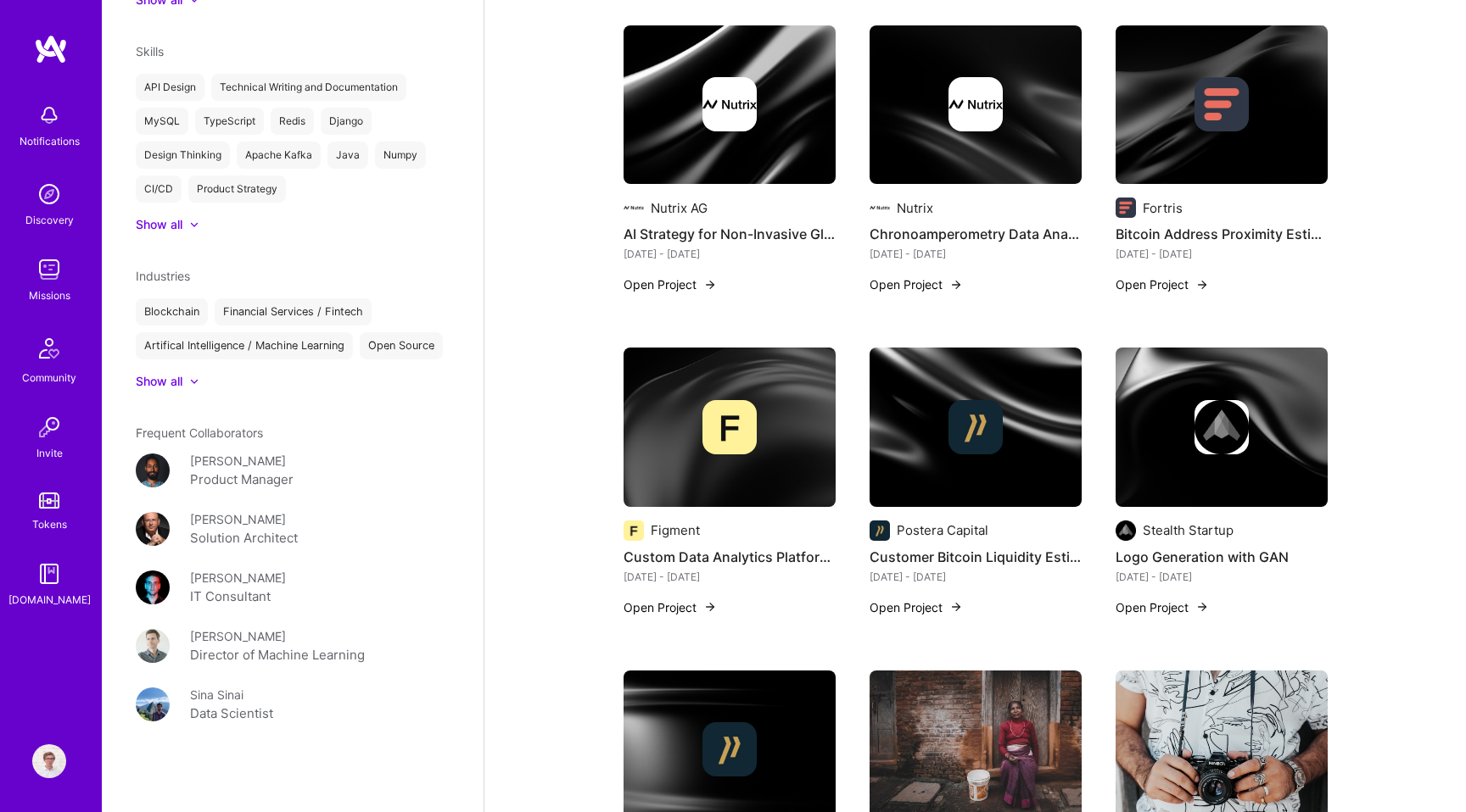
click at [183, 389] on div at bounding box center [186, 381] width 7 height 17
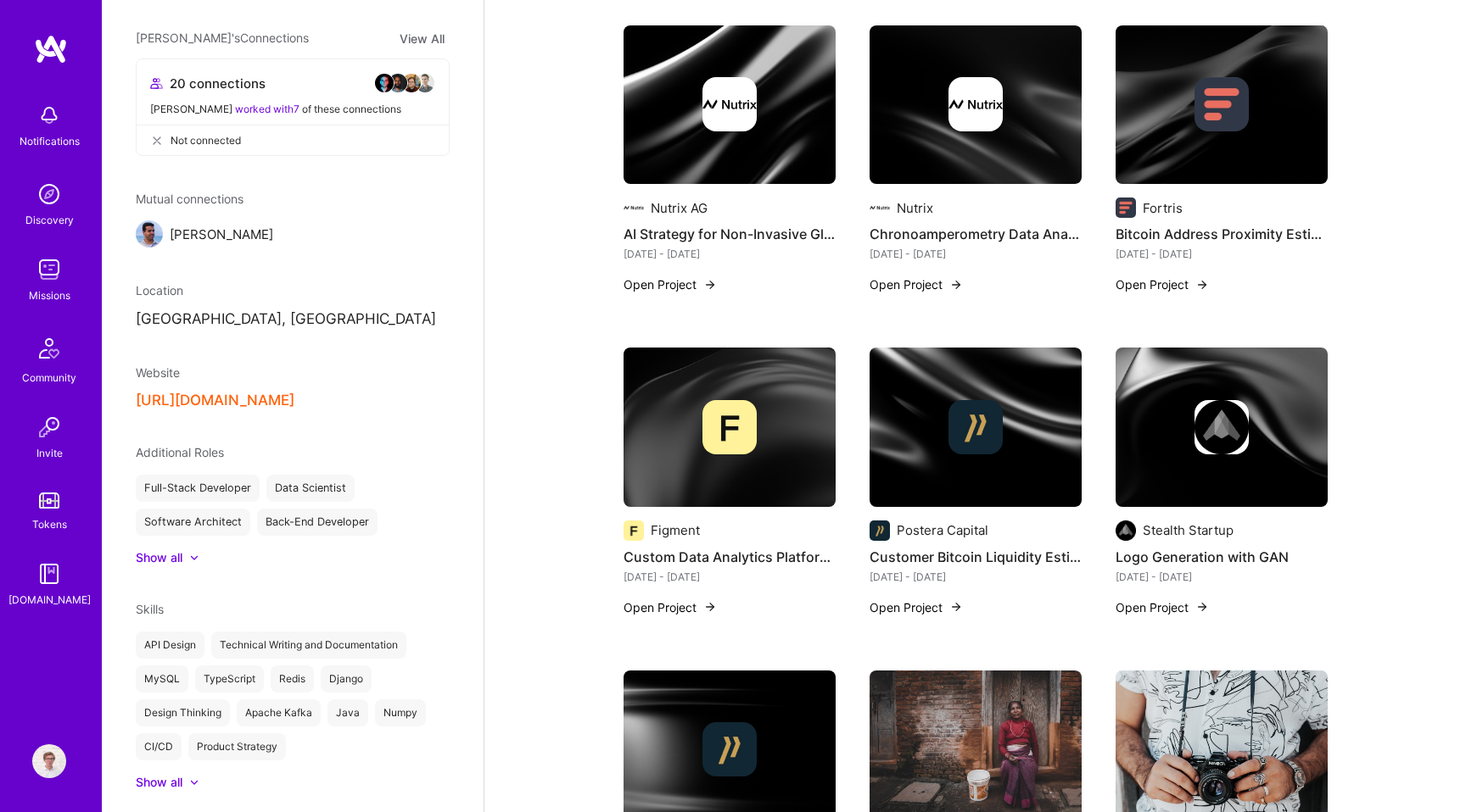
scroll to position [393, 0]
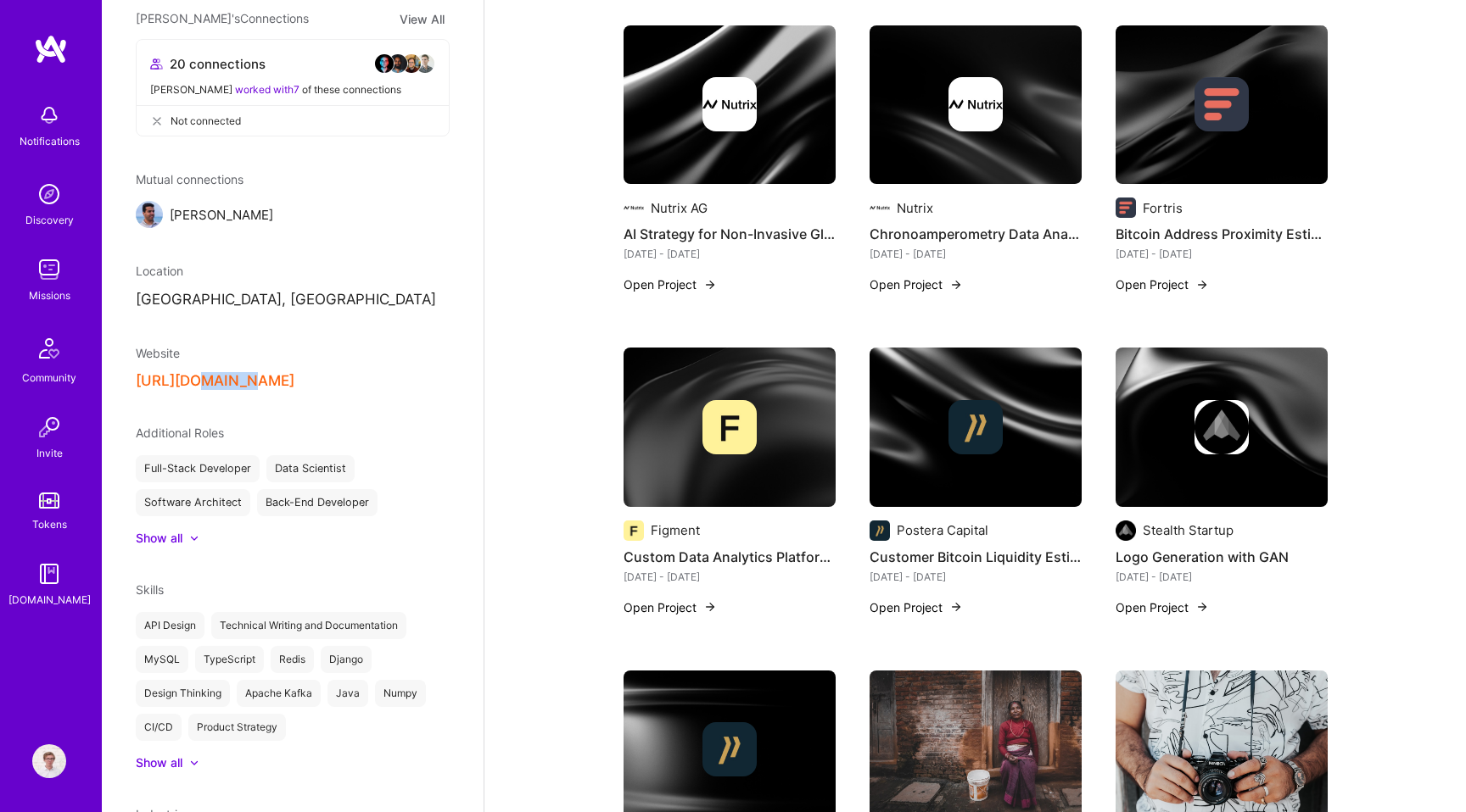
click at [303, 391] on div "Marcin Wylot AI Engineer 22 Years Experience Message Connect Marcin's Connectio…" at bounding box center [292, 406] width 382 height 812
click at [233, 377] on button "https://mwylot.net/" at bounding box center [215, 381] width 159 height 18
